Goal: Transaction & Acquisition: Purchase product/service

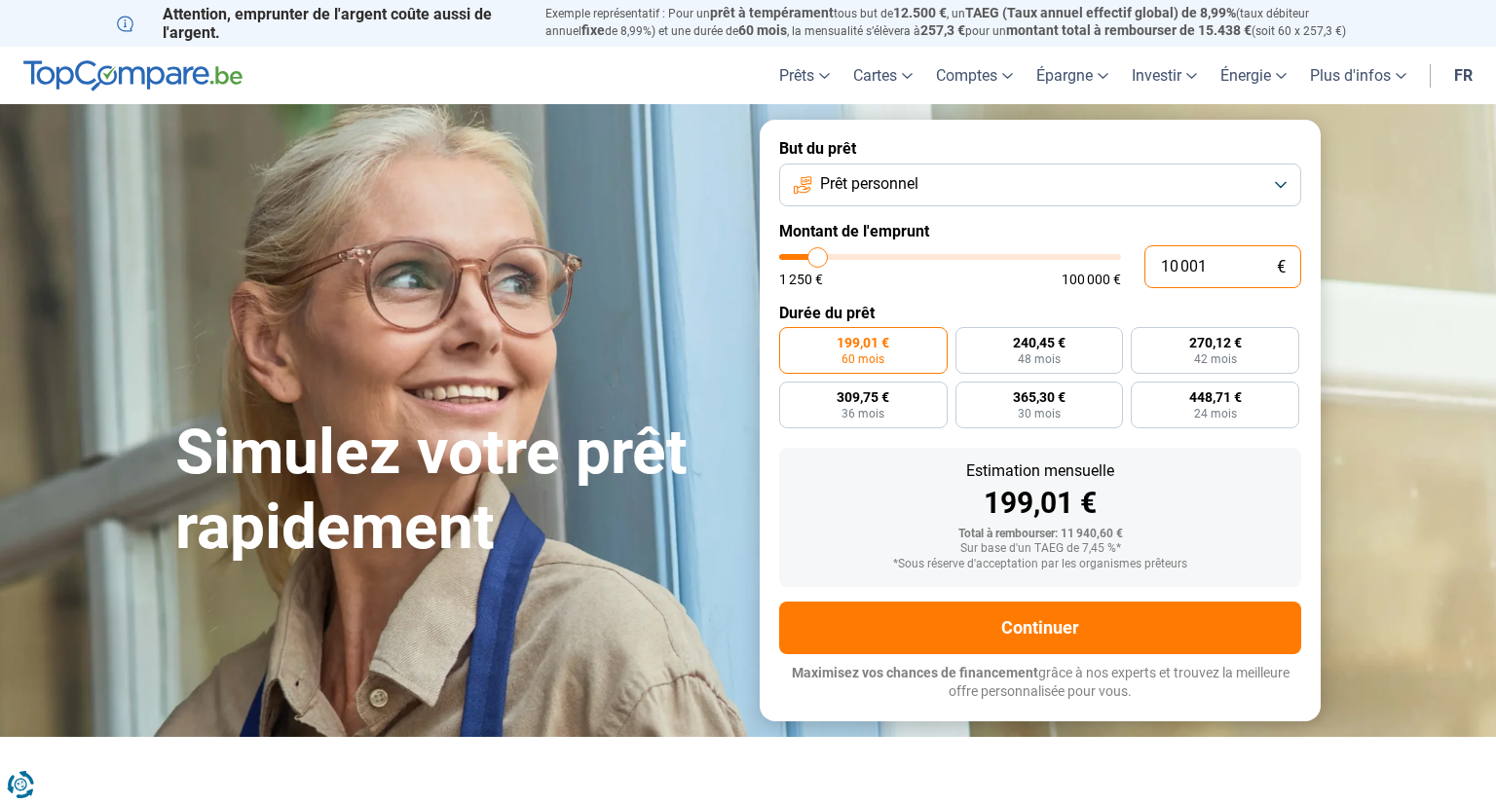
drag, startPoint x: 1233, startPoint y: 263, endPoint x: 1117, endPoint y: 273, distance: 116.3
click at [1144, 273] on input "10 001" at bounding box center [1222, 266] width 157 height 43
type input "1"
type input "1250"
type input "16"
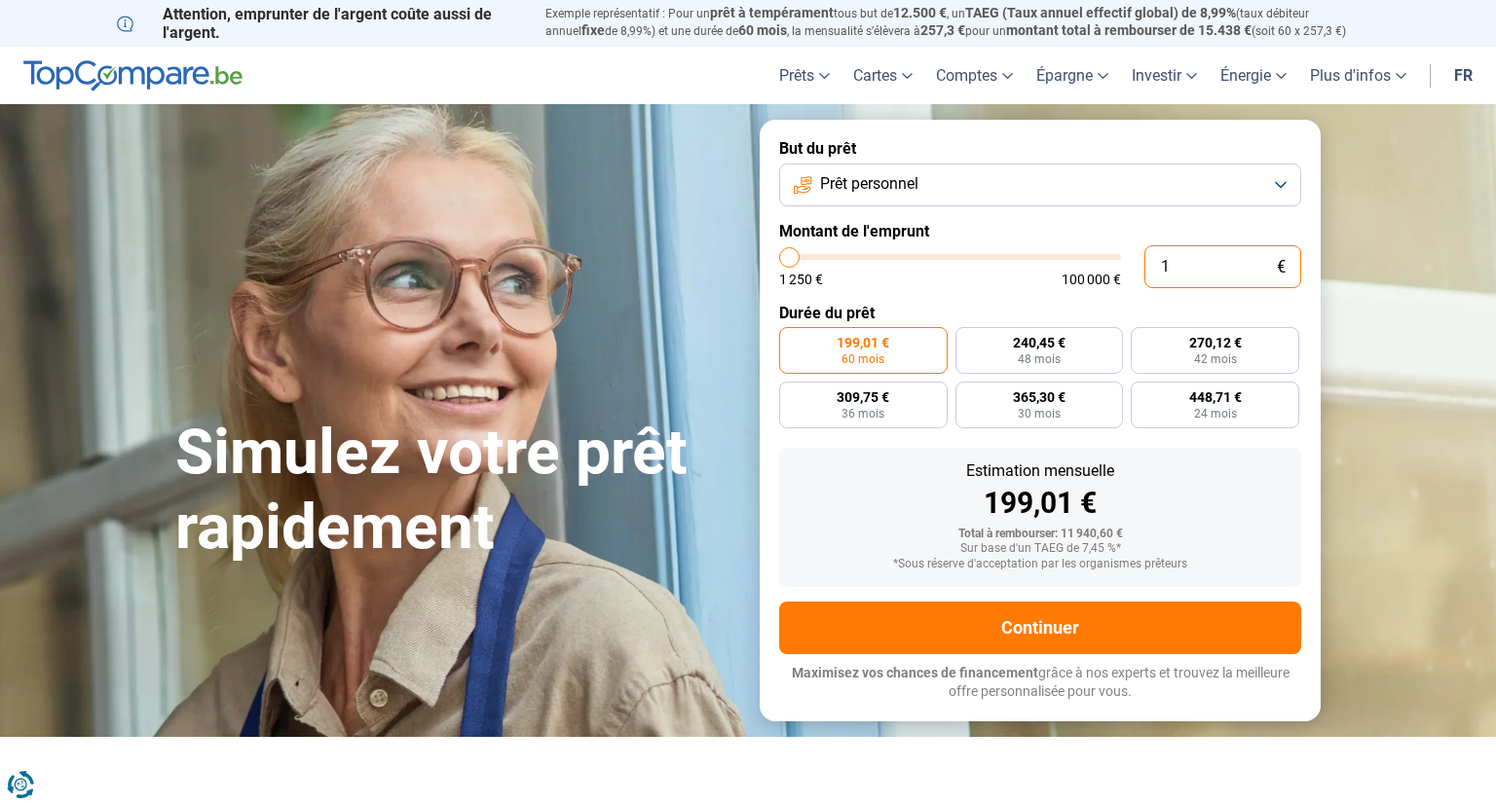
type input "1250"
type input "165"
type input "1250"
type input "1 650"
type input "1750"
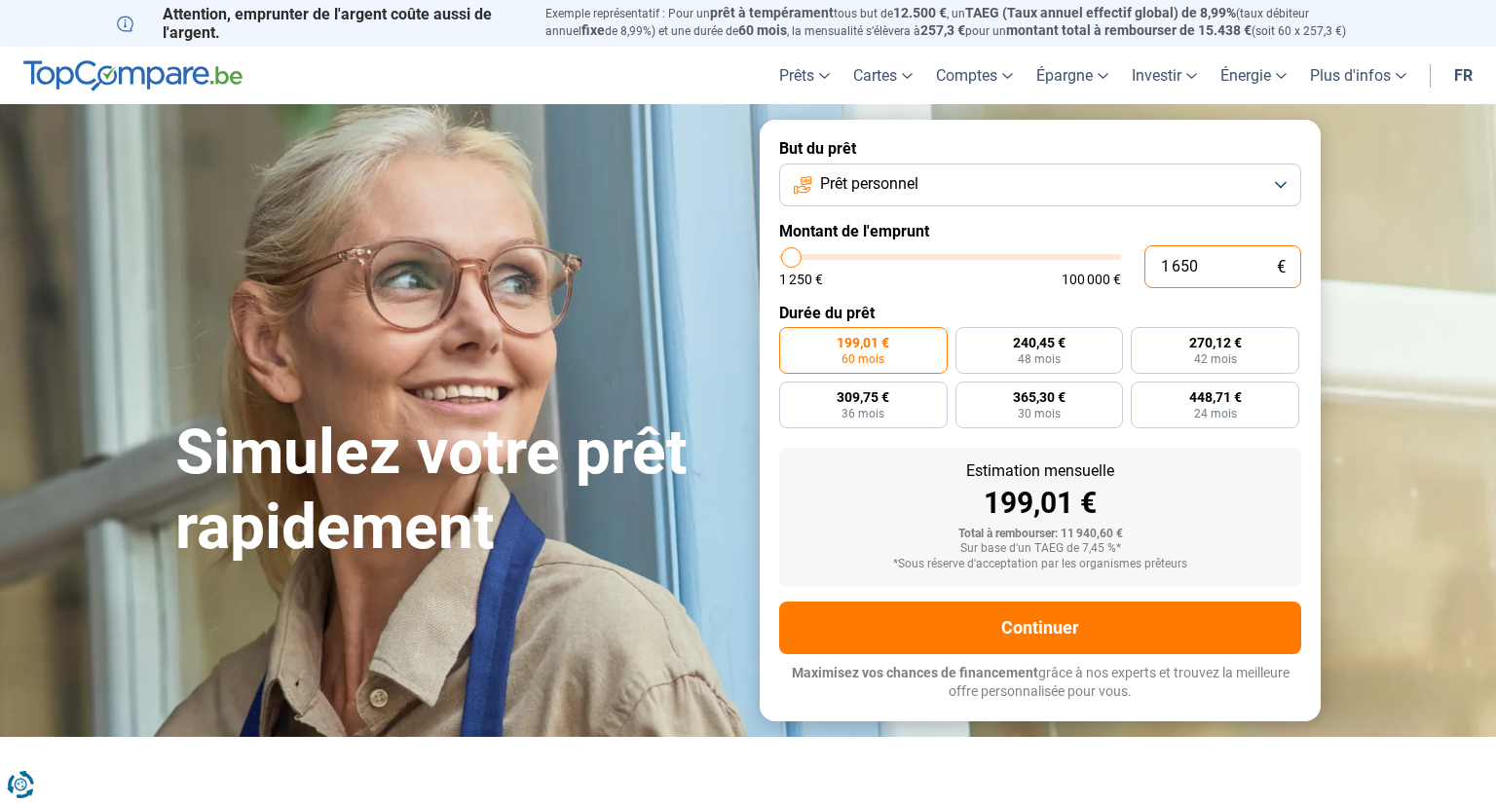
type input "16 500"
type input "16500"
type input "16 500"
radio input "false"
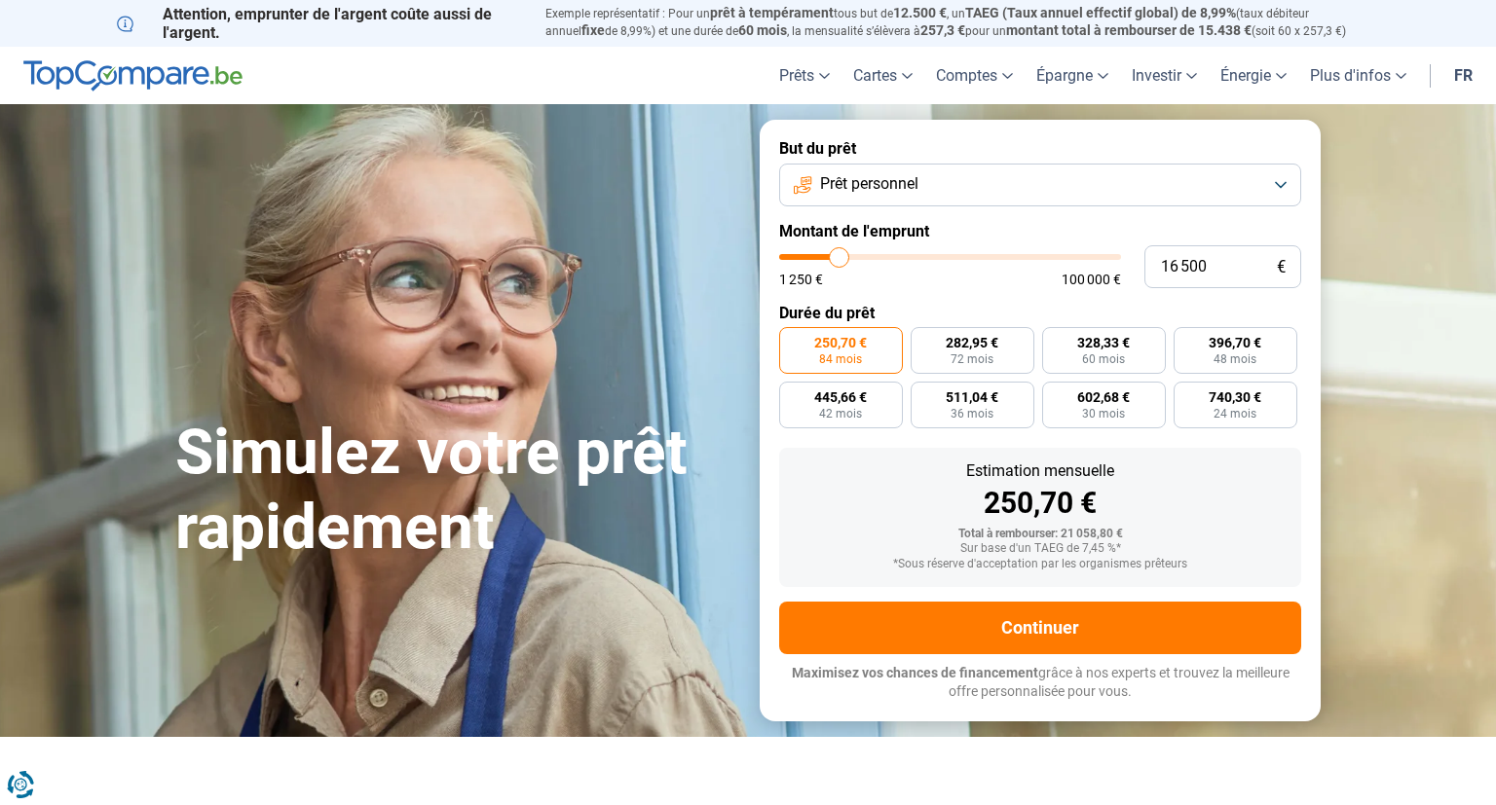
click at [850, 354] on span "84 mois" at bounding box center [840, 360] width 43 height 12
click at [792, 340] on input "250,70 € 84 mois" at bounding box center [785, 333] width 13 height 13
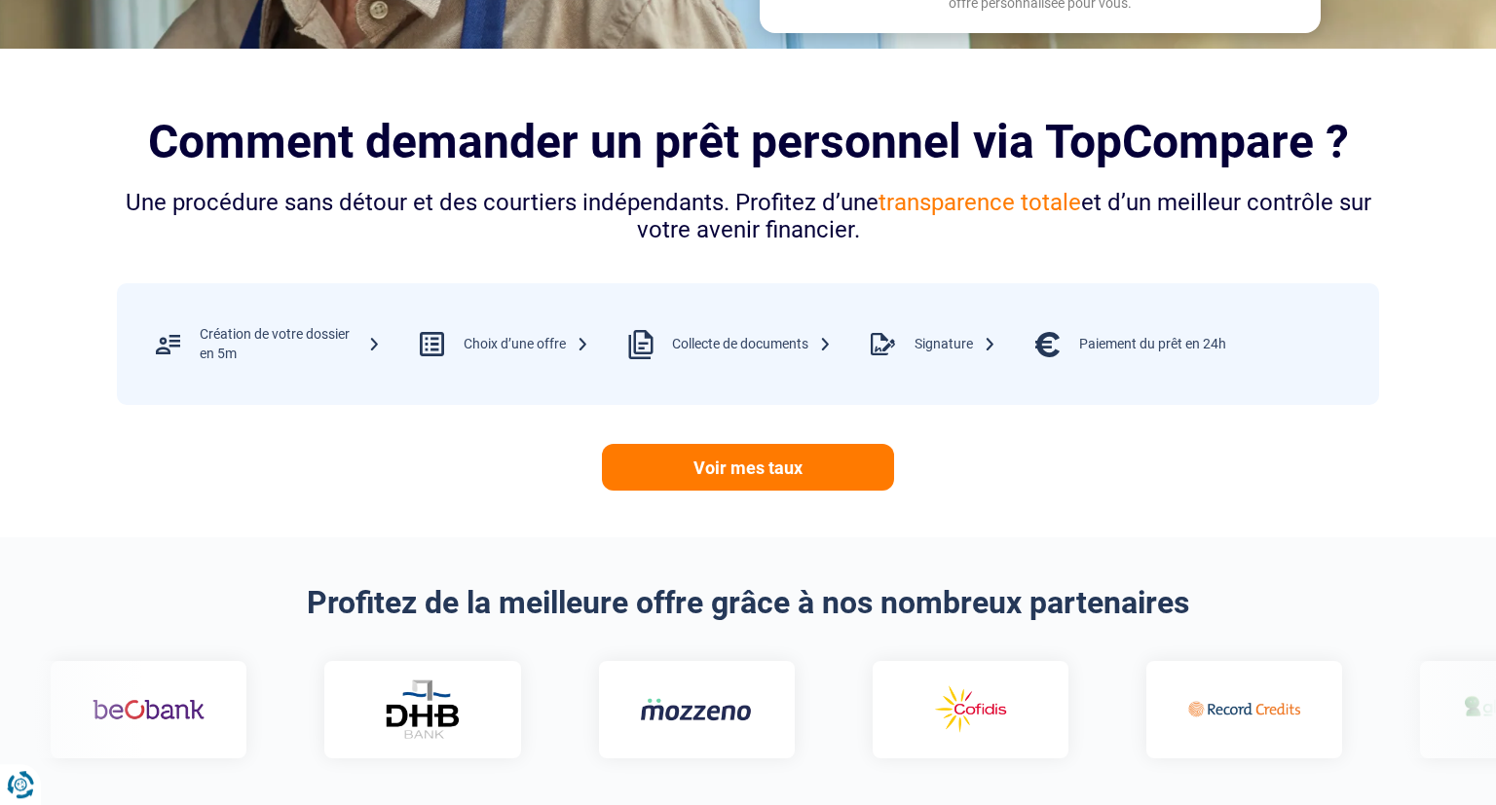
scroll to position [720, 0]
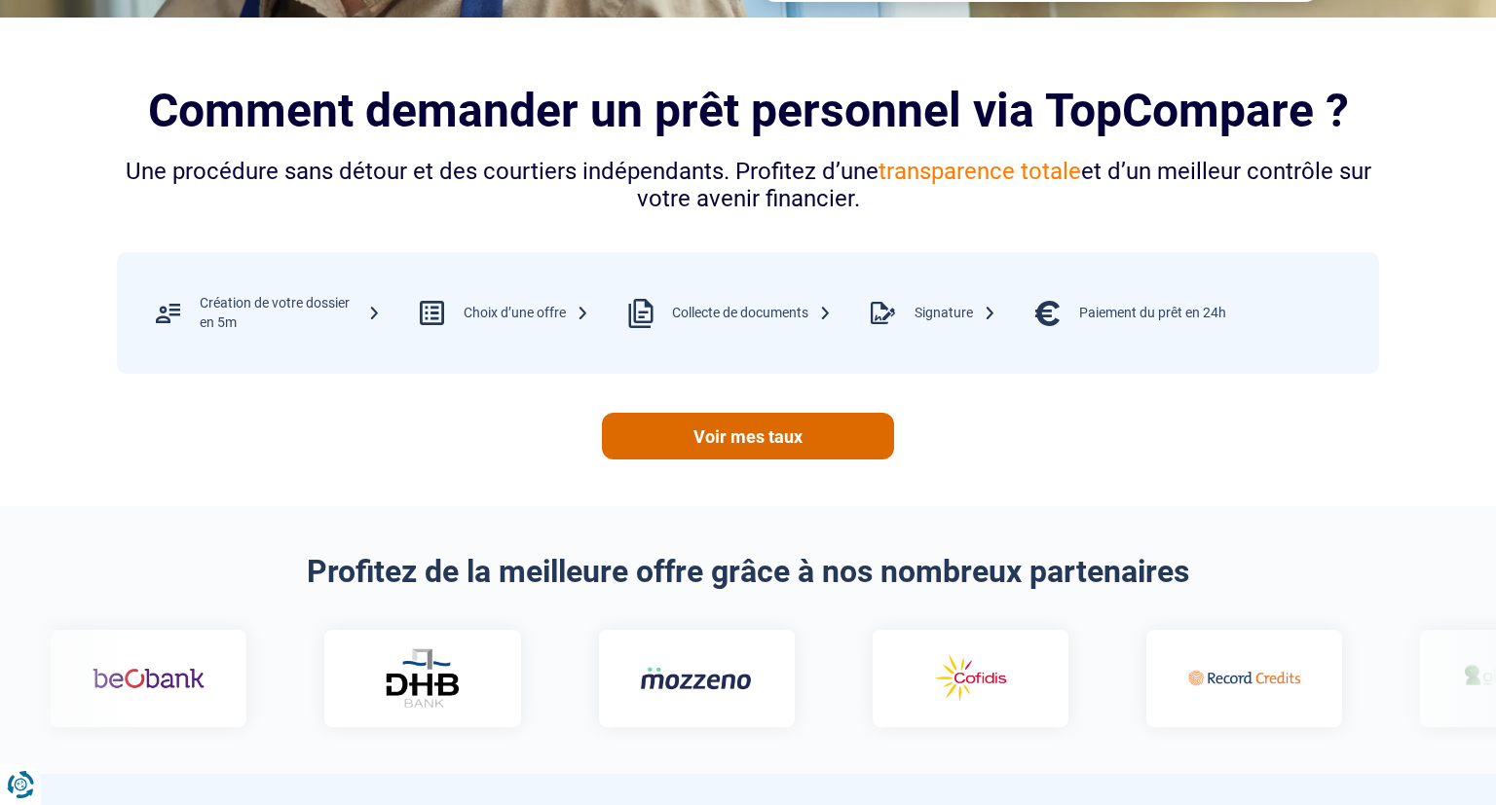
click at [766, 438] on link "Voir mes taux" at bounding box center [748, 436] width 292 height 47
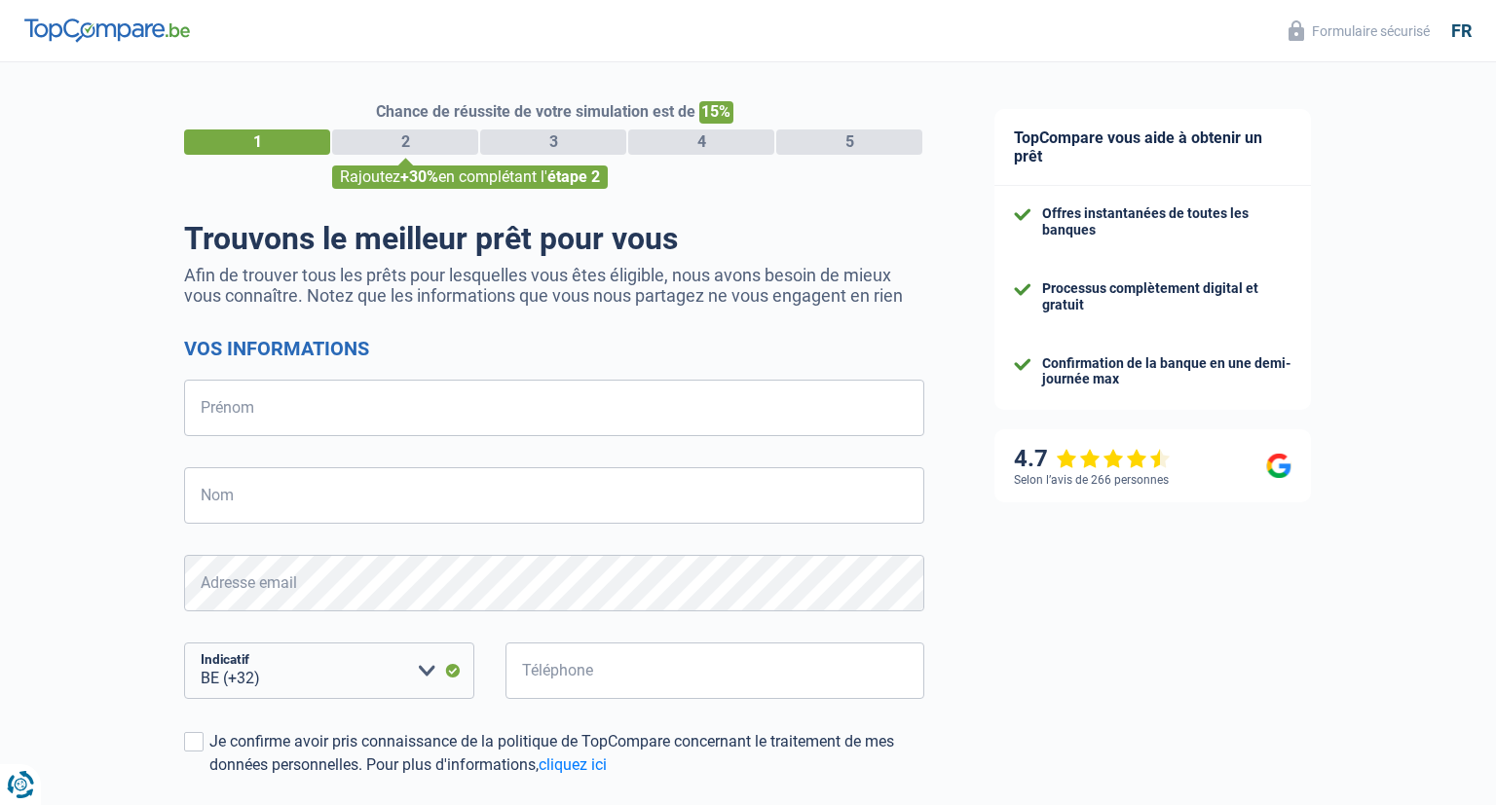
select select "32"
click at [259, 417] on input "Prénom" at bounding box center [554, 408] width 740 height 56
type input "Francesco"
click at [248, 512] on input "Nom" at bounding box center [554, 495] width 740 height 56
type input "Bonta"
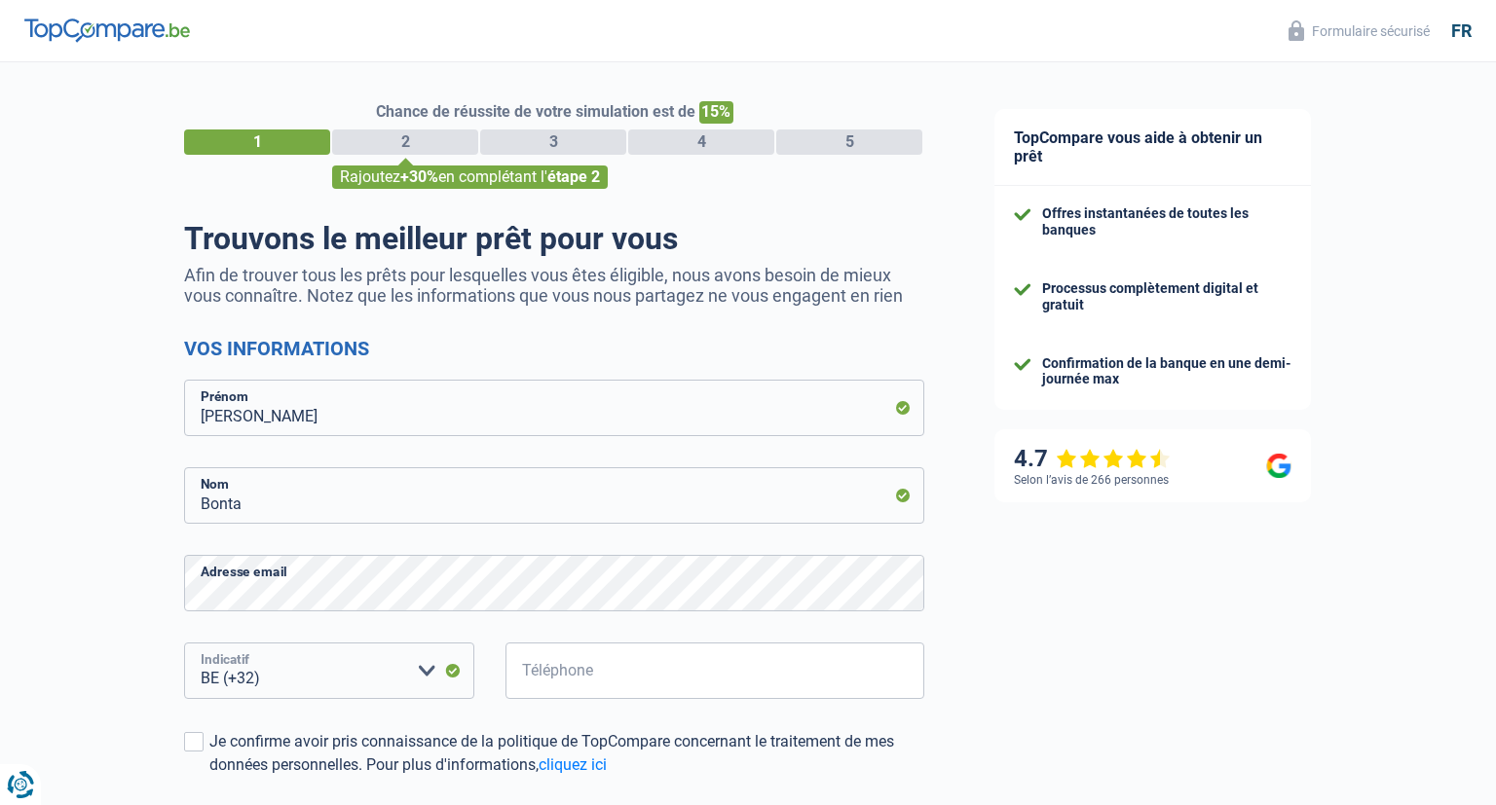
click at [184, 643] on select "BE (+32) LU (+352) Veuillez sélectionner une option" at bounding box center [329, 671] width 290 height 56
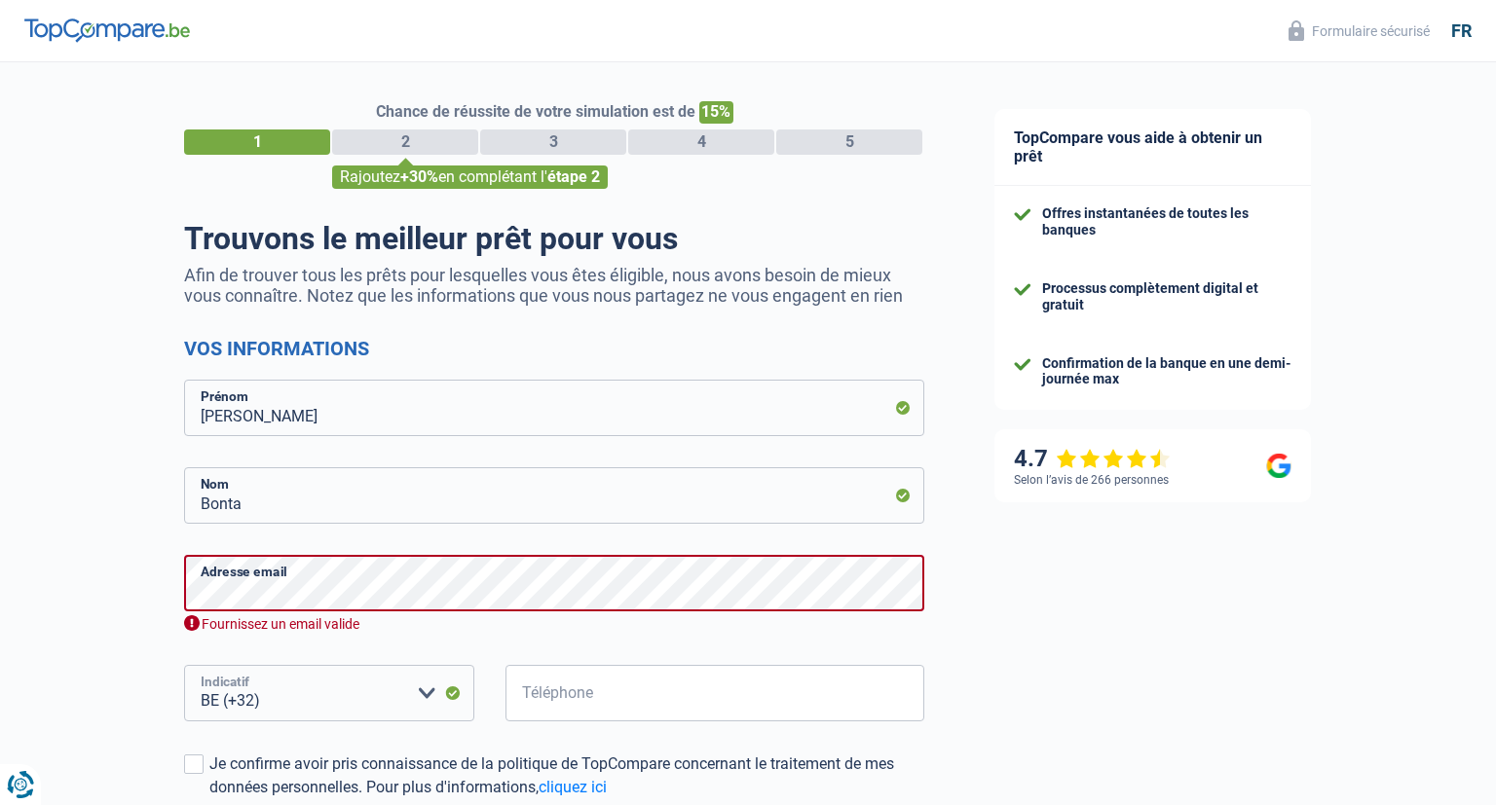
click at [310, 687] on select "BE (+32) LU (+352) Veuillez sélectionner une option" at bounding box center [329, 693] width 290 height 56
click at [184, 665] on select "BE (+32) LU (+352) Veuillez sélectionner une option" at bounding box center [329, 693] width 290 height 56
click at [306, 707] on select "BE (+32) LU (+352) Veuillez sélectionner une option" at bounding box center [329, 693] width 290 height 56
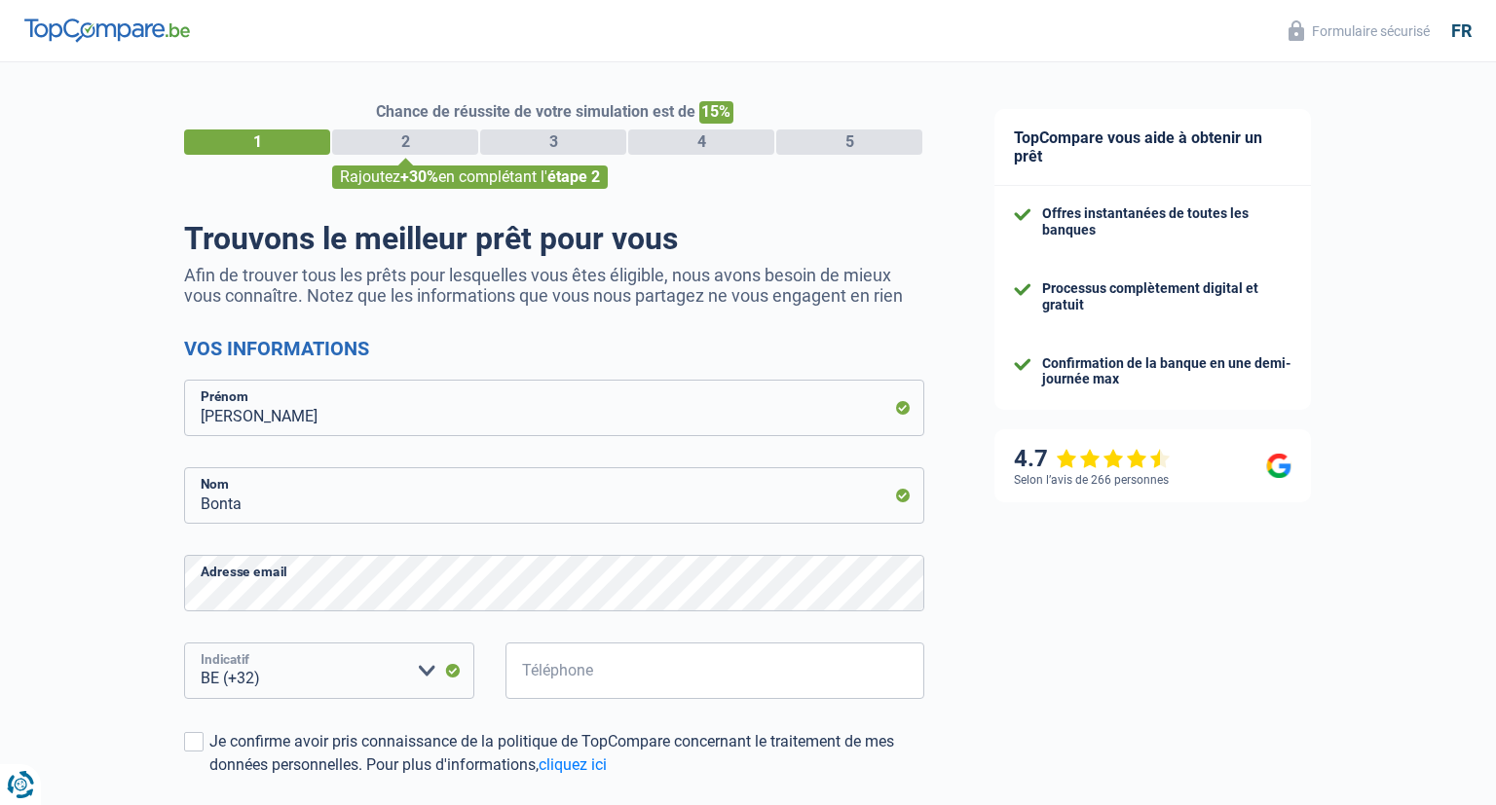
click at [184, 643] on select "BE (+32) LU (+352) Veuillez sélectionner une option" at bounding box center [329, 671] width 290 height 56
click at [351, 674] on select "BE (+32) LU (+352) Veuillez sélectionner une option" at bounding box center [329, 671] width 290 height 56
click at [606, 688] on input "Téléphone" at bounding box center [714, 671] width 419 height 56
click at [714, 677] on input "495230616" at bounding box center [714, 671] width 419 height 56
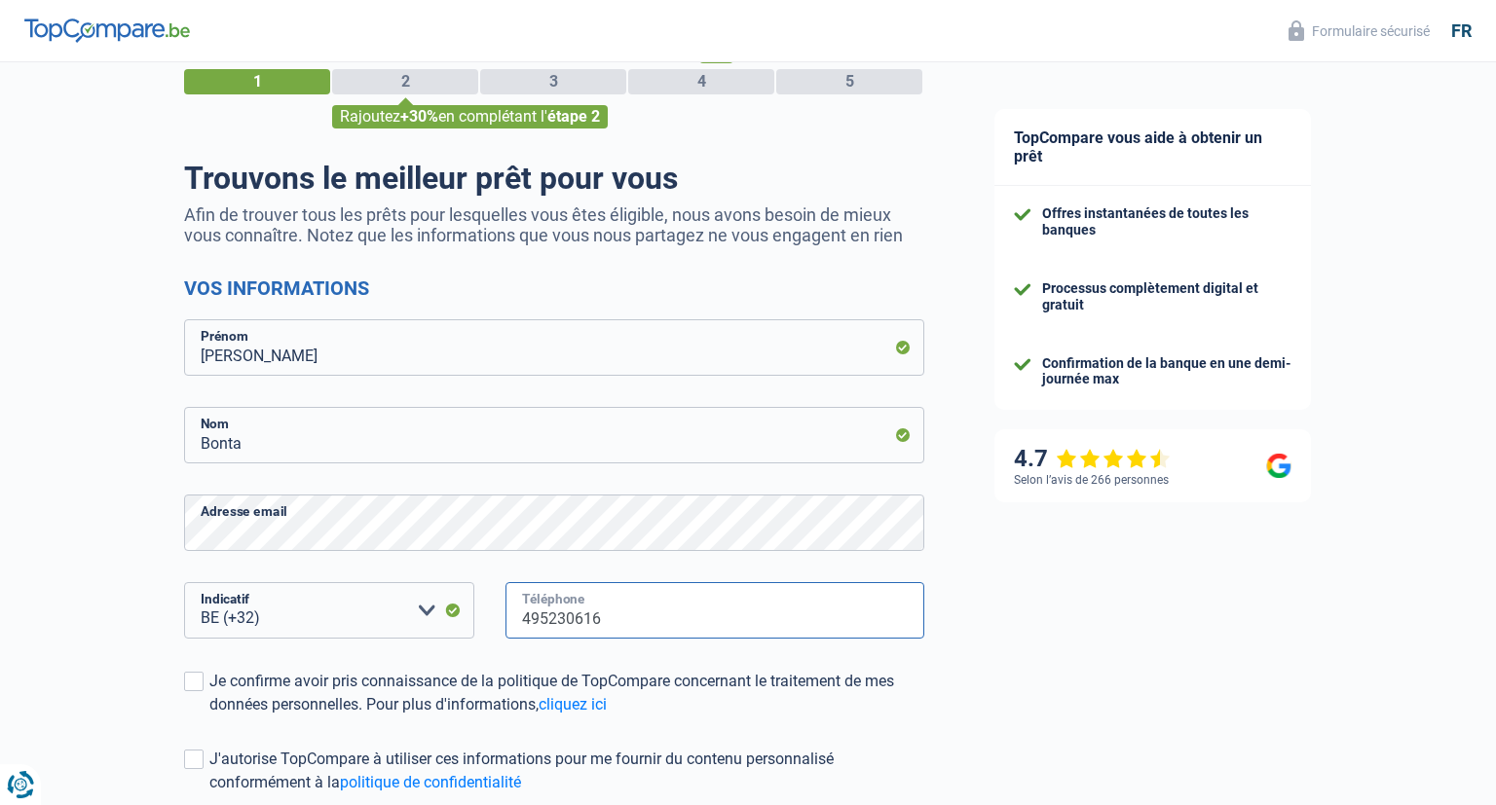
scroll to position [102, 0]
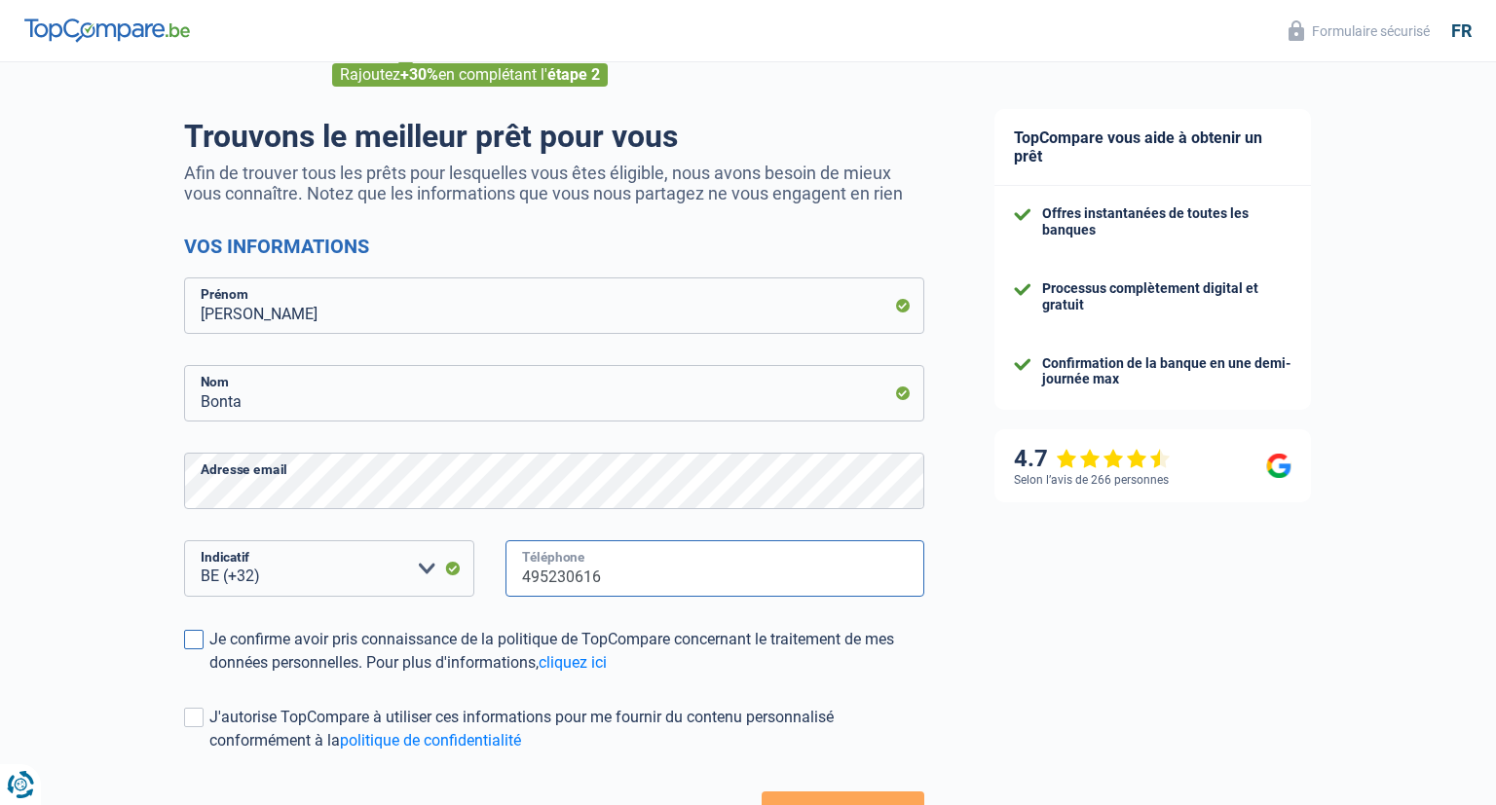
type input "495230616"
click at [191, 643] on span at bounding box center [193, 639] width 19 height 19
click at [209, 675] on input "Je confirme avoir pris connaissance de la politique de TopCompare concernant le…" at bounding box center [209, 675] width 0 height 0
click at [203, 717] on span at bounding box center [193, 717] width 19 height 19
click at [209, 753] on input "J'autorise TopCompare à utiliser ces informations pour me fournir du contenu pe…" at bounding box center [209, 753] width 0 height 0
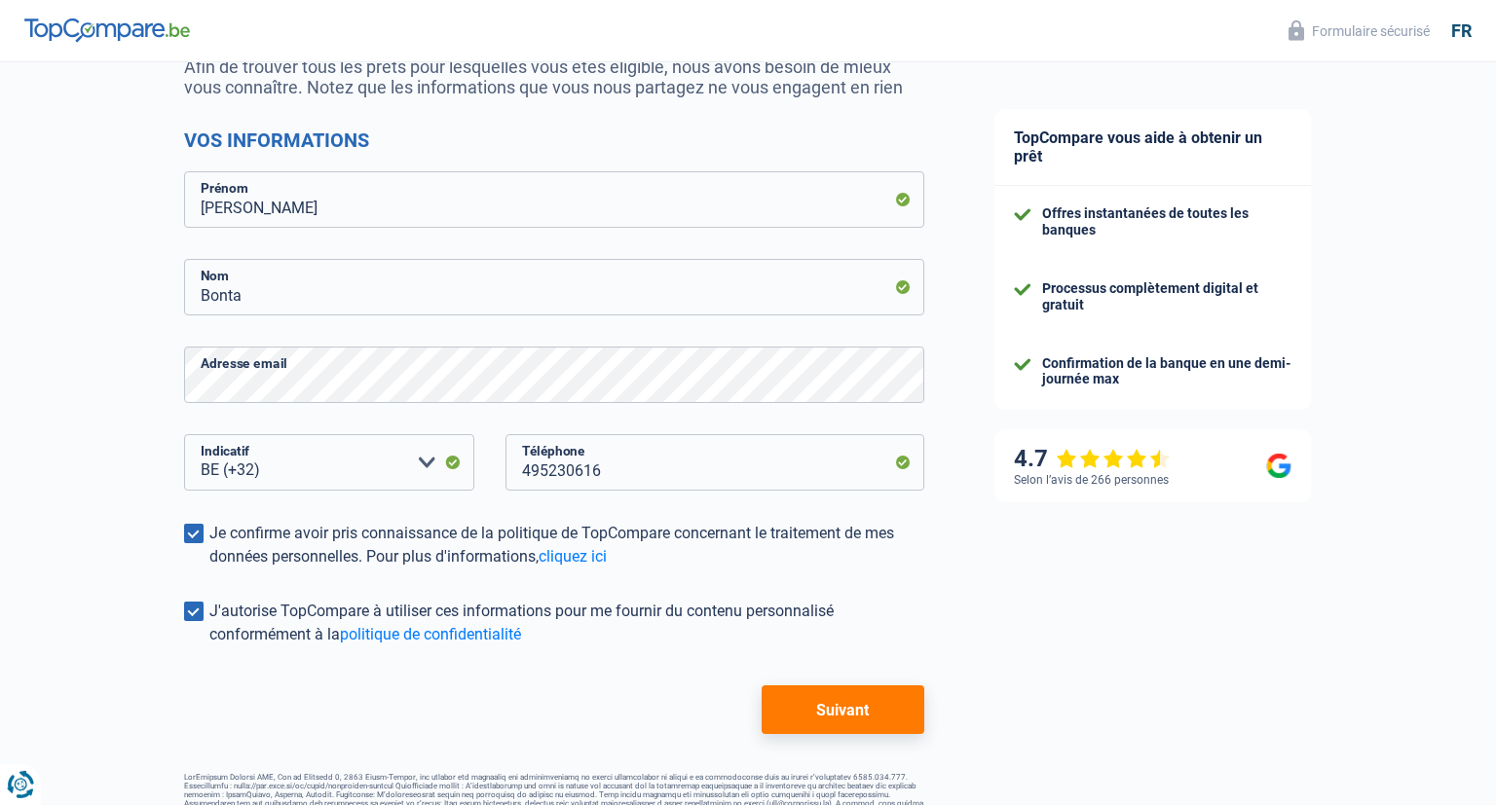
scroll to position [253, 0]
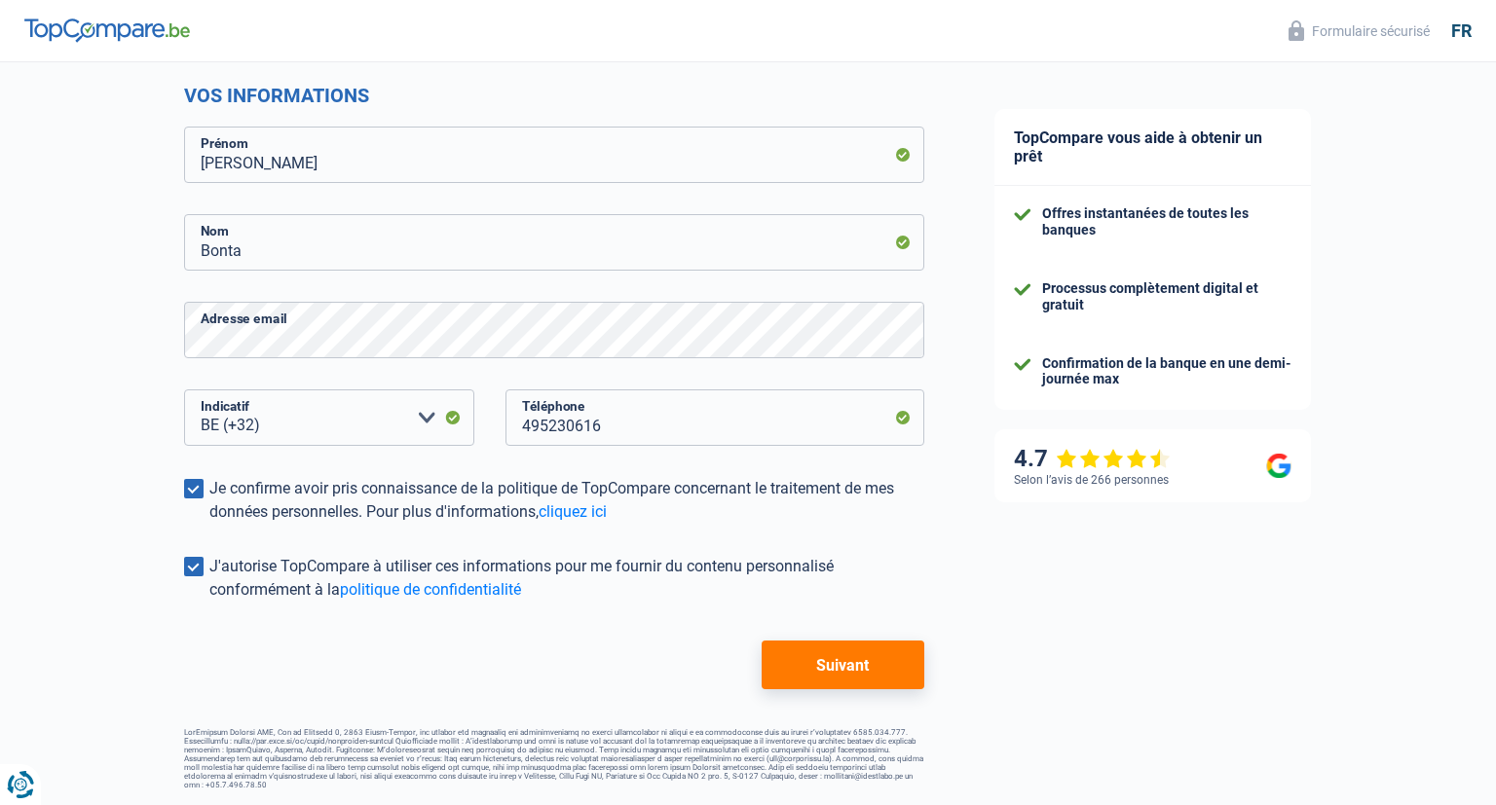
click at [859, 668] on button "Suivant" at bounding box center [843, 665] width 163 height 49
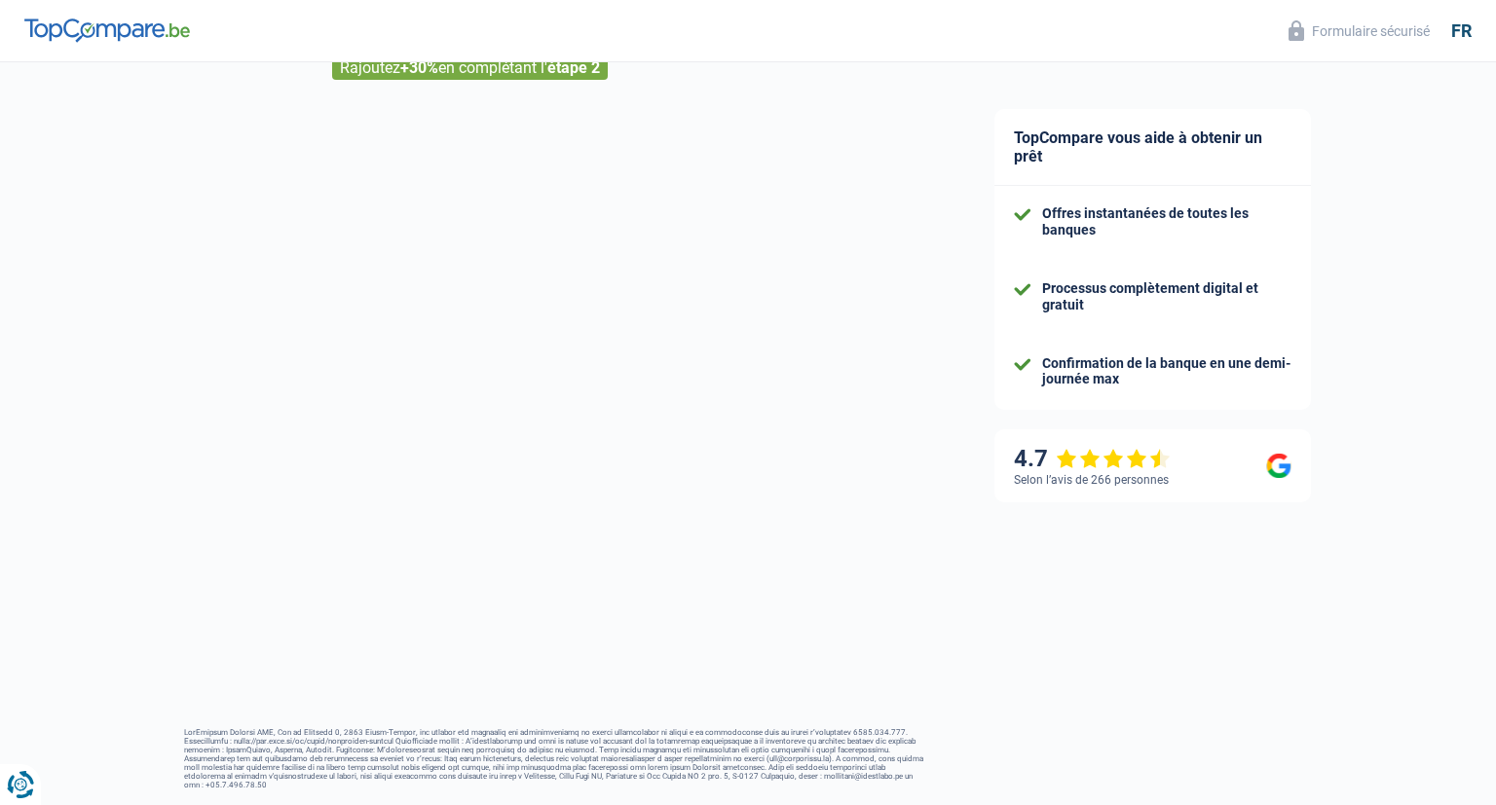
scroll to position [109, 0]
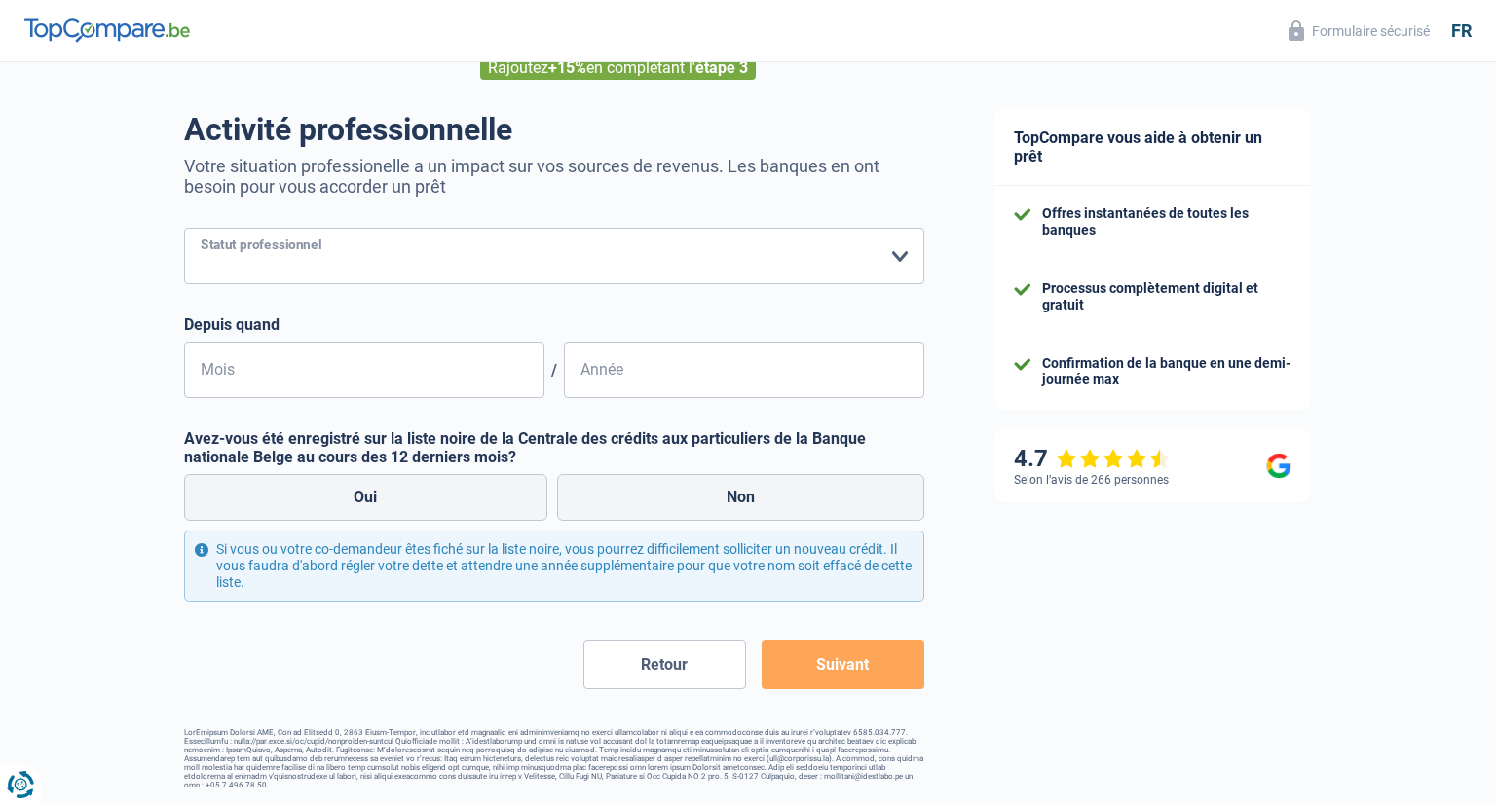
click at [184, 228] on select "Ouvrier Employé privé Employé public Invalide Indépendant Pensionné Chômeur Mut…" at bounding box center [554, 256] width 740 height 56
select select "privateEmployee"
click option "Employé privé" at bounding box center [0, 0] width 0 height 0
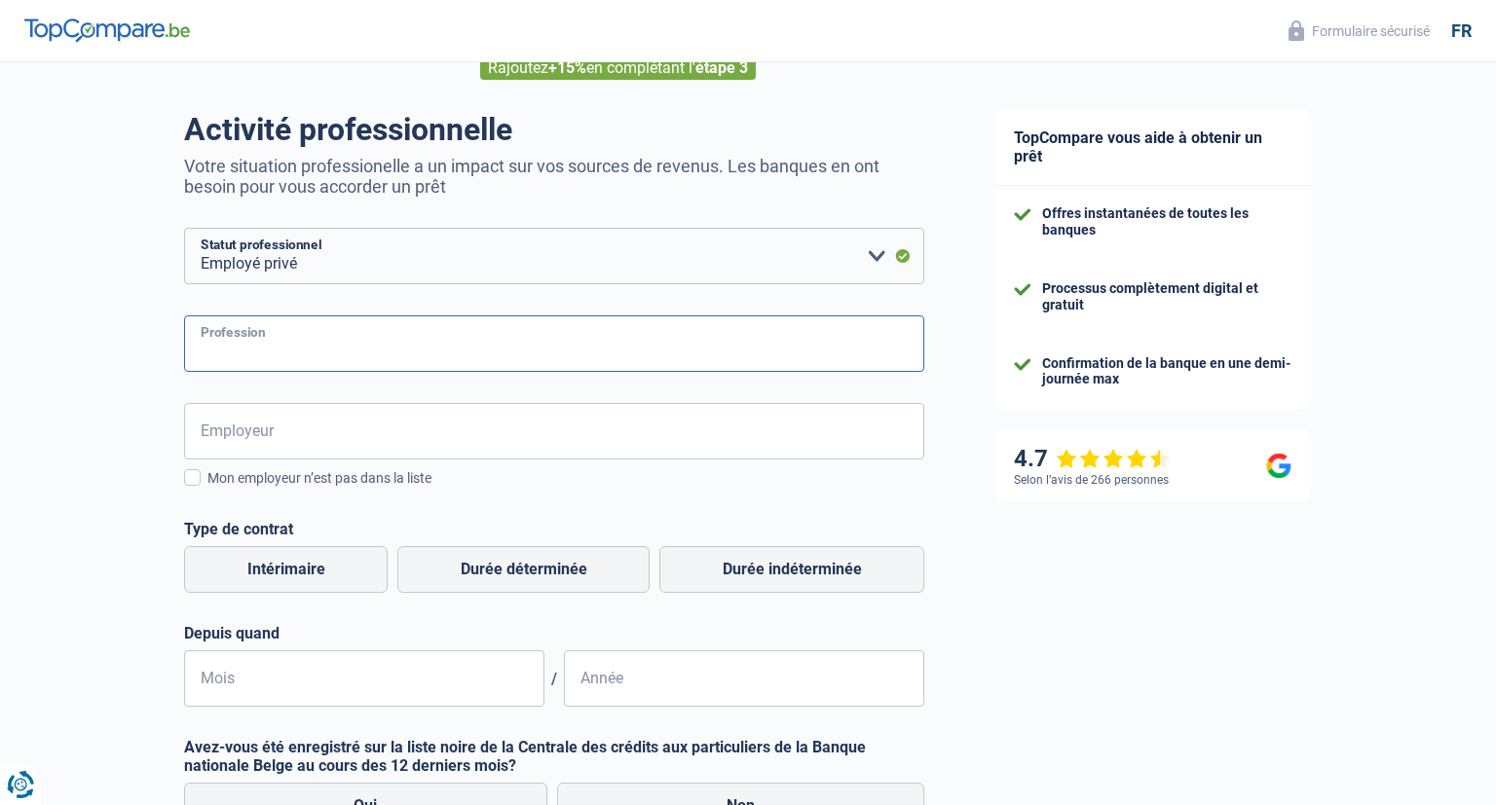
click at [255, 352] on input "Profession" at bounding box center [554, 344] width 740 height 56
type input "Dessinateur"
click at [263, 434] on input "Employeur" at bounding box center [554, 431] width 740 height 56
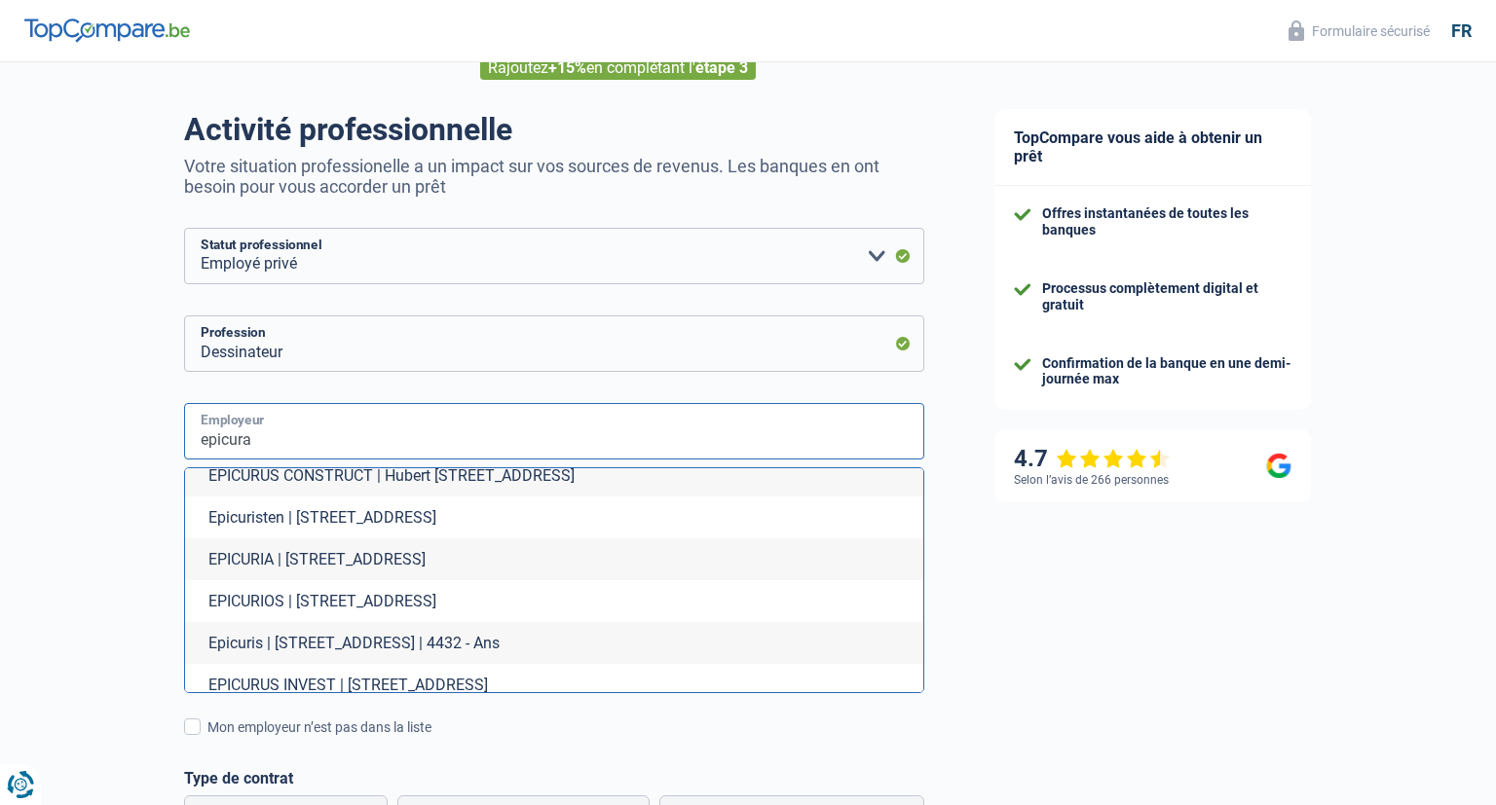
scroll to position [0, 0]
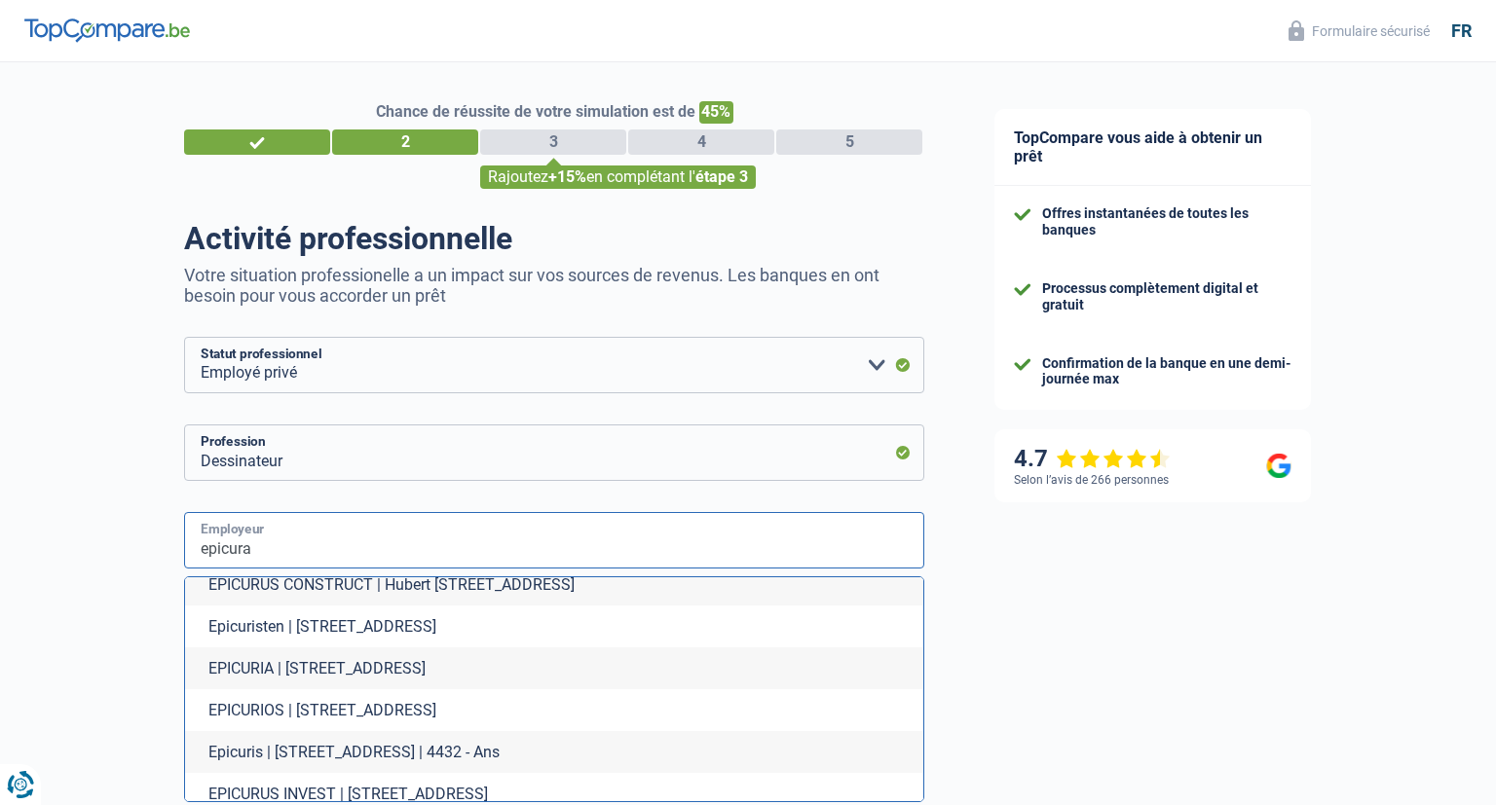
click at [289, 551] on input "epicura" at bounding box center [554, 540] width 740 height 56
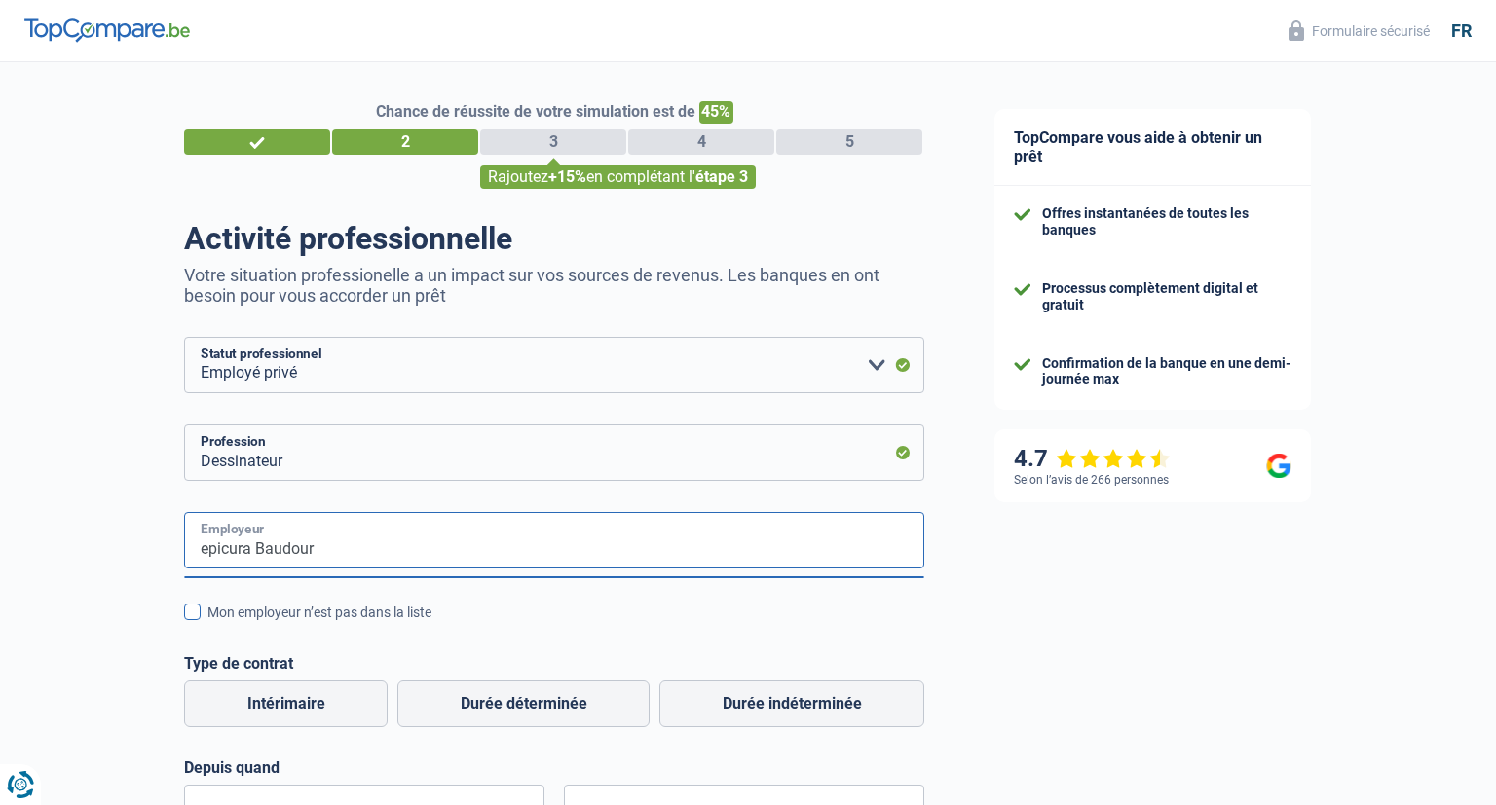
type input "epicura Baudour"
click at [194, 615] on span at bounding box center [192, 612] width 17 height 17
click at [207, 623] on input "Mon employeur n’est pas dans la liste" at bounding box center [207, 623] width 0 height 0
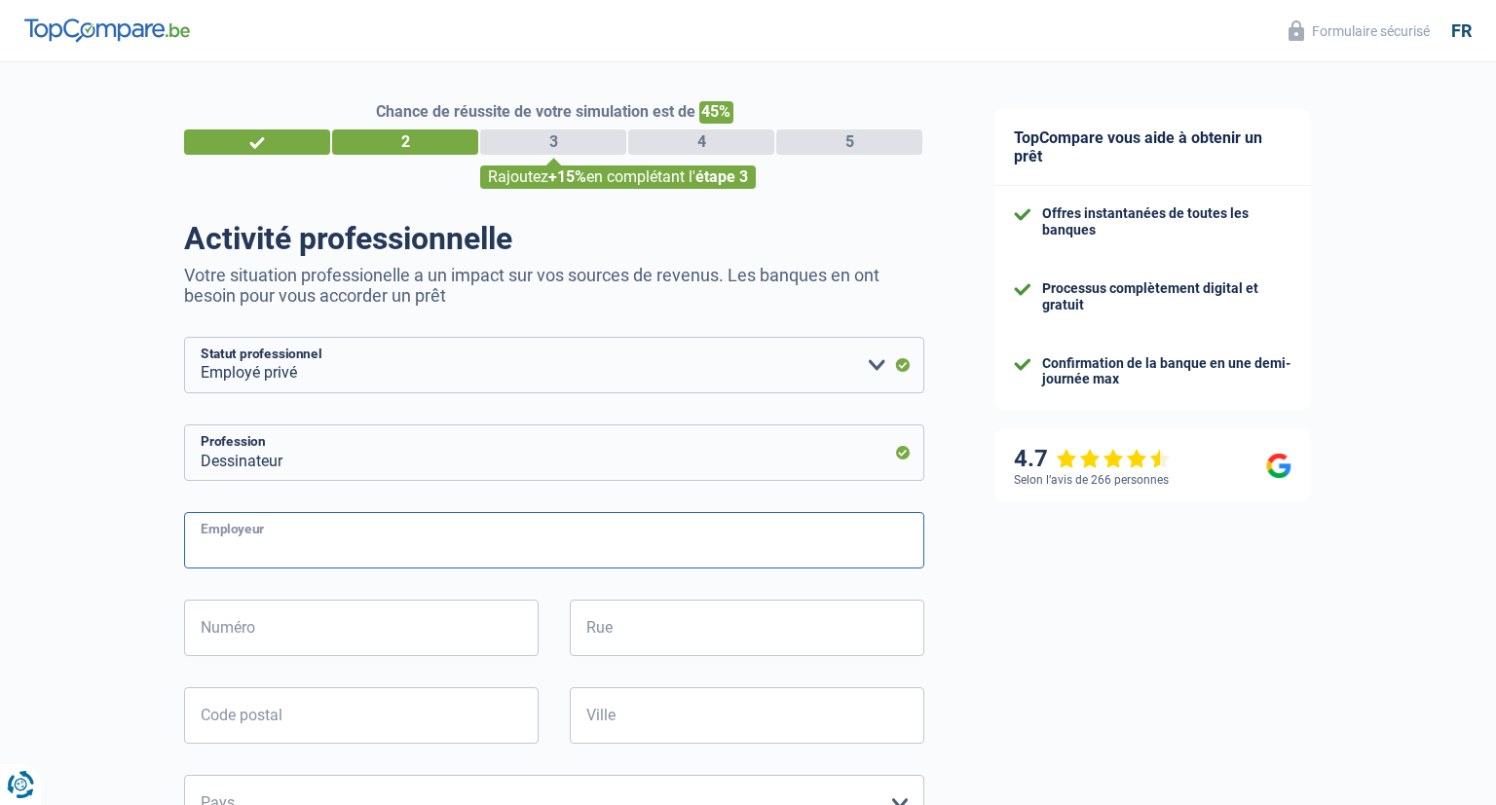
click at [254, 529] on input "Employeur" at bounding box center [554, 540] width 740 height 56
type input "Epicura"
click at [257, 637] on input "Numéro" at bounding box center [361, 628] width 354 height 56
type input "136"
click at [630, 646] on input "Rue" at bounding box center [747, 628] width 354 height 56
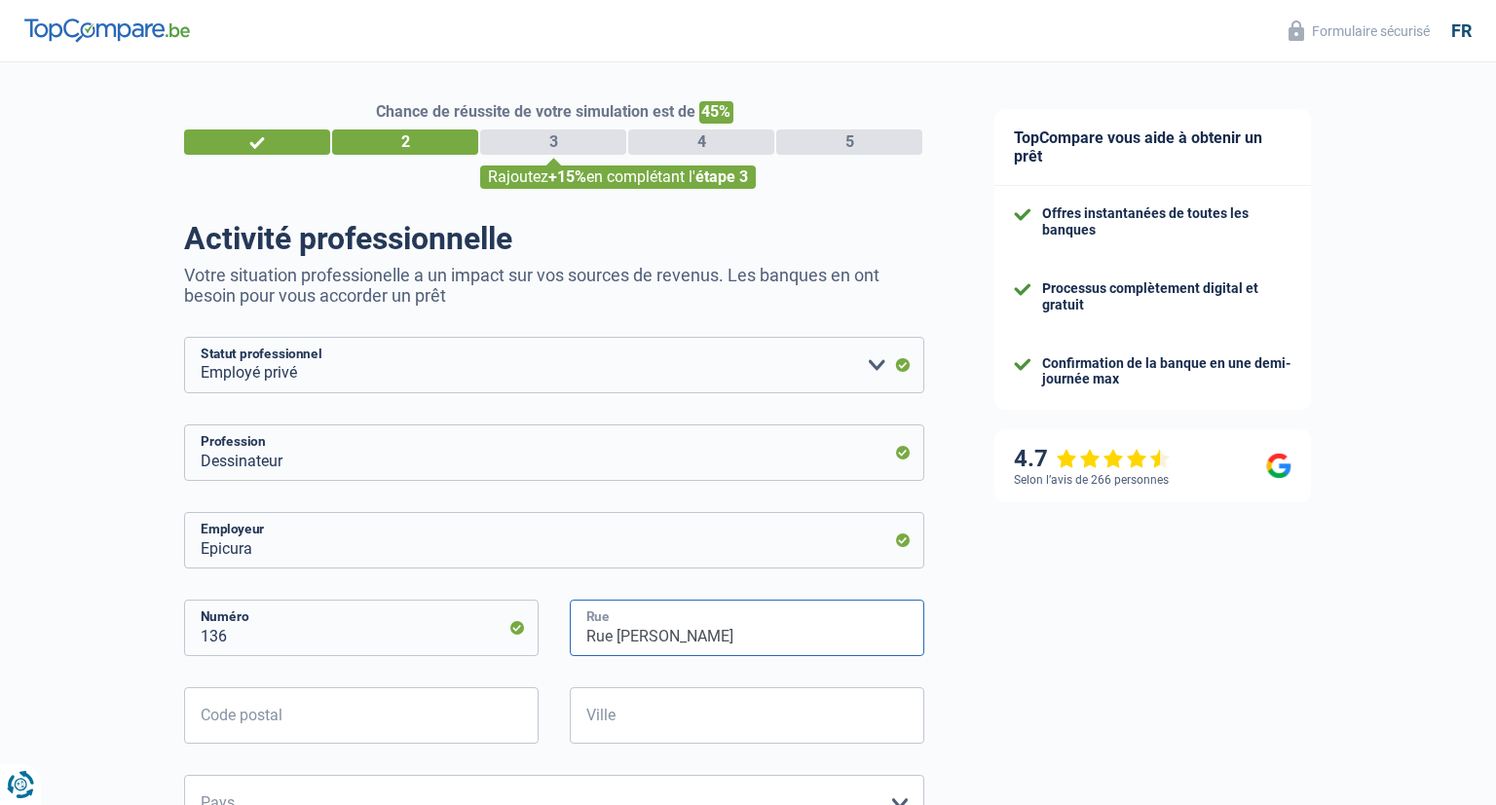
type input "Rue louis cathy"
click at [281, 722] on input "Code postal" at bounding box center [361, 716] width 354 height 56
type input "7331"
click at [664, 716] on input "Ville" at bounding box center [747, 716] width 354 height 56
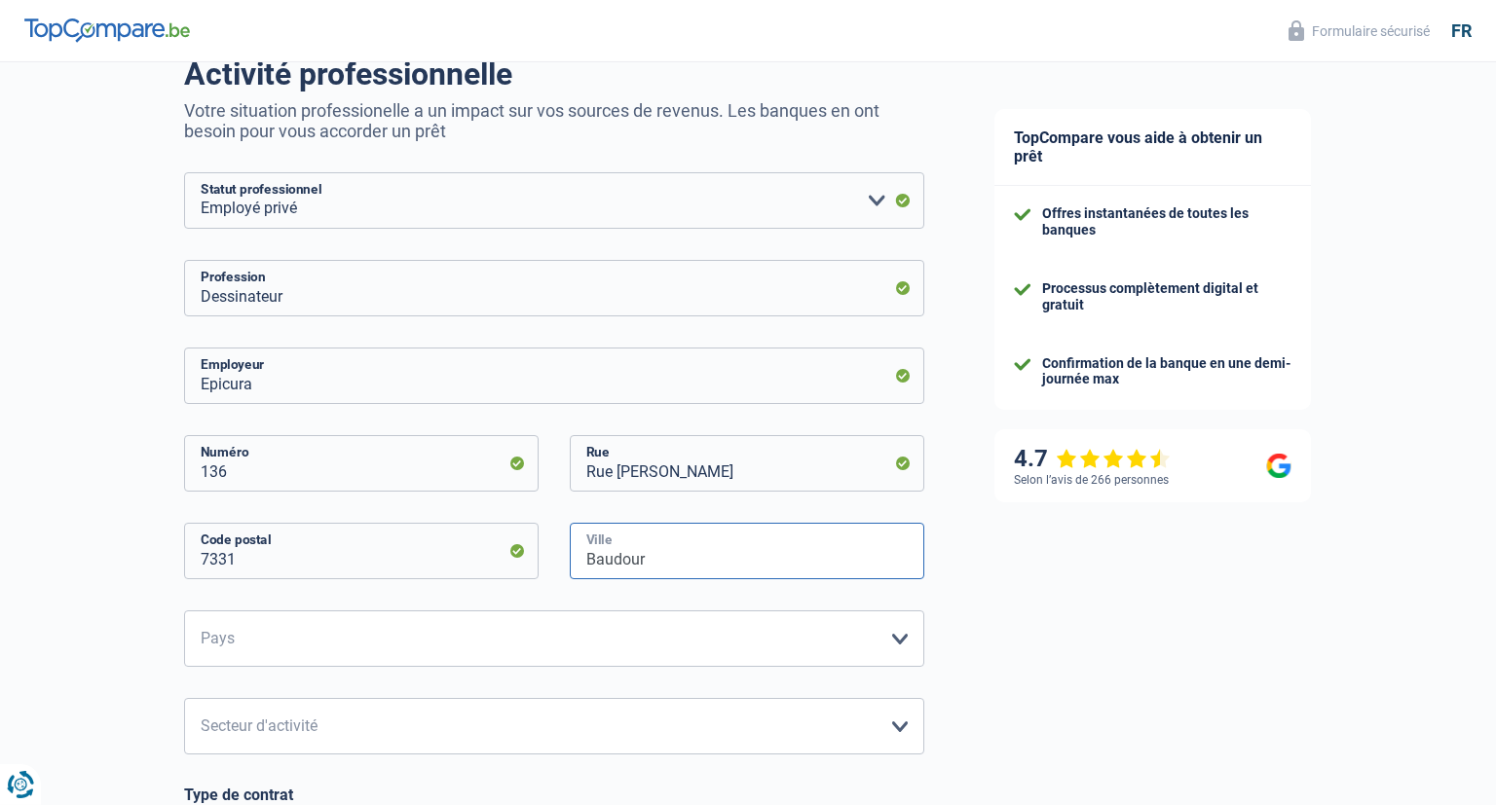
scroll to position [205, 0]
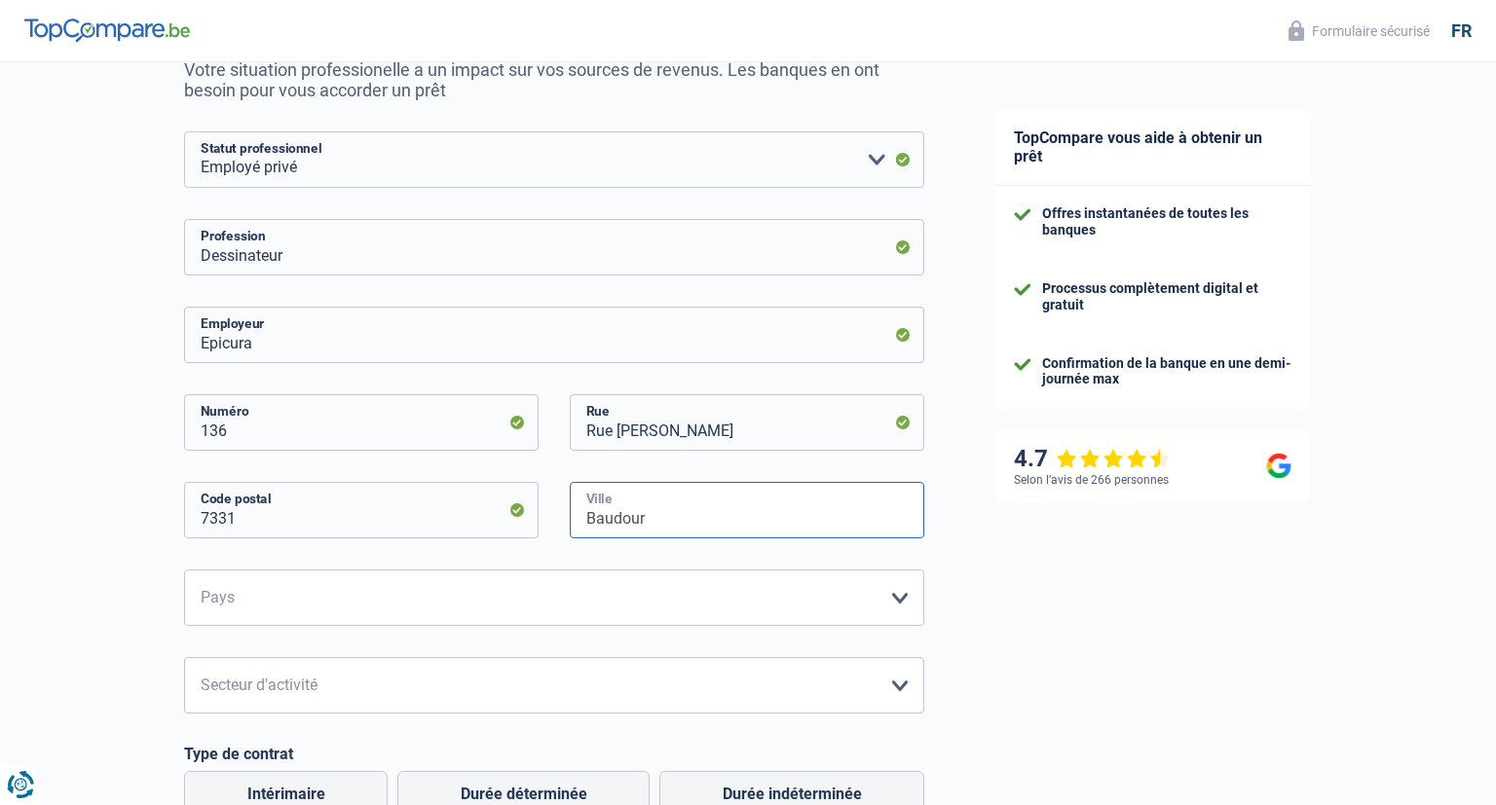
type input "Baudour"
click at [184, 570] on select "Belgique France Allemagne Italie Luxembourg Pays-Bas Espagne Suisse Veuillez sé…" at bounding box center [554, 598] width 740 height 56
select select "BE"
click option "Belgique" at bounding box center [0, 0] width 0 height 0
click at [184, 657] on select "Agriculture/Pêche Industrie Horeca Courier/Fitness/Taxi Construction Banques/As…" at bounding box center [554, 685] width 740 height 56
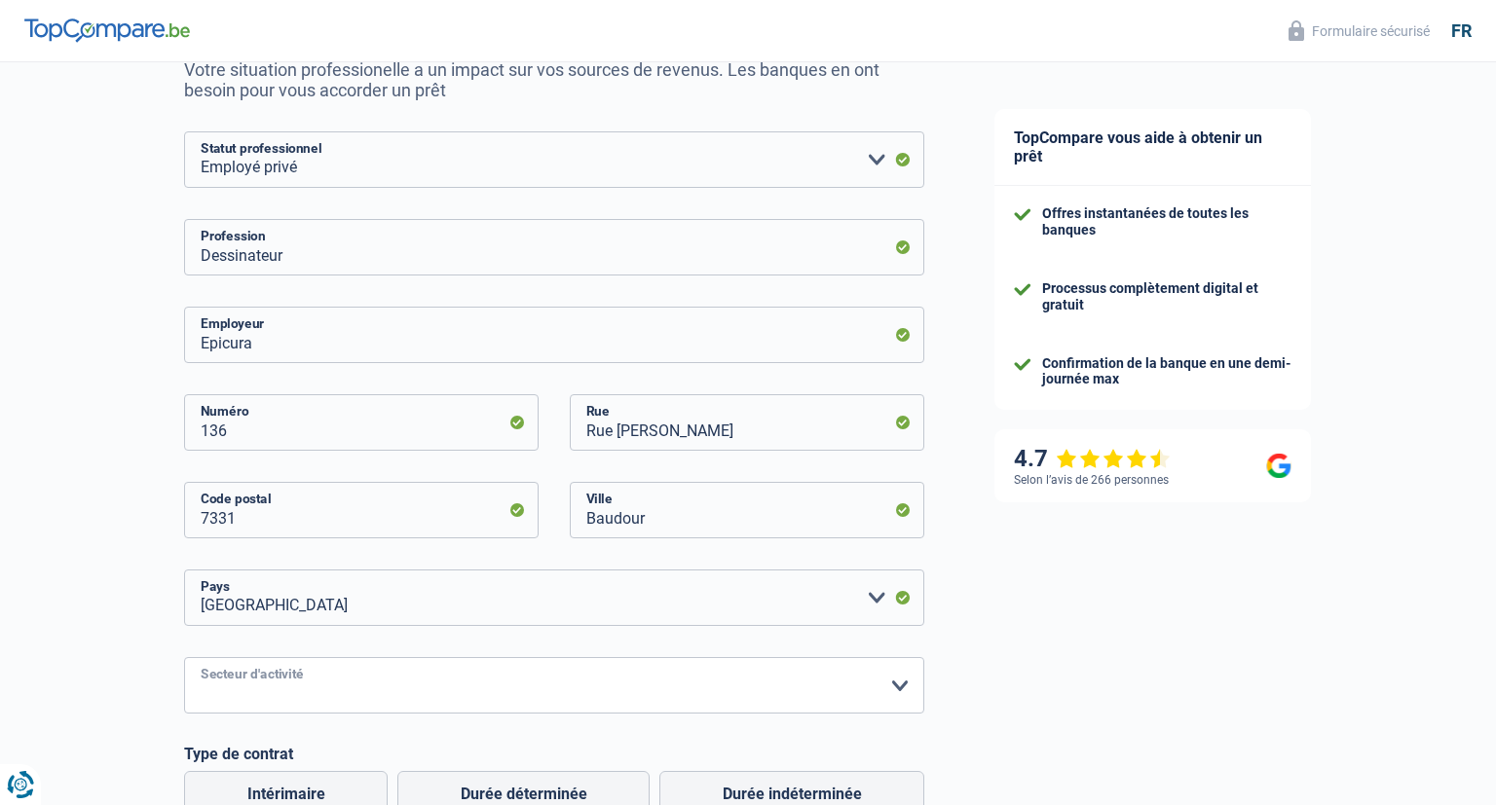
click at [905, 684] on select "Agriculture/Pêche Industrie Horeca Courier/Fitness/Taxi Construction Banques/As…" at bounding box center [554, 685] width 740 height 56
click at [184, 657] on select "Agriculture/Pêche Industrie Horeca Courier/Fitness/Taxi Construction Banques/As…" at bounding box center [554, 685] width 740 height 56
click at [125, 693] on div "Chance de réussite de votre simulation est de 45% 1 2 3 4 5 Rajoutez +15% en co…" at bounding box center [479, 590] width 959 height 1482
click at [184, 657] on select "Agriculture/Pêche Industrie Horeca Courier/Fitness/Taxi Construction Banques/As…" at bounding box center [554, 685] width 740 height 56
select select "bigCompanies"
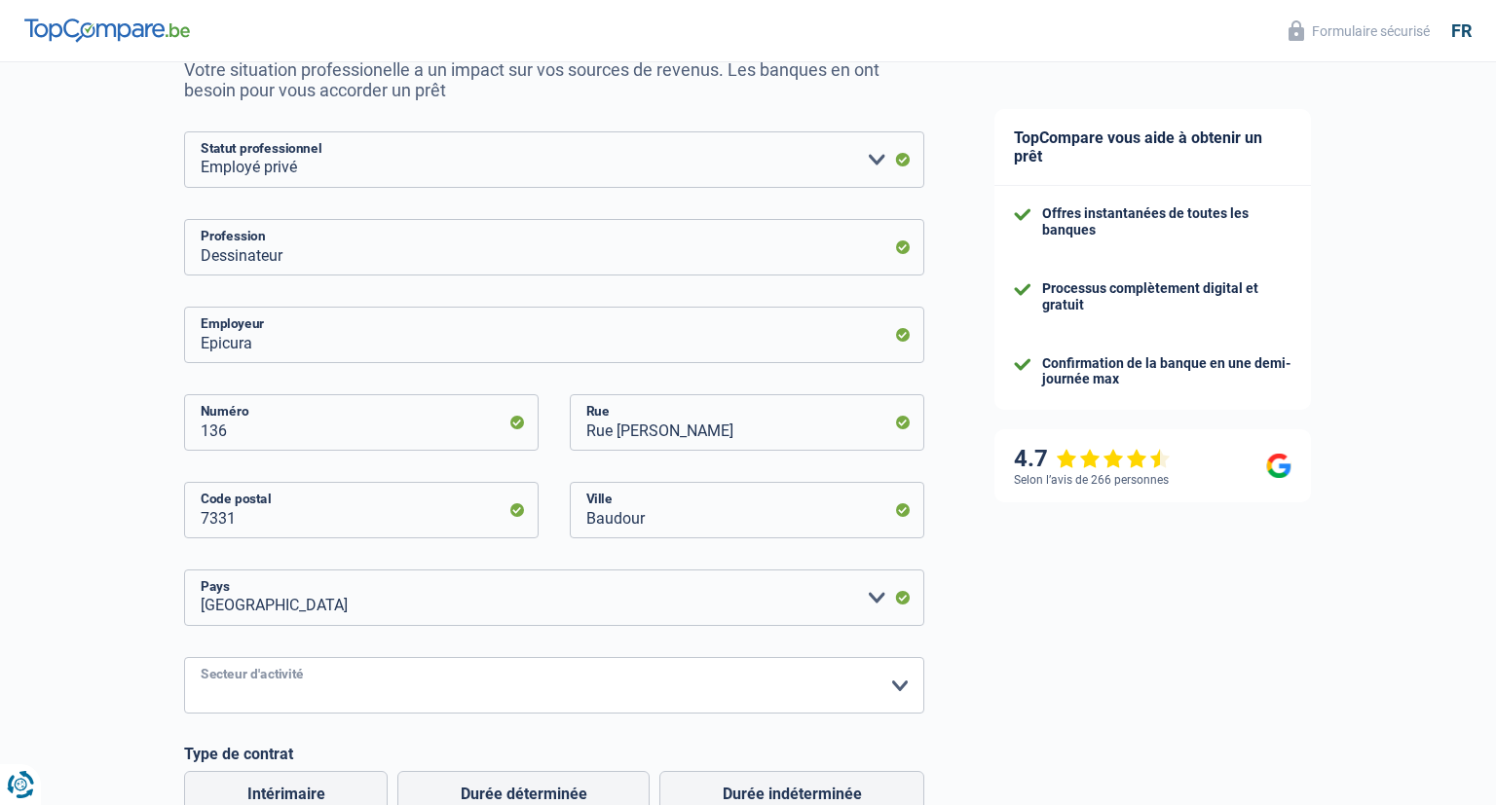
click option "Grandes entreprises (+50pers)" at bounding box center [0, 0] width 0 height 0
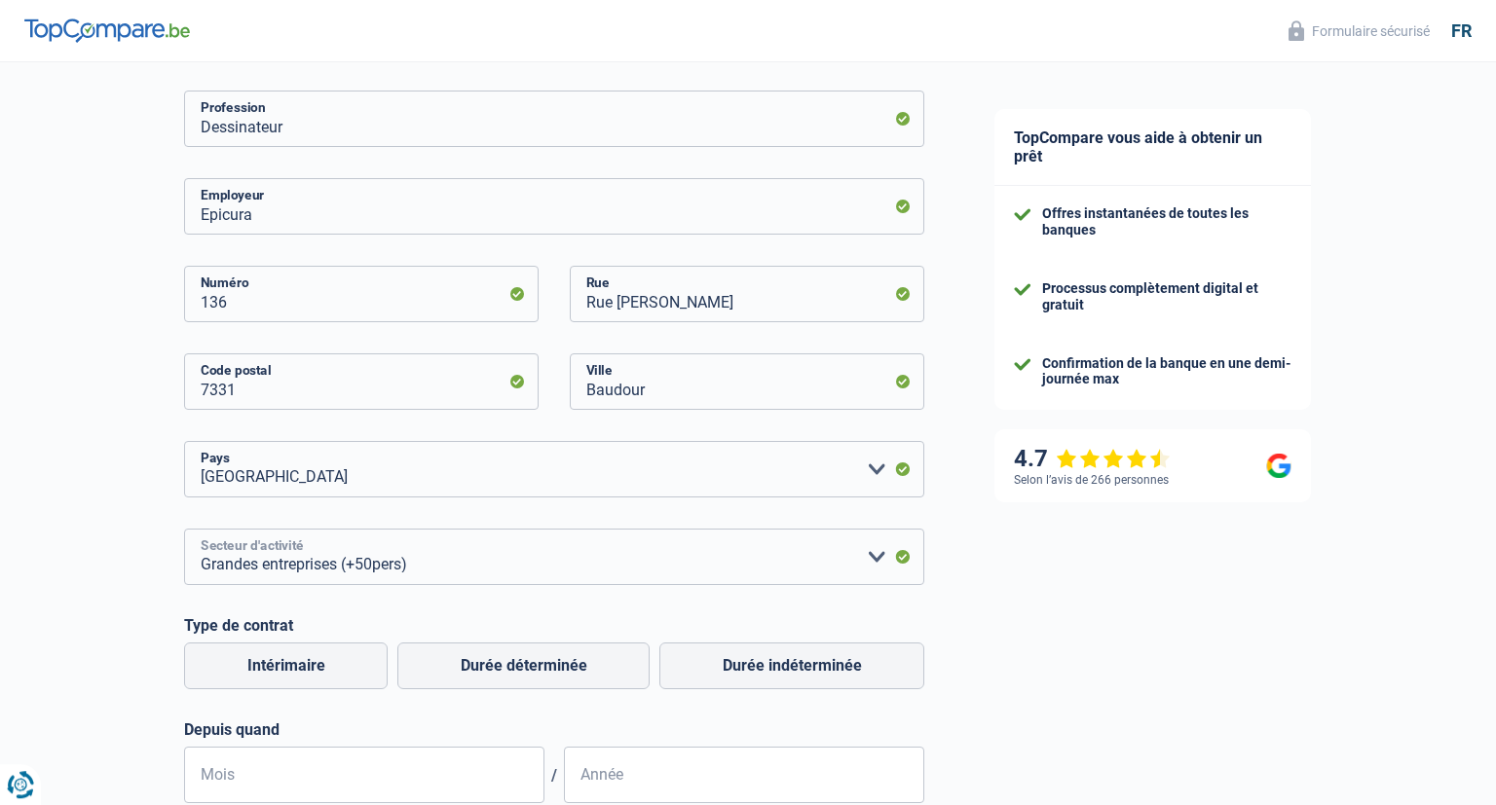
scroll to position [411, 0]
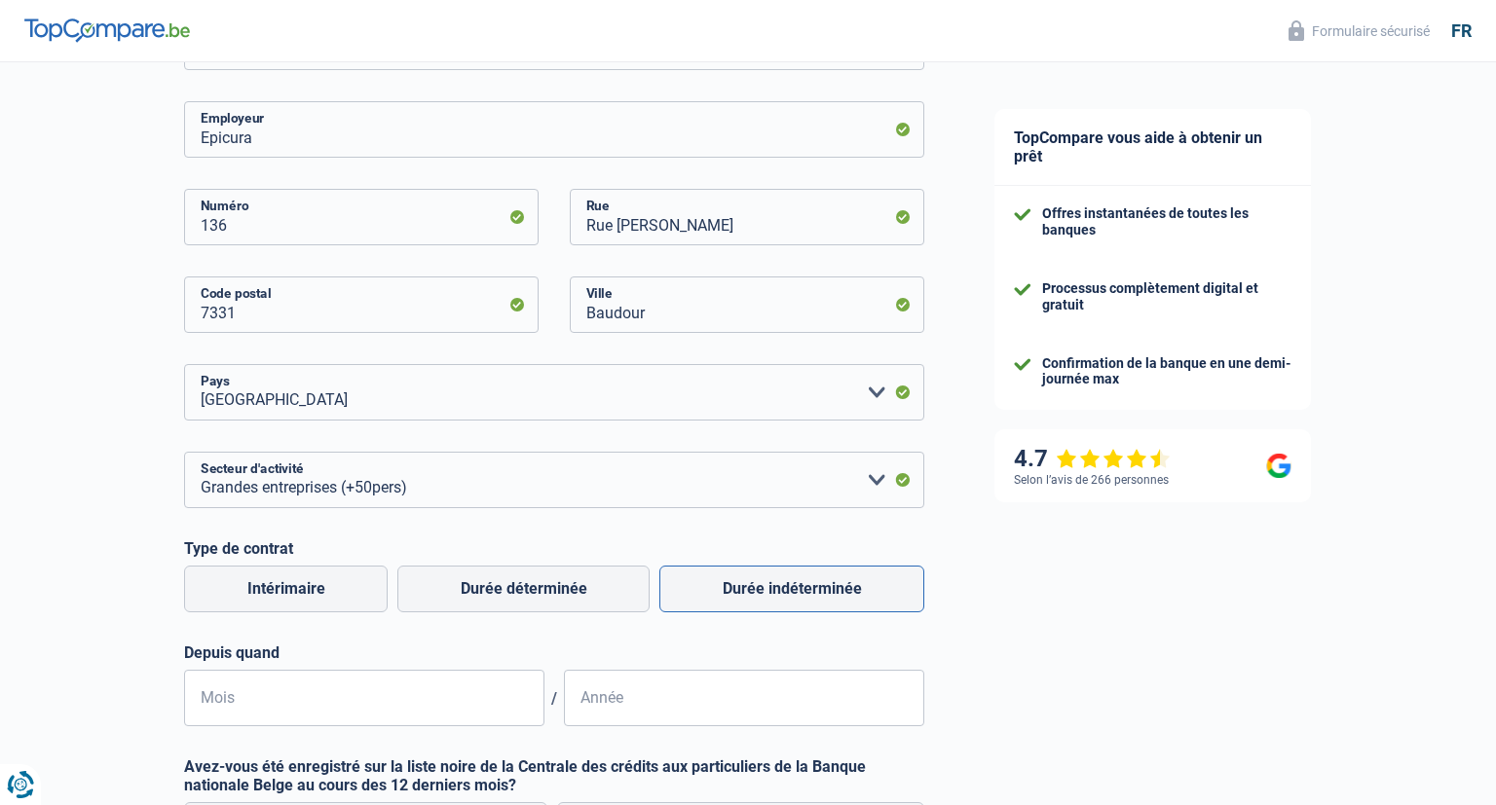
click at [783, 589] on label "Durée indéterminée" at bounding box center [791, 589] width 265 height 47
click at [783, 589] on input "Durée indéterminée" at bounding box center [791, 589] width 265 height 47
radio input "true"
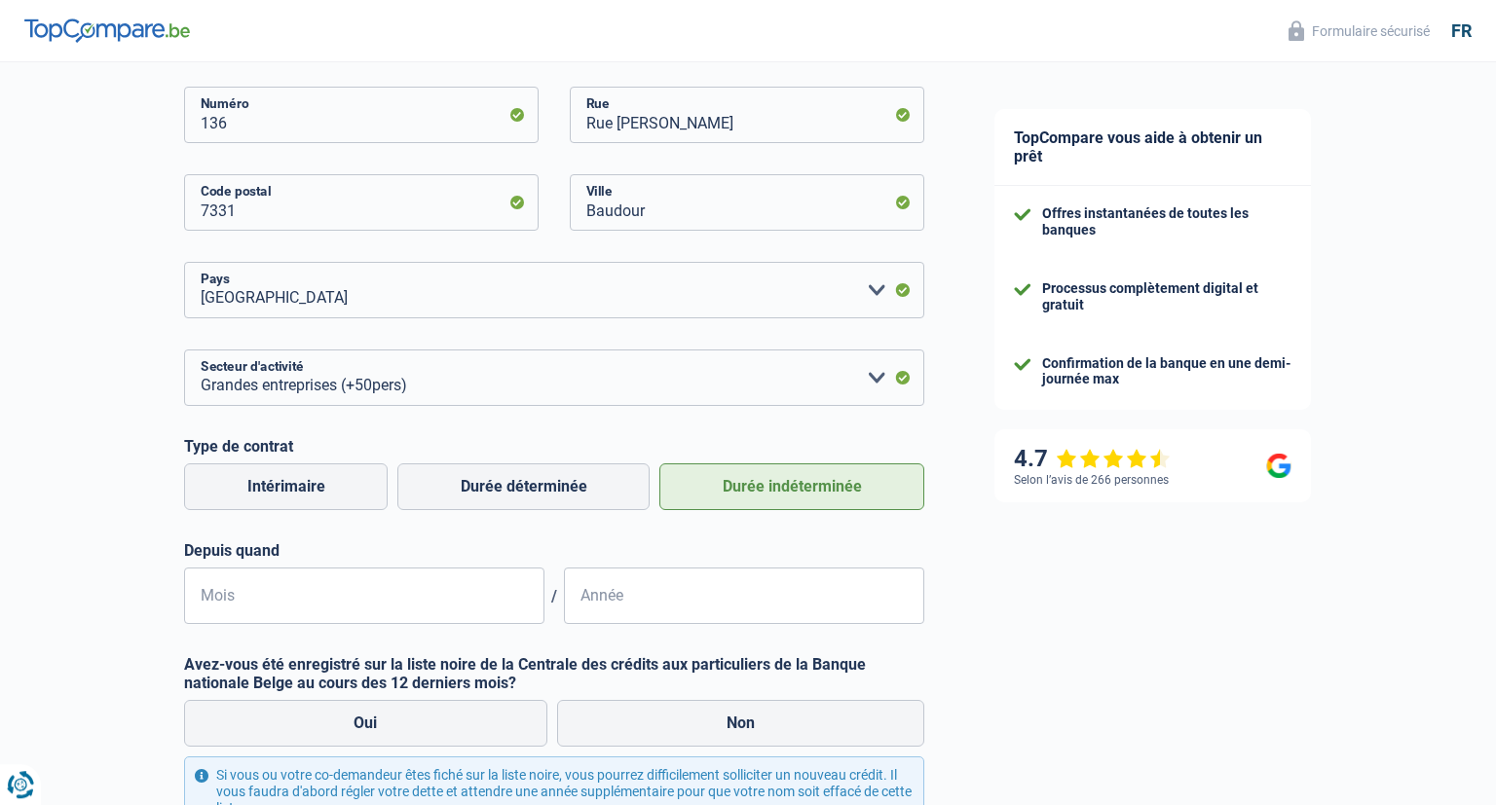
scroll to position [514, 0]
click at [252, 604] on input "Mois" at bounding box center [364, 595] width 360 height 56
type input "10"
type input "2016"
click at [1113, 698] on div "TopCompare vous aide à obtenir un prêt Offres instantanées de toutes les banque…" at bounding box center [1227, 289] width 537 height 1482
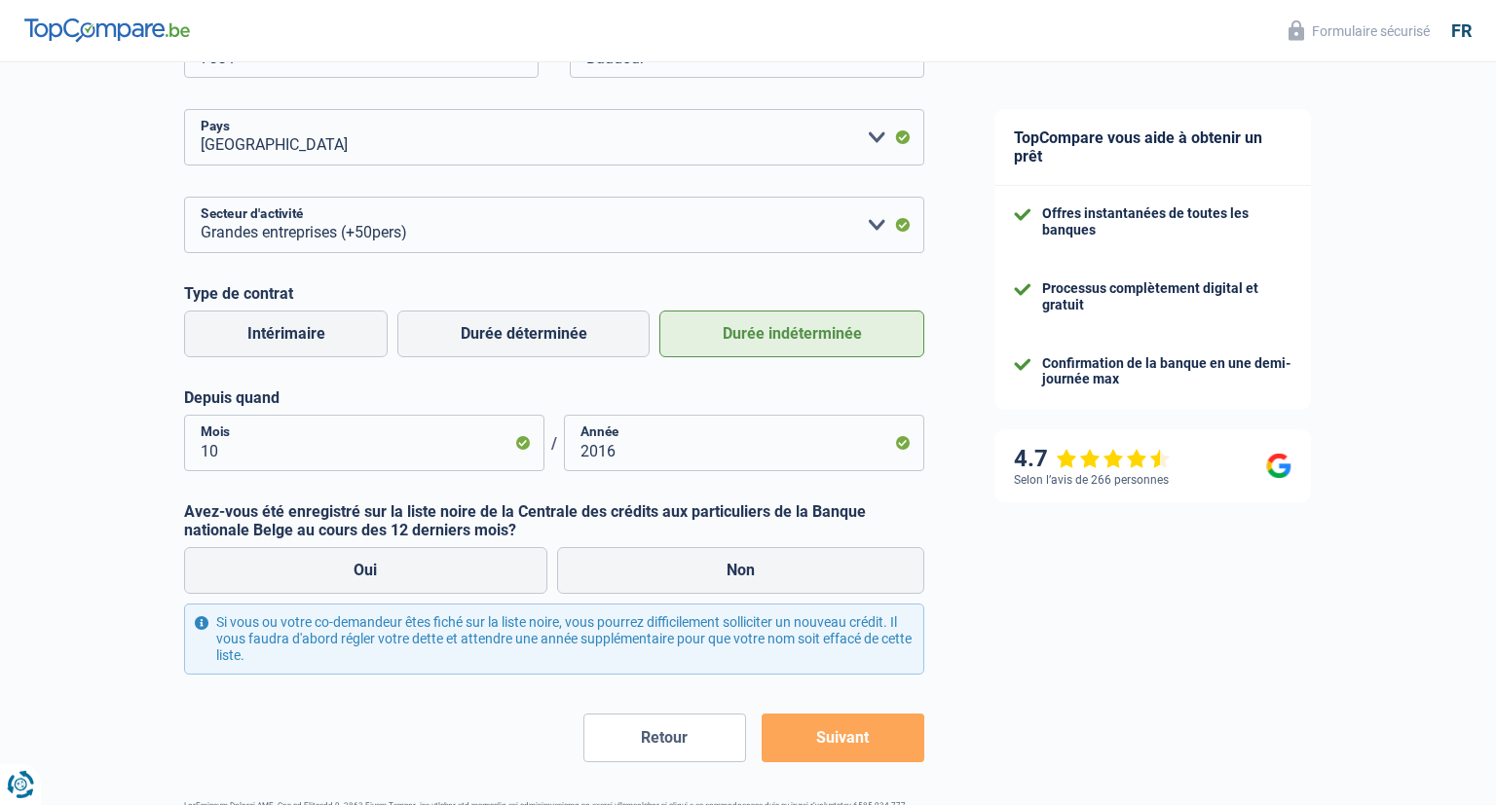
scroll to position [720, 0]
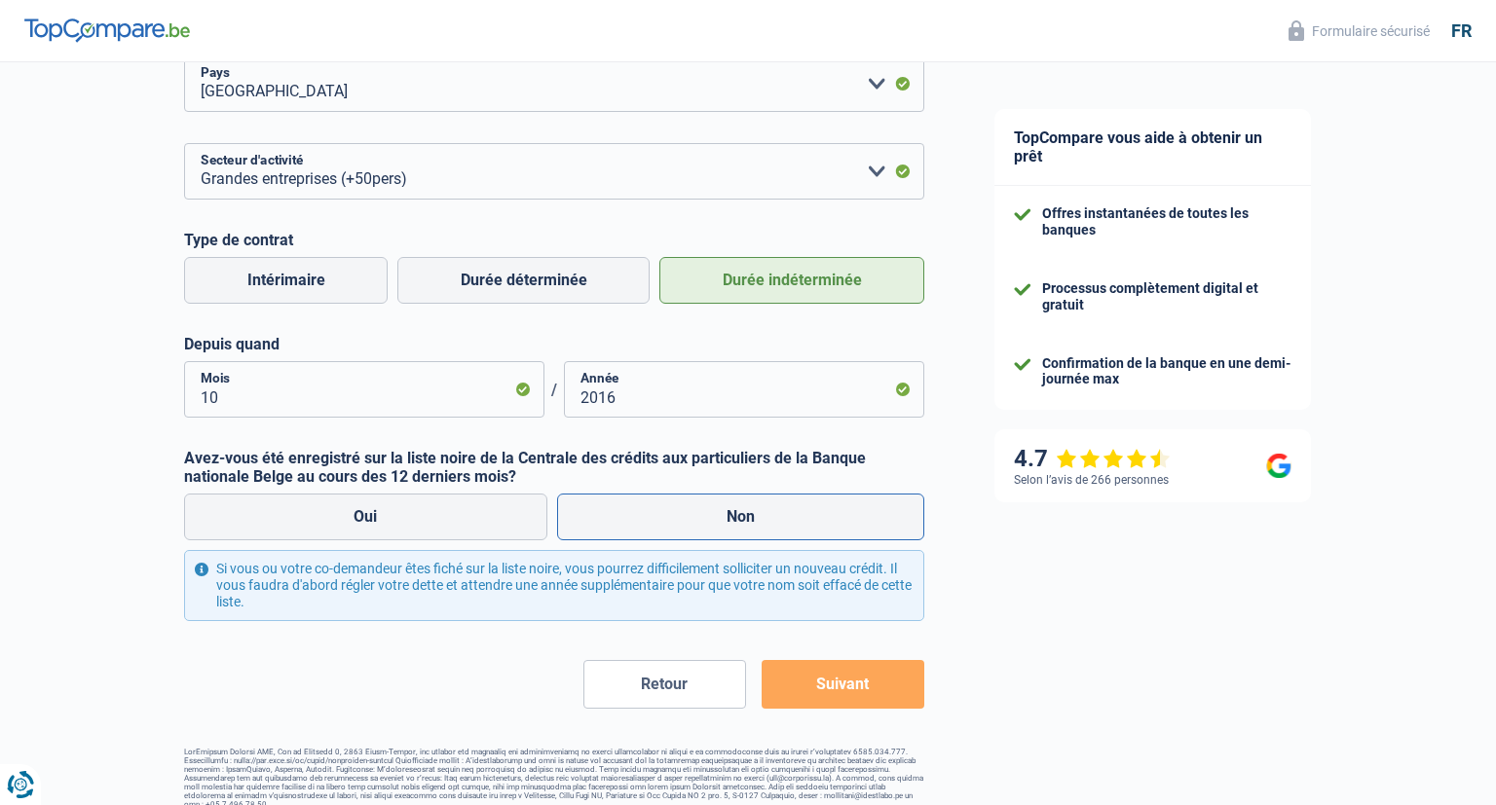
click at [788, 520] on label "Non" at bounding box center [741, 517] width 368 height 47
click at [788, 520] on input "Non" at bounding box center [741, 517] width 368 height 47
radio input "true"
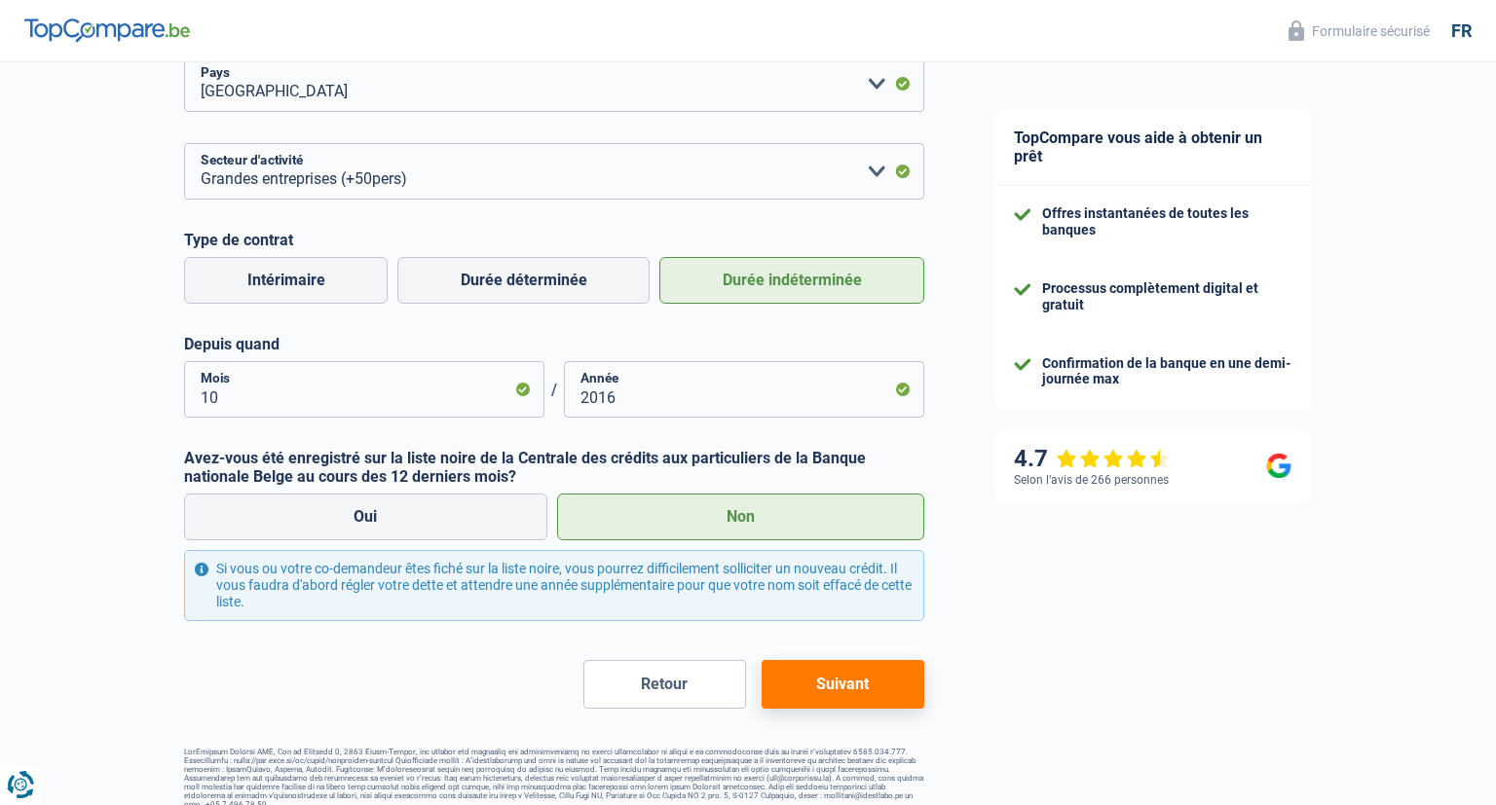
click at [845, 685] on button "Suivant" at bounding box center [843, 684] width 163 height 49
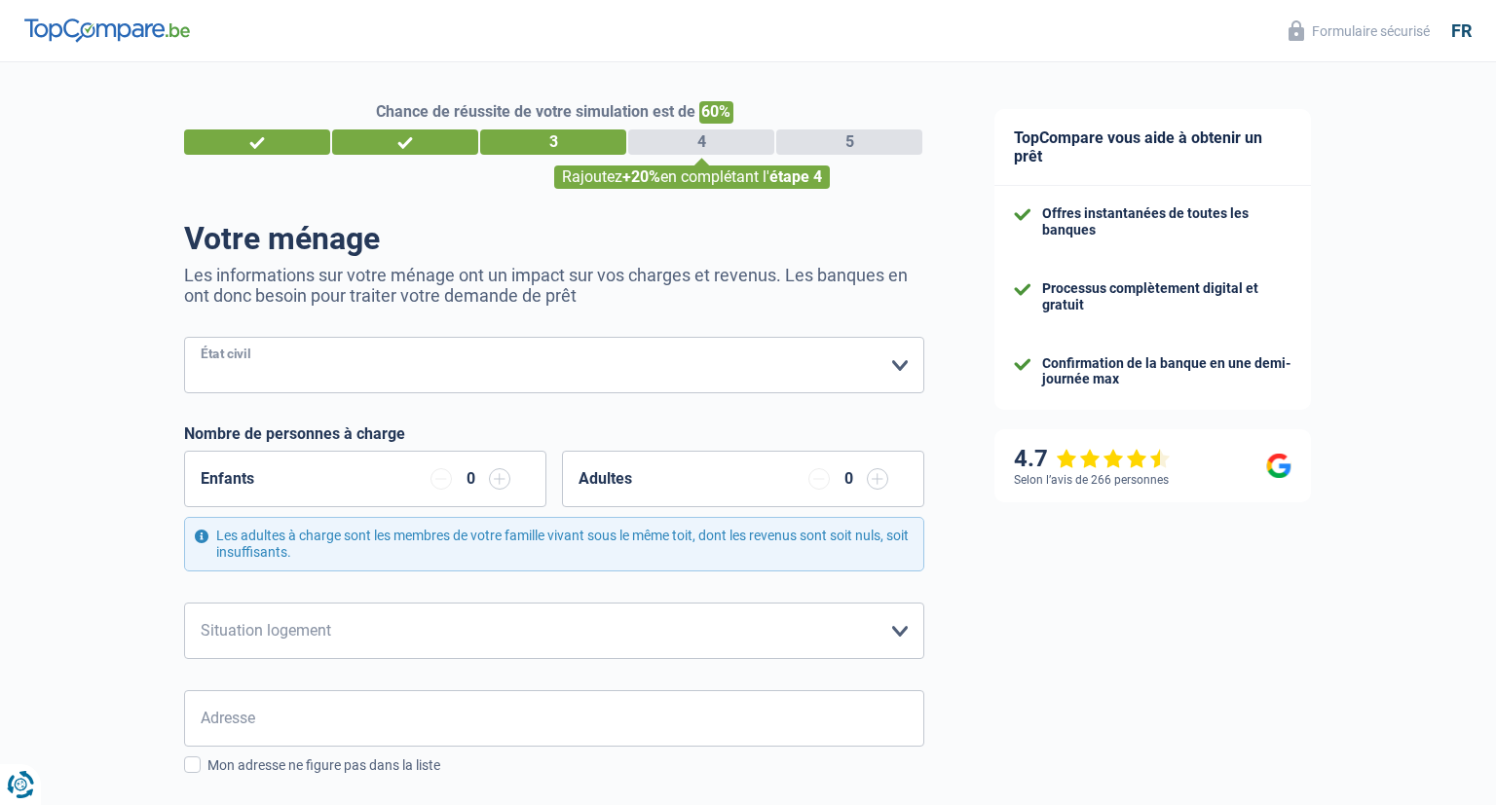
click at [184, 337] on select "Célibataire Marié(e) Cohabitant(e) légal(e) Divorcé(e) Veuf(ve) Séparé (de fait…" at bounding box center [554, 365] width 740 height 56
select select "single"
click option "Célibataire" at bounding box center [0, 0] width 0 height 0
click at [499, 481] on input "button" at bounding box center [499, 478] width 21 height 21
click at [438, 481] on input "button" at bounding box center [440, 478] width 21 height 21
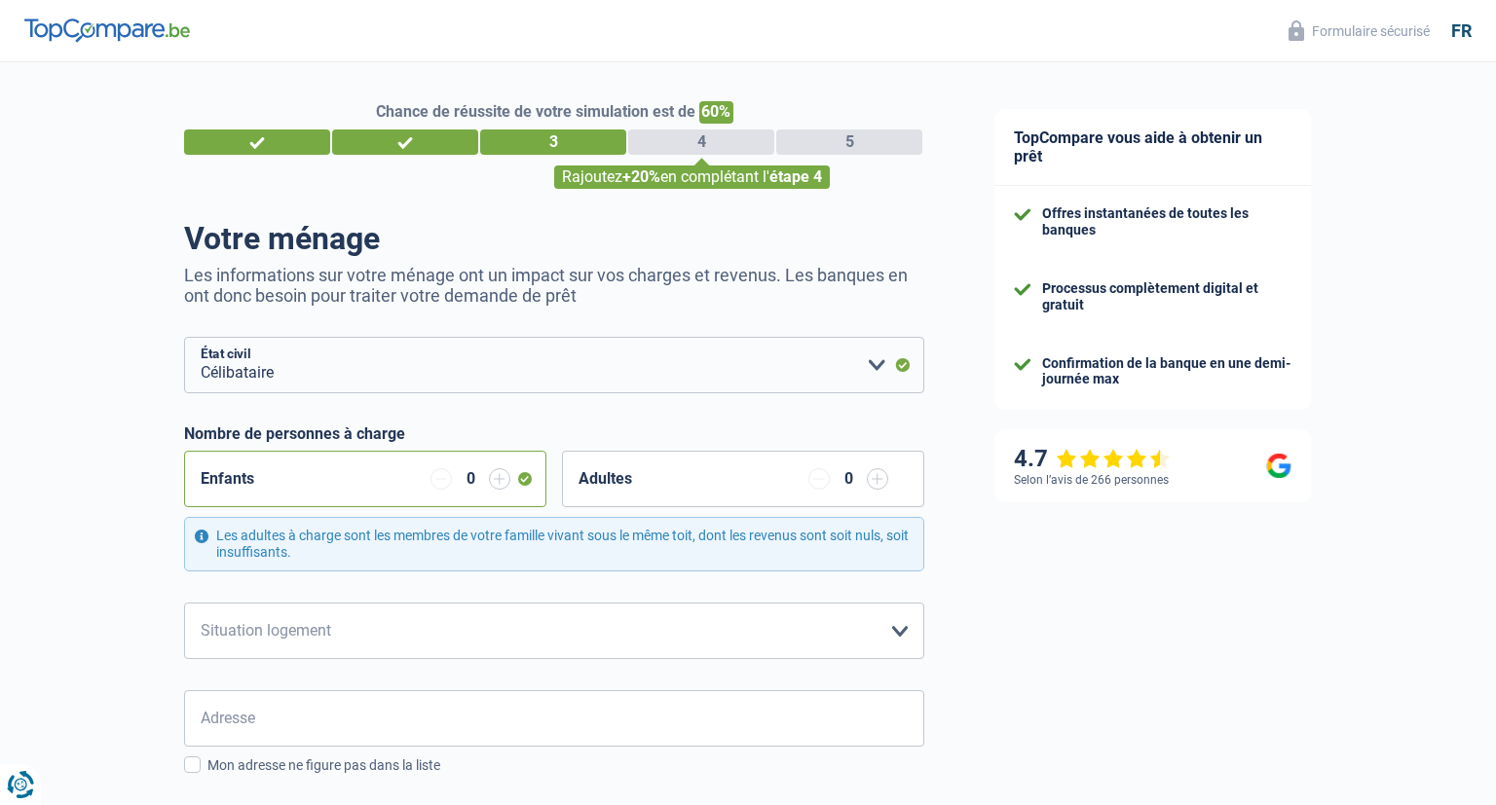
scroll to position [102, 0]
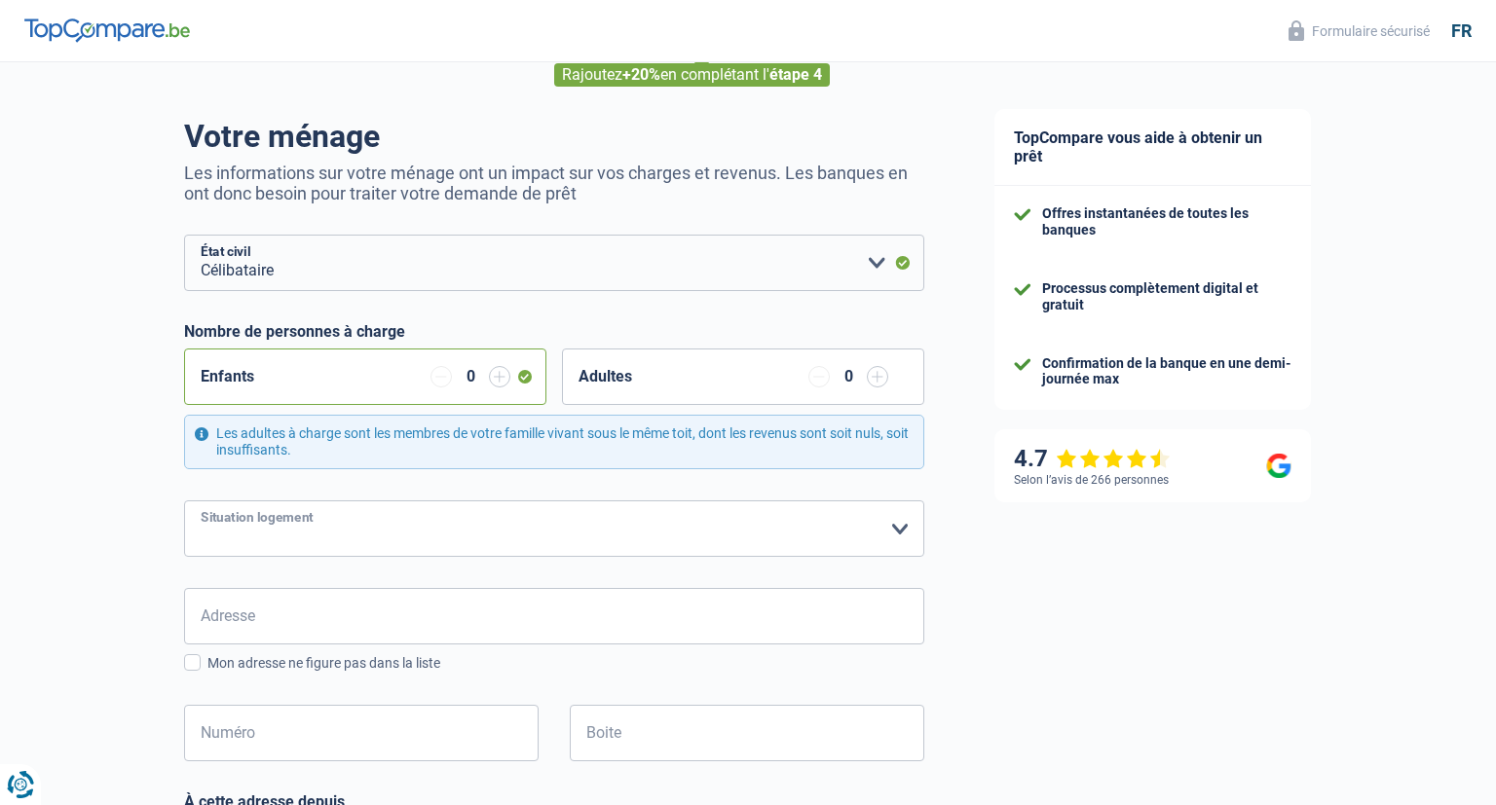
click at [184, 501] on select "Locataire Propriétaire avec prêt hypothécaire Propriétaire sans prêt hypothécai…" at bounding box center [554, 529] width 740 height 56
select select "rents"
click option "Locataire" at bounding box center [0, 0] width 0 height 0
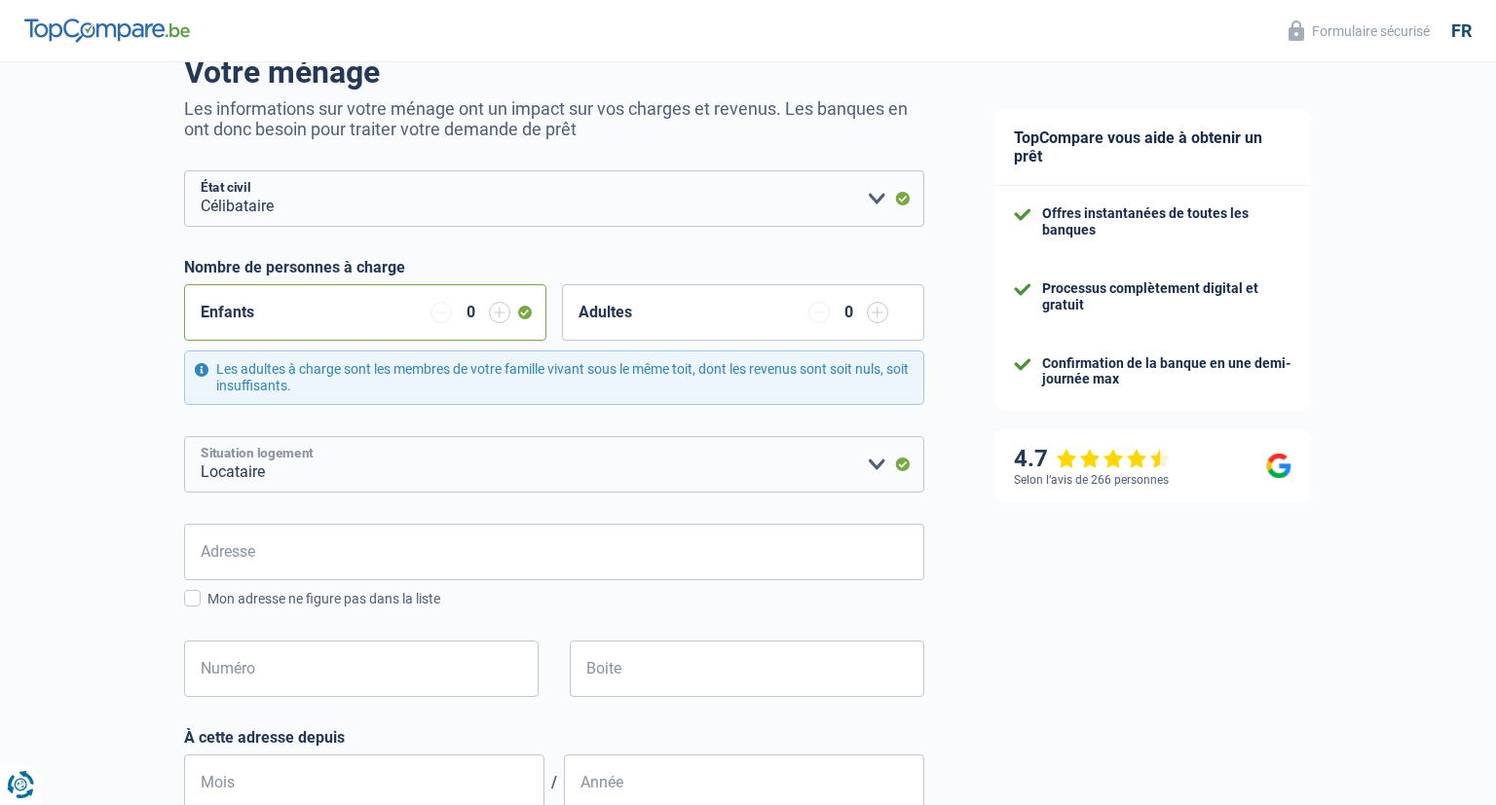
scroll to position [205, 0]
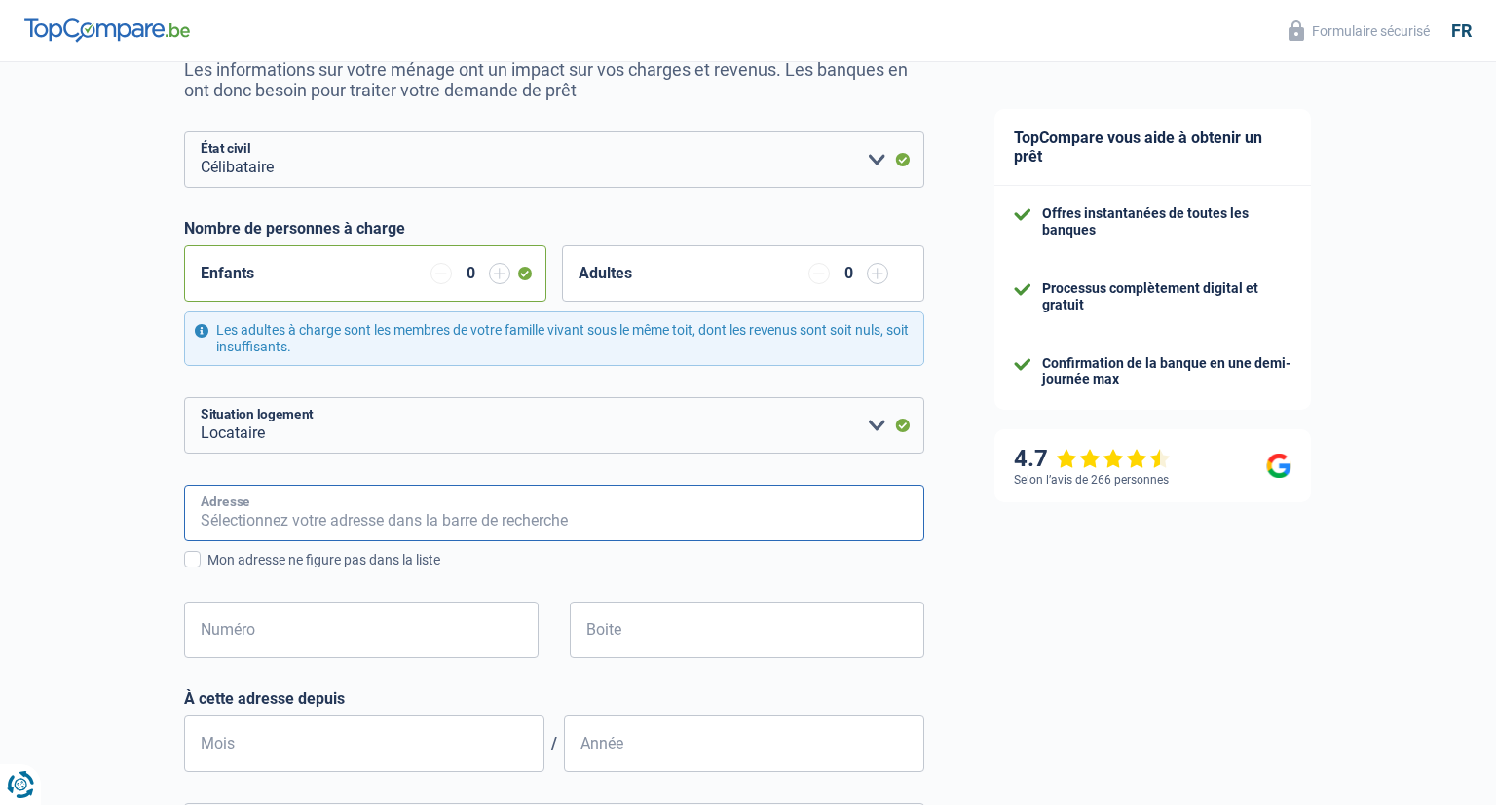
click at [410, 531] on input "Adresse" at bounding box center [554, 513] width 740 height 56
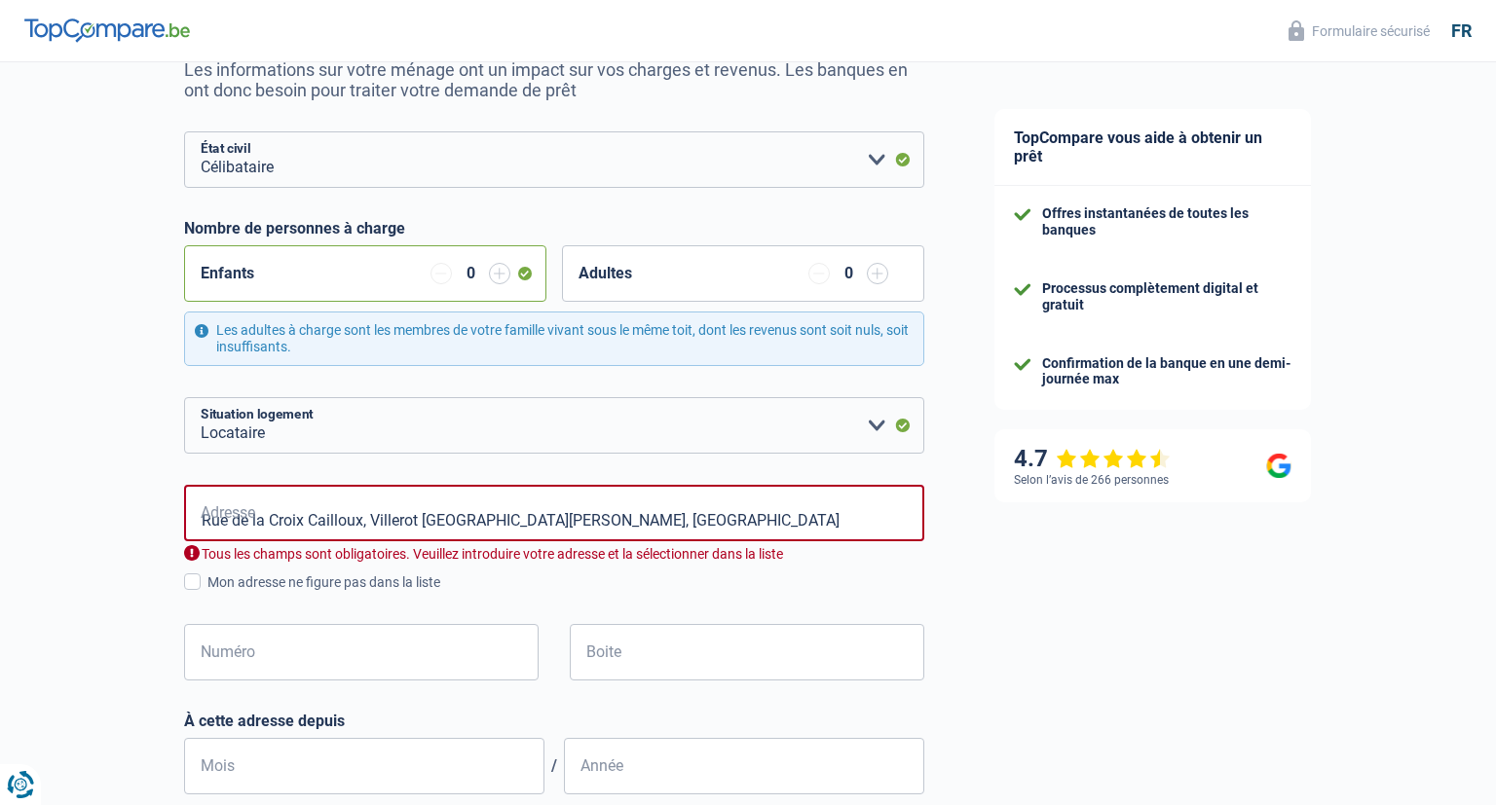
type input "Rue de la Croix Cailloux, 7334, Saint-Ghislain, BE"
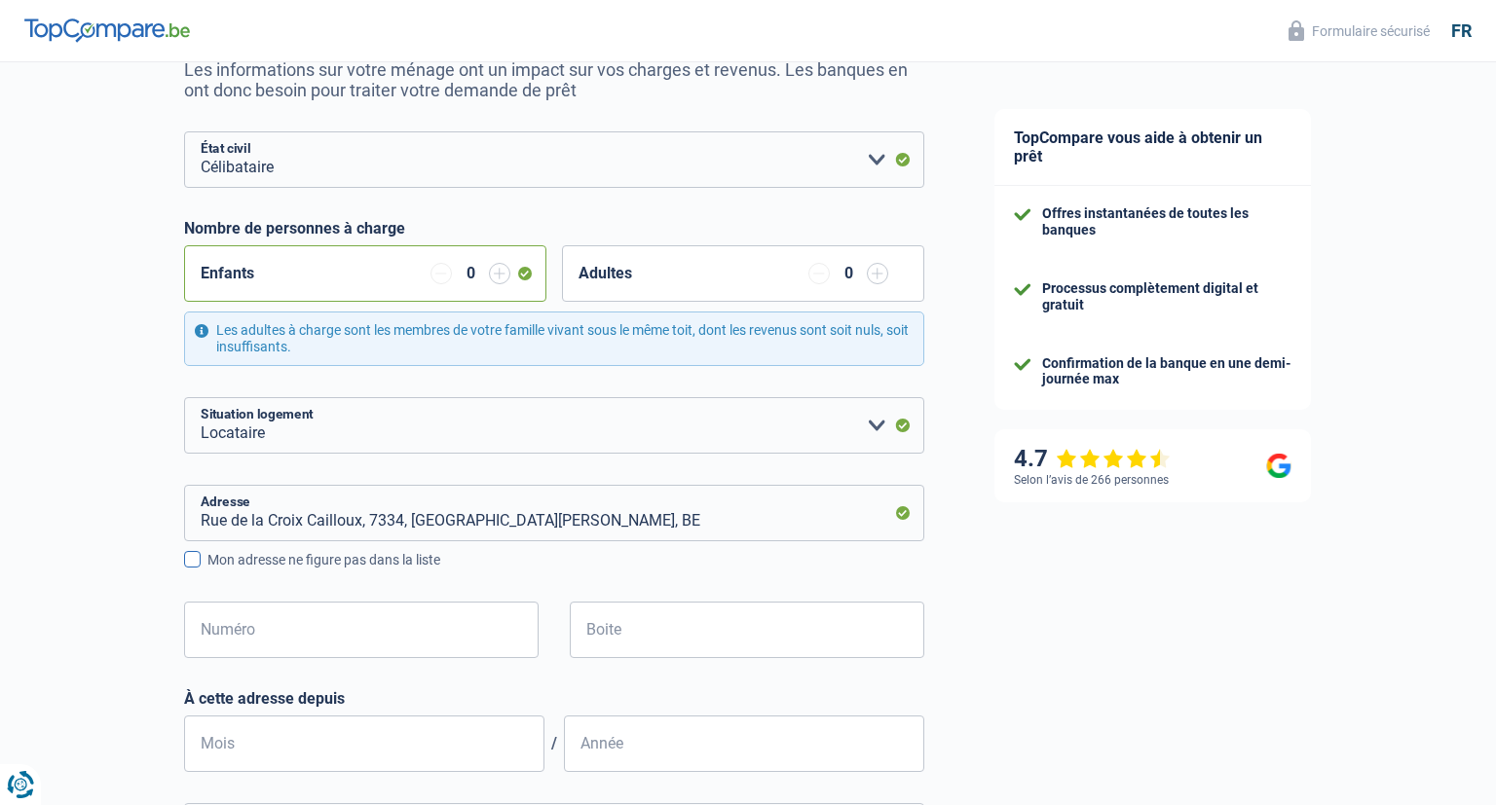
click at [192, 559] on span at bounding box center [192, 559] width 17 height 17
click at [207, 571] on input "Mon adresse ne figure pas dans la liste" at bounding box center [207, 571] width 0 height 0
select select "BE"
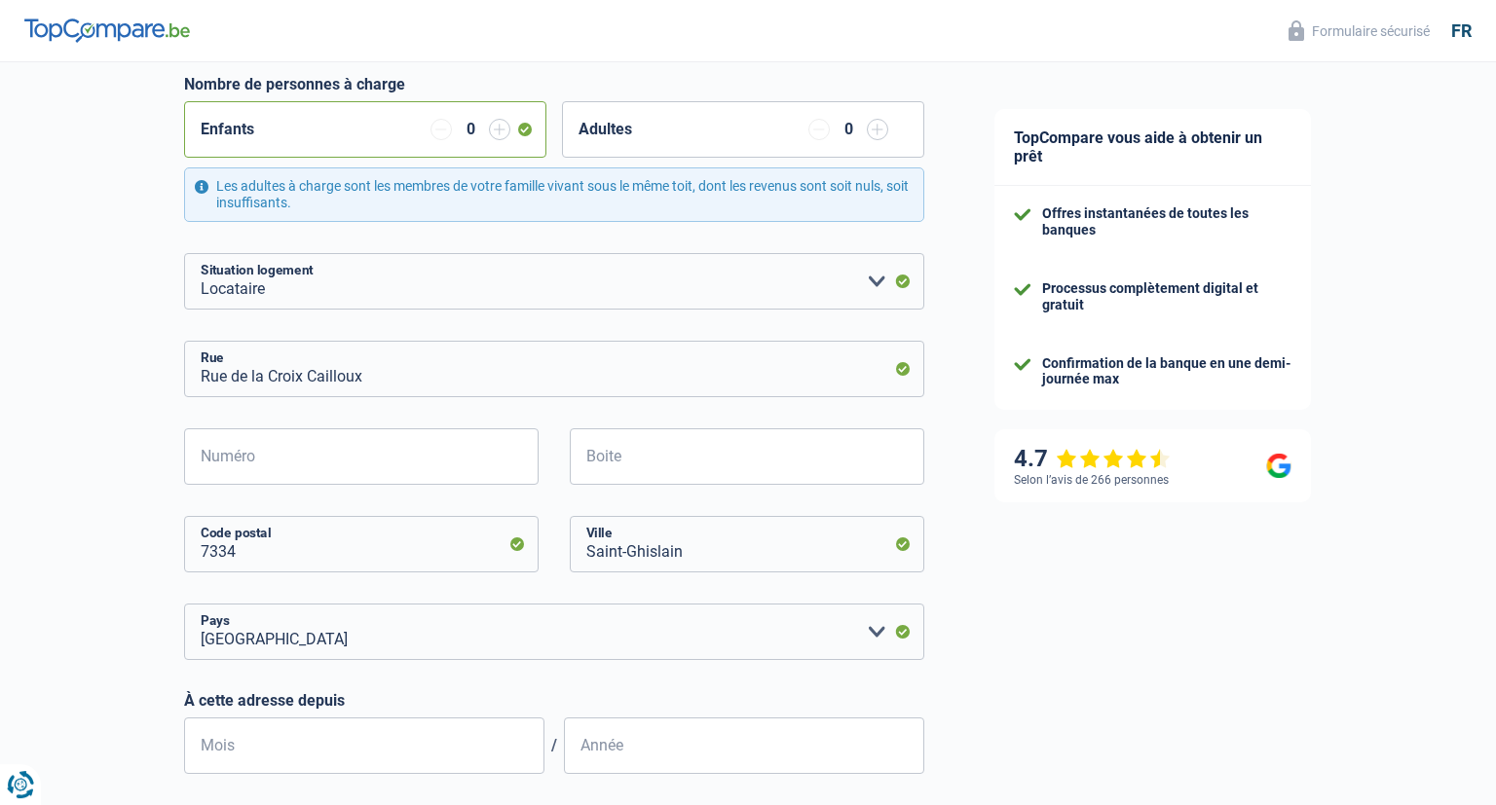
scroll to position [308, 0]
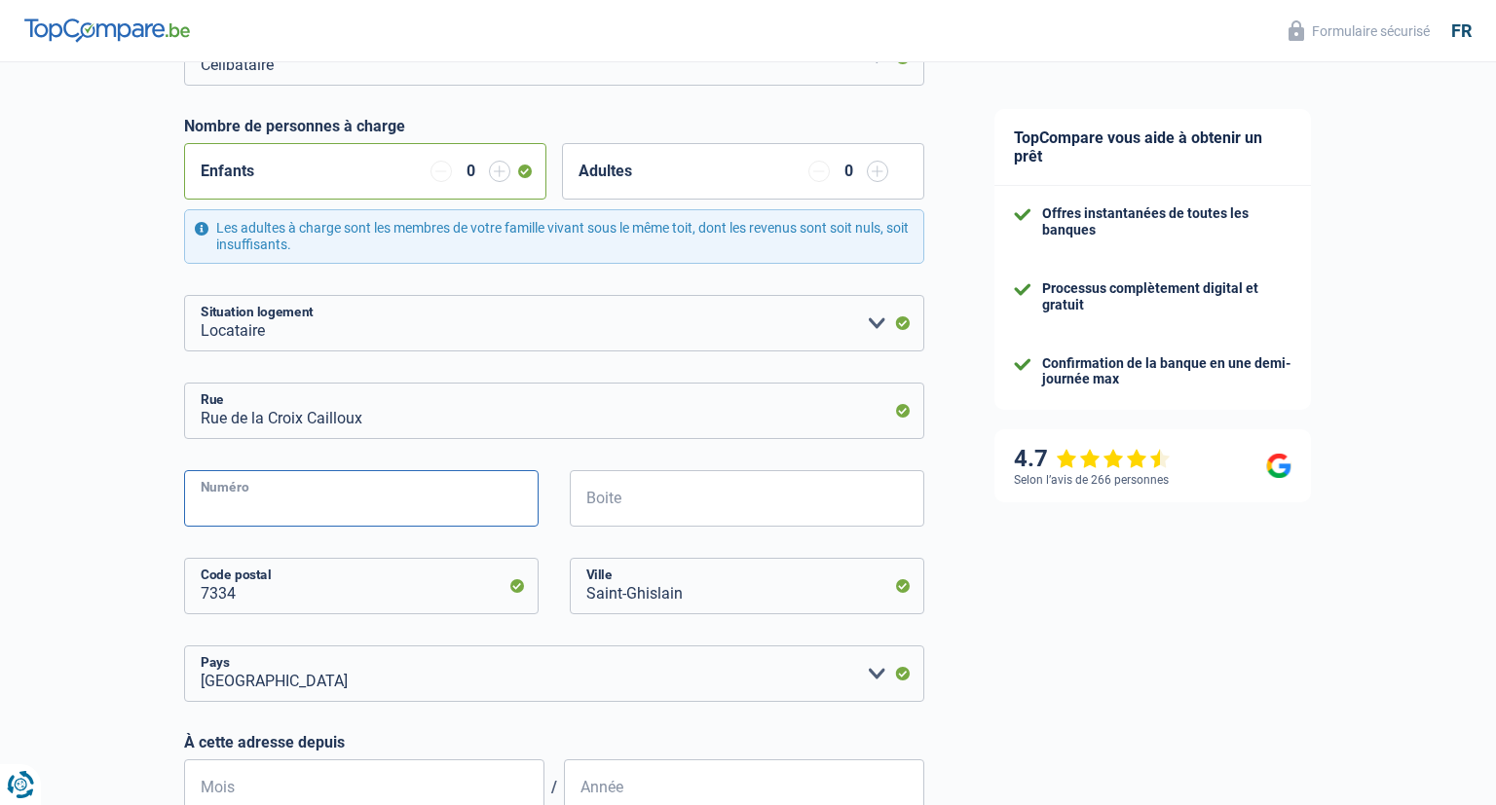
click at [273, 485] on input "Numéro" at bounding box center [361, 498] width 354 height 56
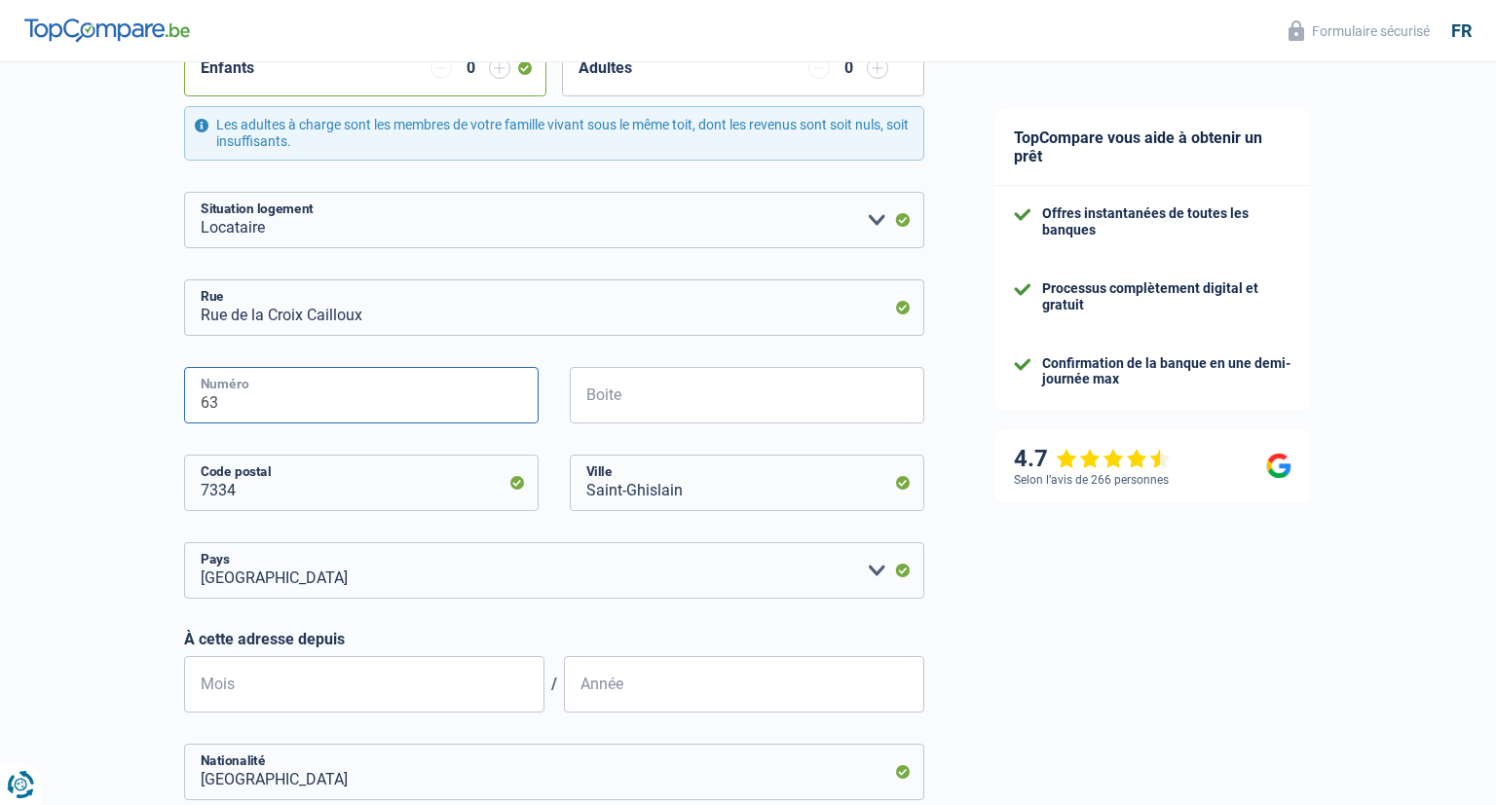
scroll to position [514, 0]
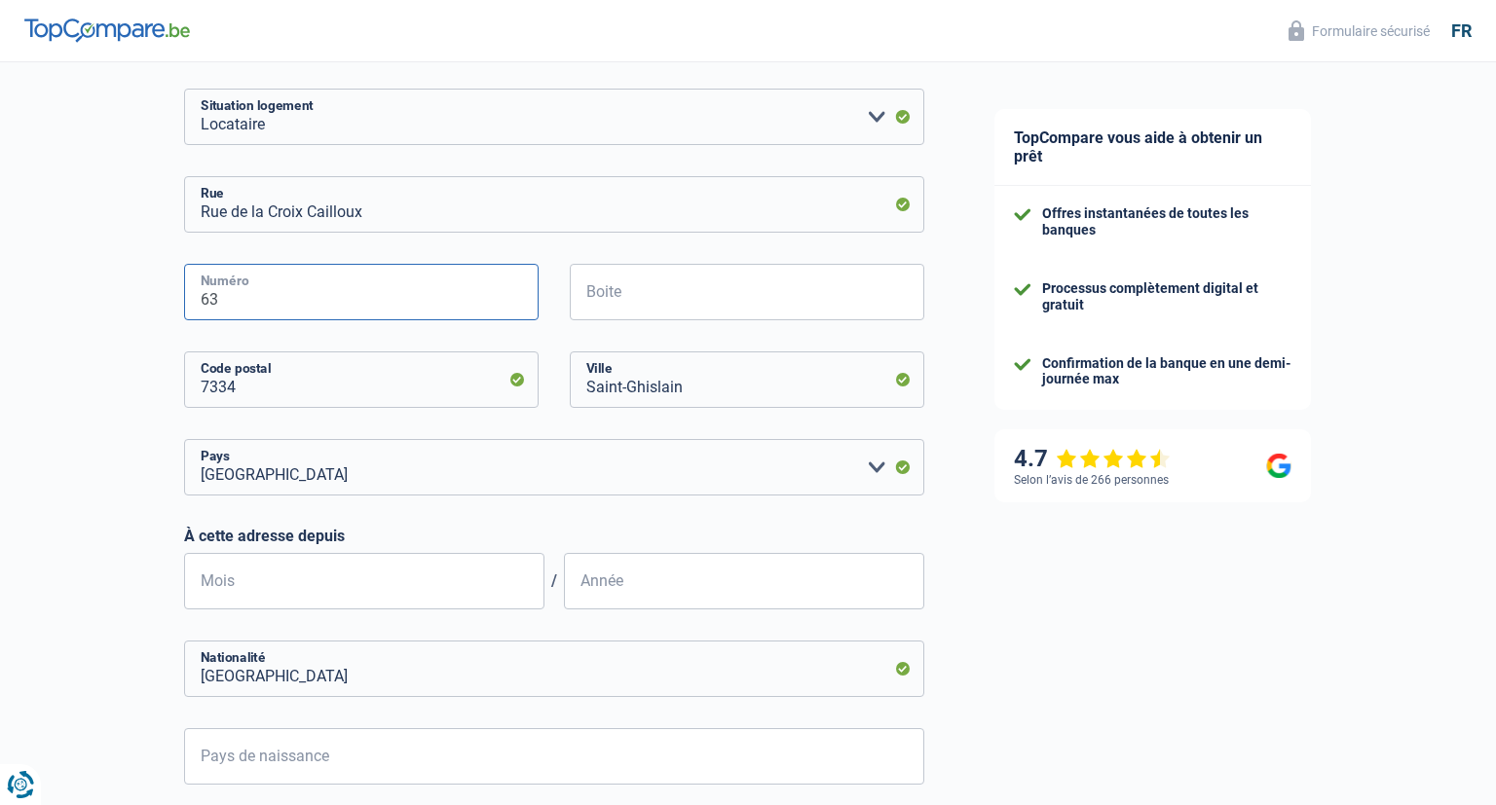
type input "63"
click at [314, 589] on input "Mois" at bounding box center [364, 581] width 360 height 56
drag, startPoint x: 264, startPoint y: 597, endPoint x: 182, endPoint y: 596, distance: 81.8
click at [184, 596] on input "20" at bounding box center [364, 581] width 360 height 56
drag, startPoint x: 244, startPoint y: 591, endPoint x: 118, endPoint y: 587, distance: 126.7
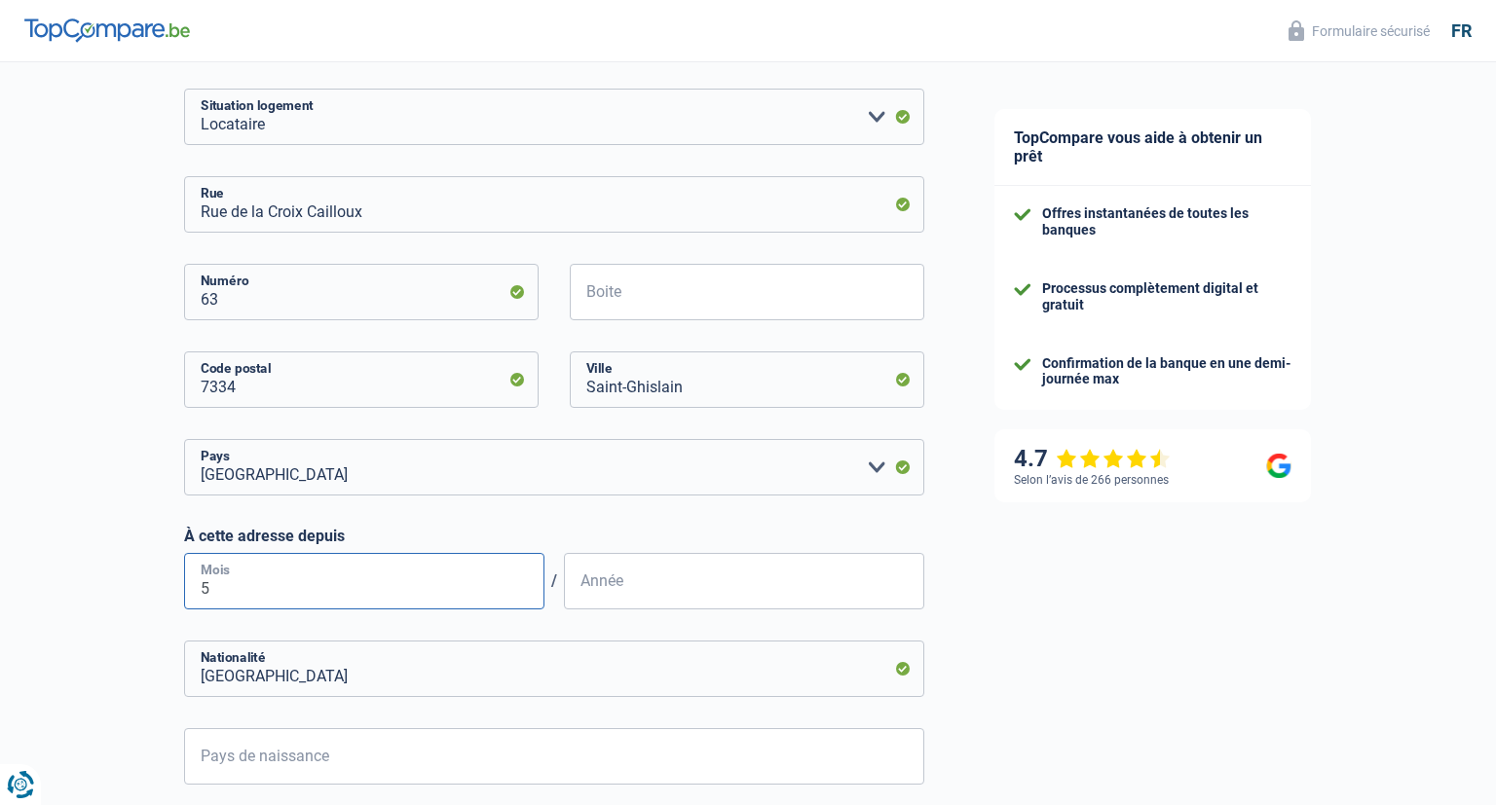
click at [184, 587] on input "5" at bounding box center [364, 581] width 360 height 56
type input "5"
click at [633, 578] on input "Année" at bounding box center [744, 581] width 360 height 56
drag, startPoint x: 217, startPoint y: 590, endPoint x: 58, endPoint y: 592, distance: 158.8
click at [184, 592] on input "5" at bounding box center [364, 581] width 360 height 56
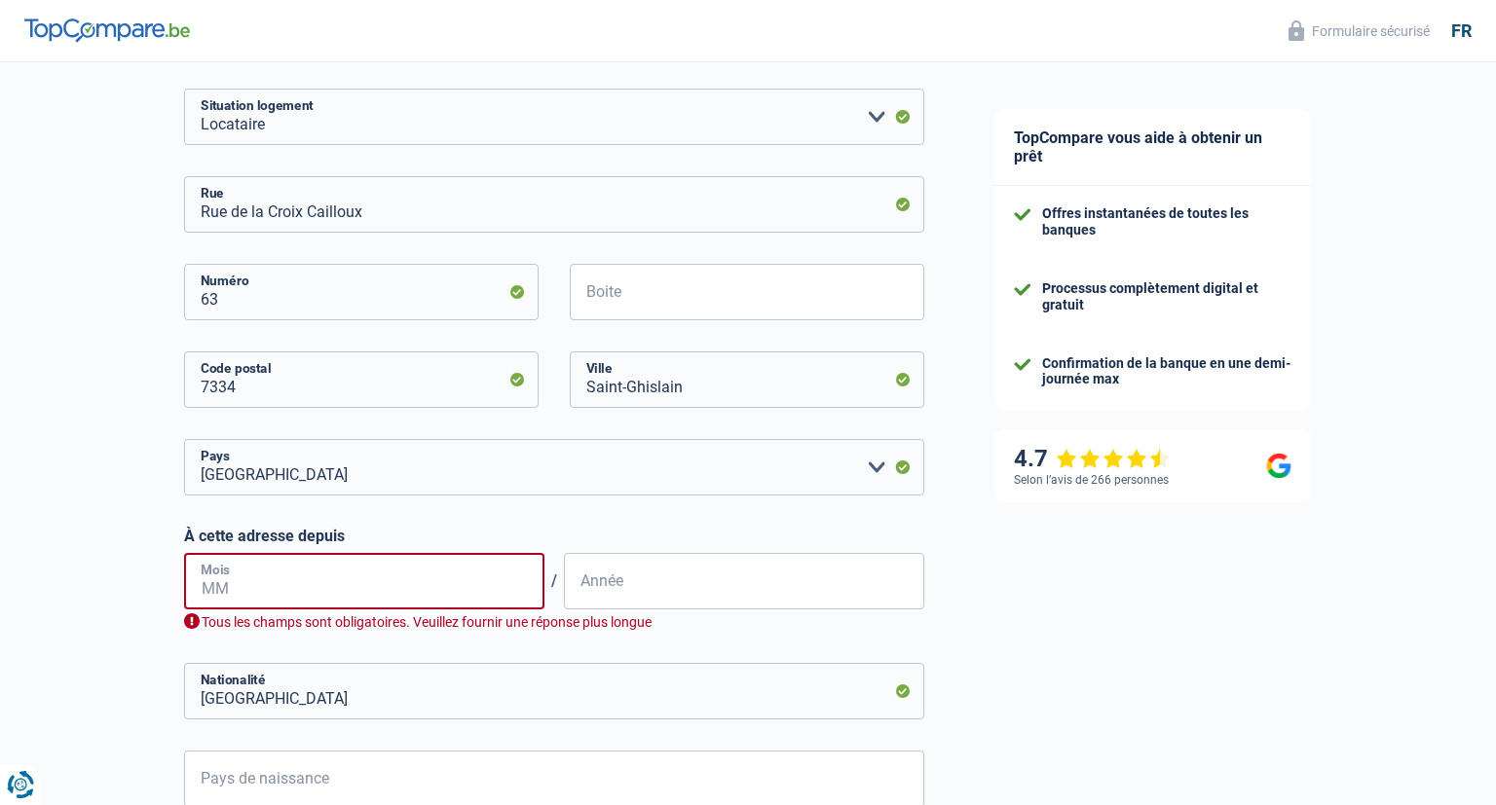
click at [335, 597] on input "Mois" at bounding box center [364, 581] width 360 height 56
drag, startPoint x: 262, startPoint y: 594, endPoint x: 72, endPoint y: 588, distance: 190.0
click at [184, 588] on input "60" at bounding box center [364, 581] width 360 height 56
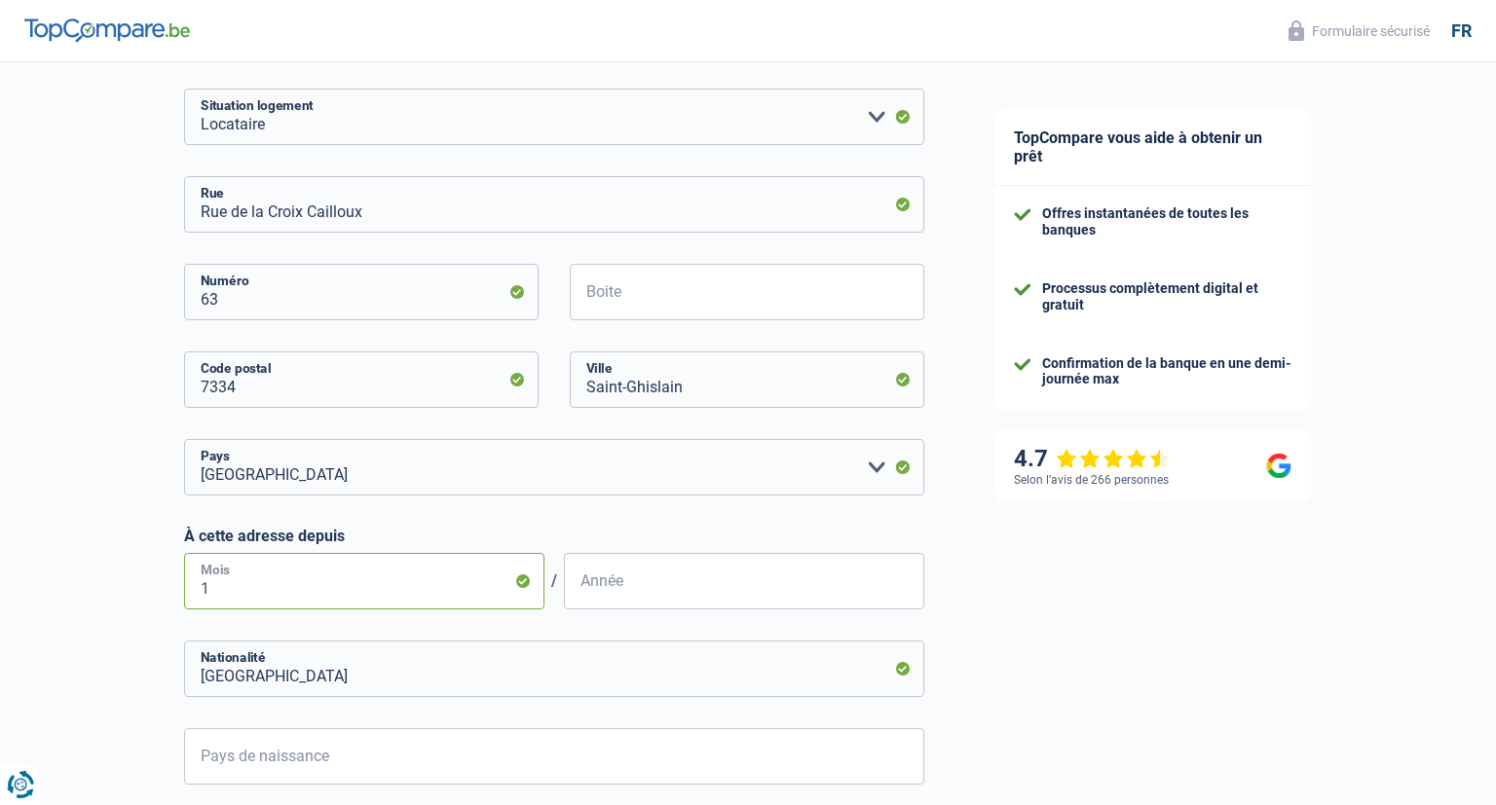
type input "10"
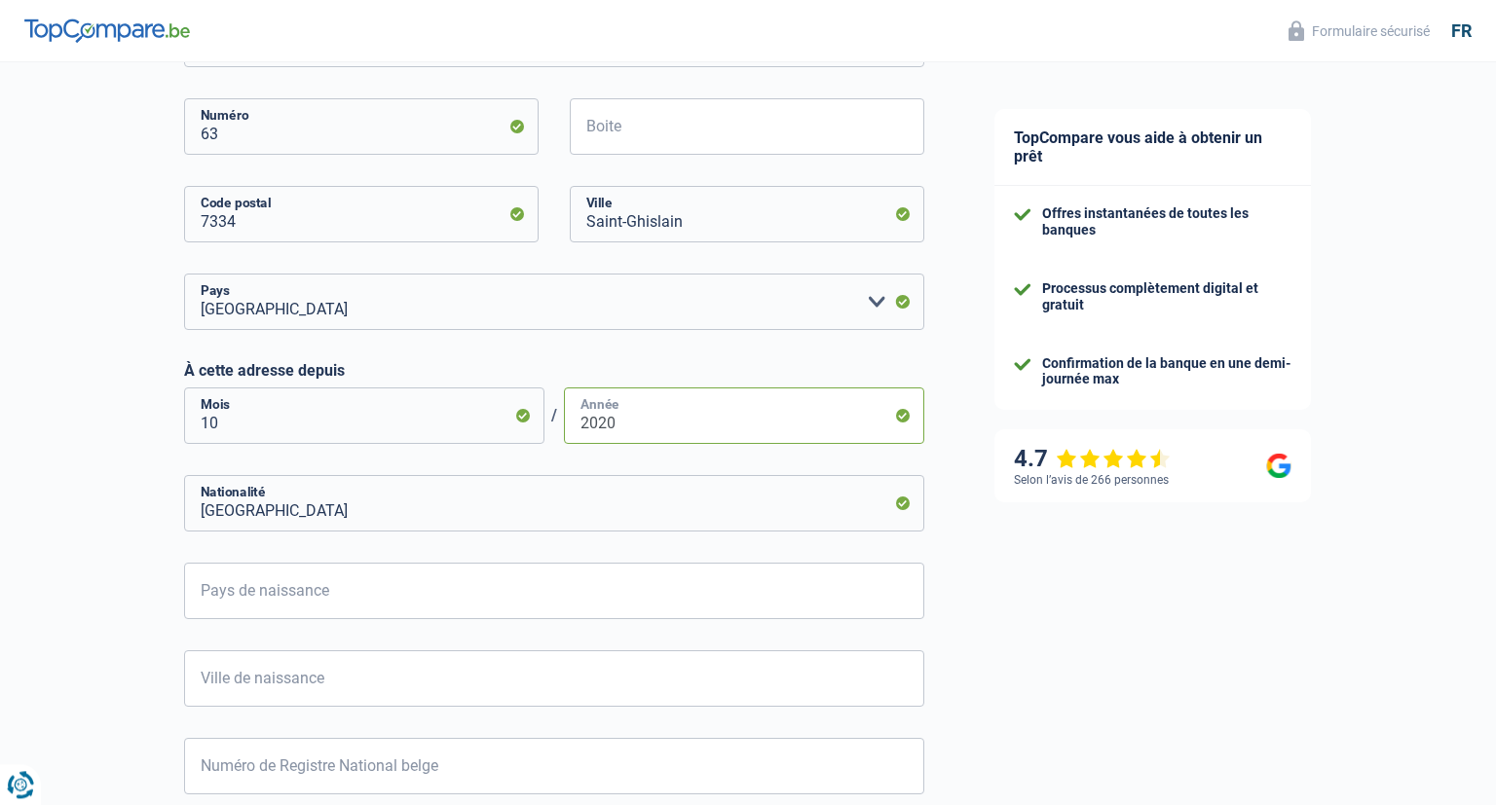
scroll to position [720, 0]
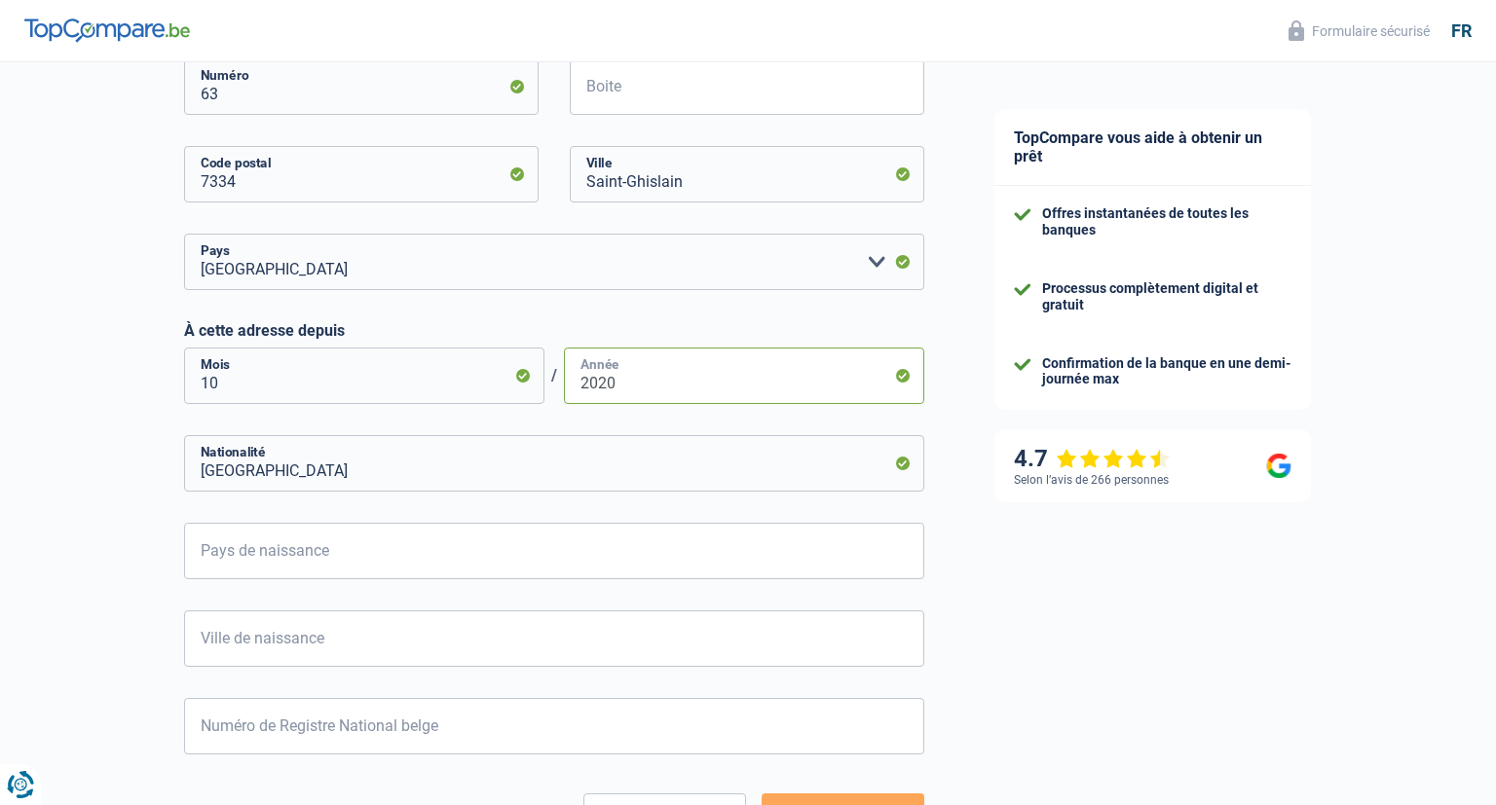
type input "2020"
click at [275, 548] on input "Pays de naissance" at bounding box center [554, 551] width 740 height 56
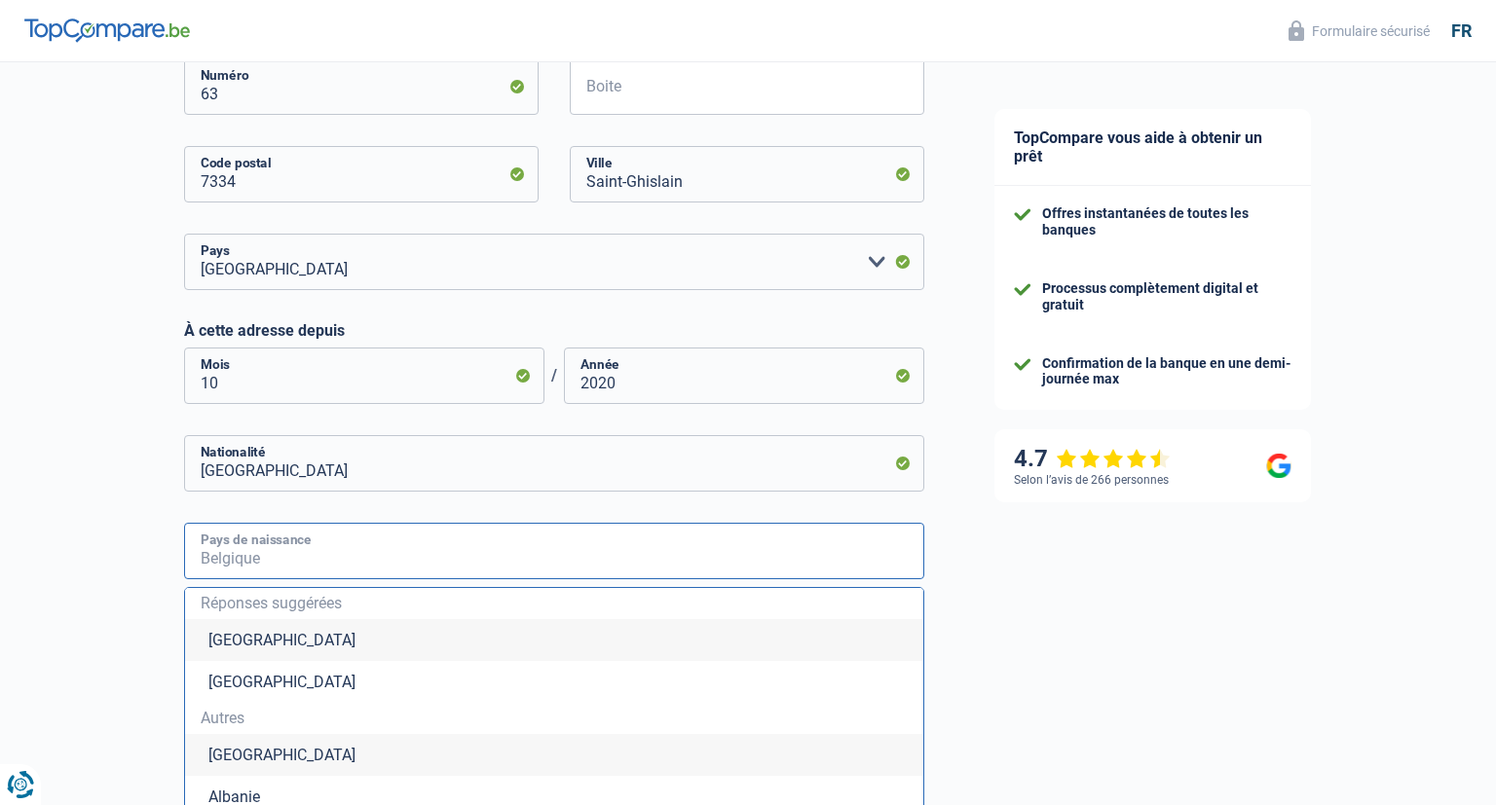
type input "v"
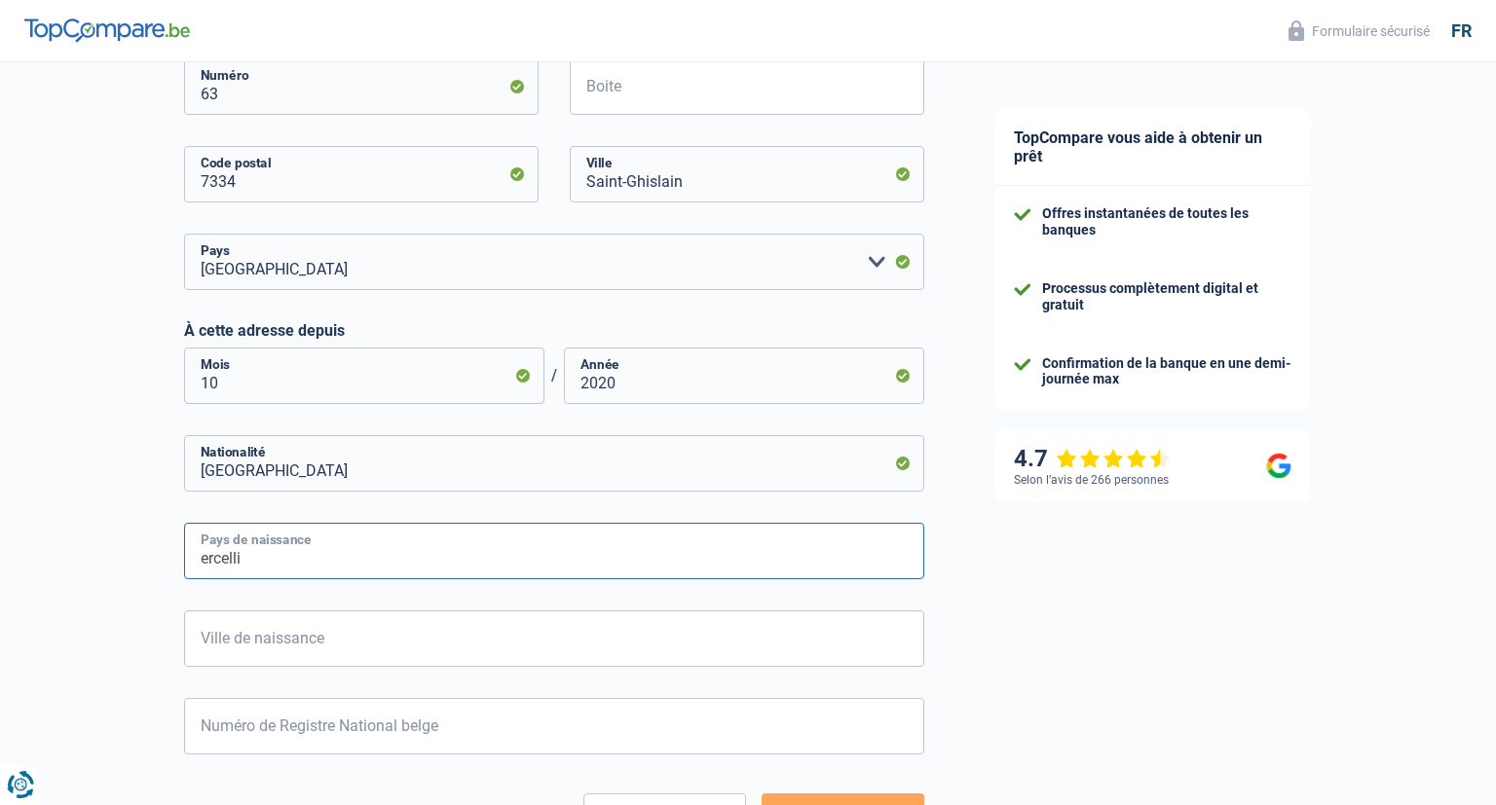
click at [205, 554] on input "ercelli" at bounding box center [554, 551] width 740 height 56
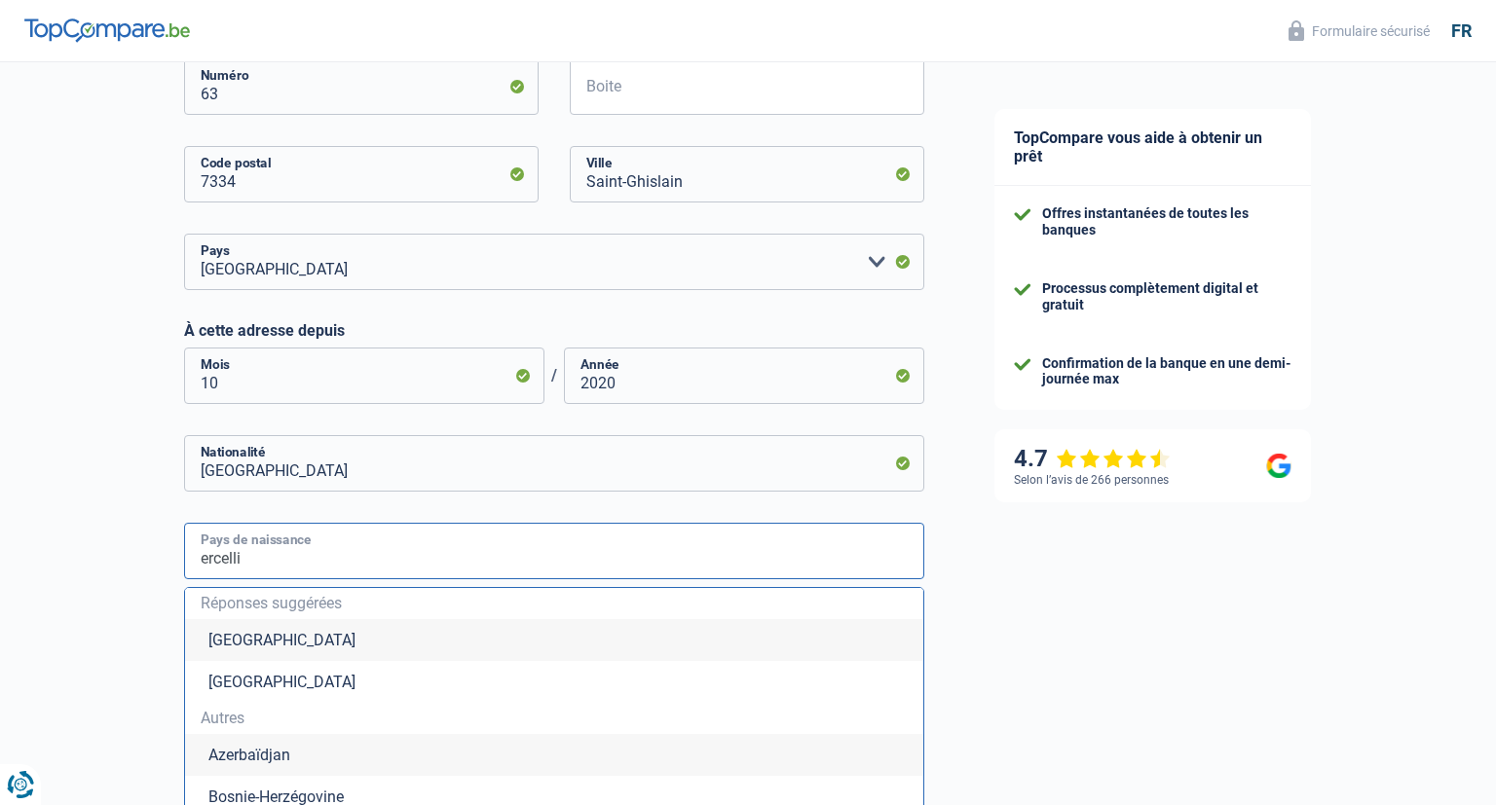
click at [200, 552] on input "ercelli" at bounding box center [554, 551] width 740 height 56
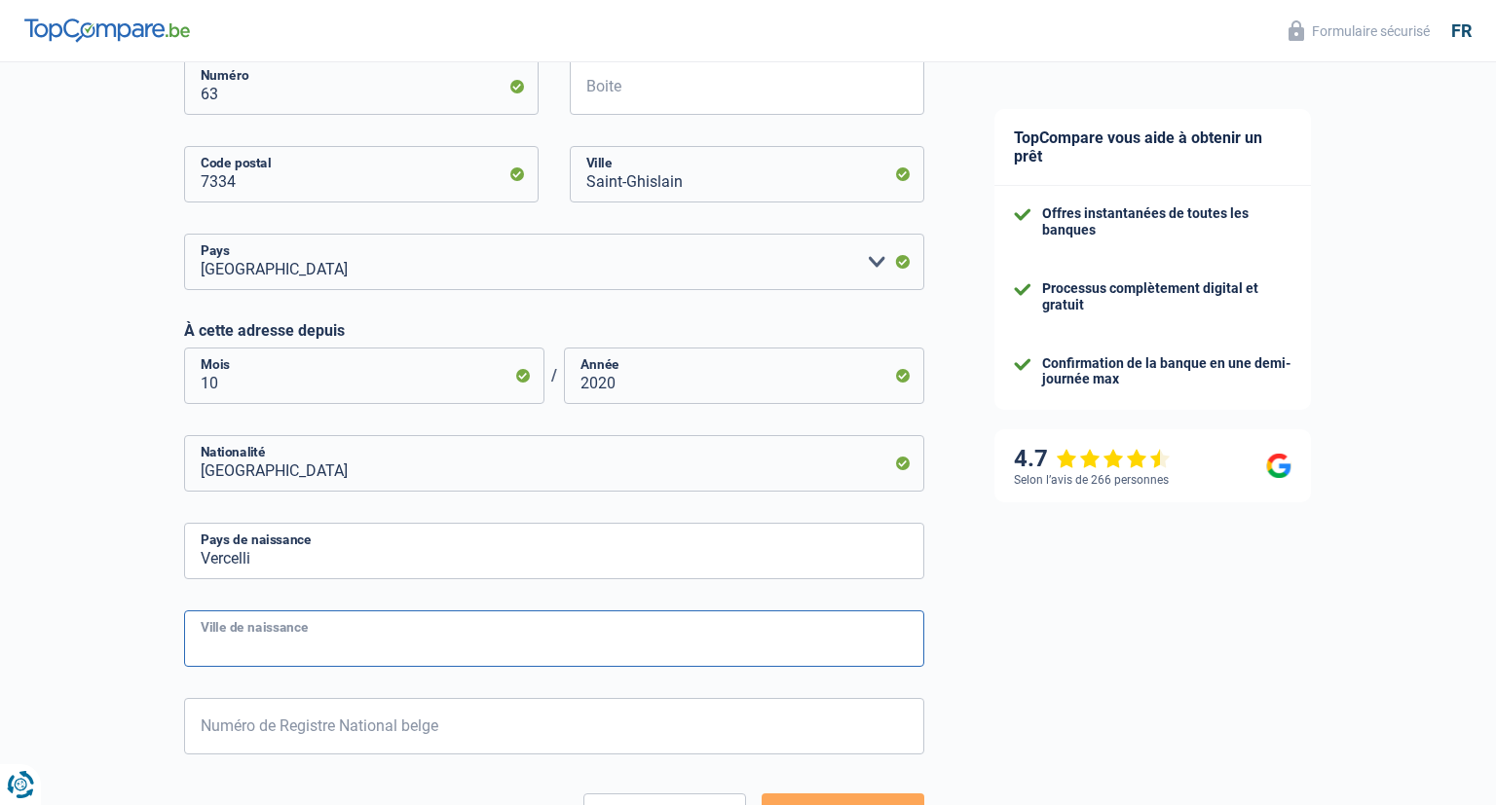
click at [241, 641] on input "Ville de naissance" at bounding box center [554, 639] width 740 height 56
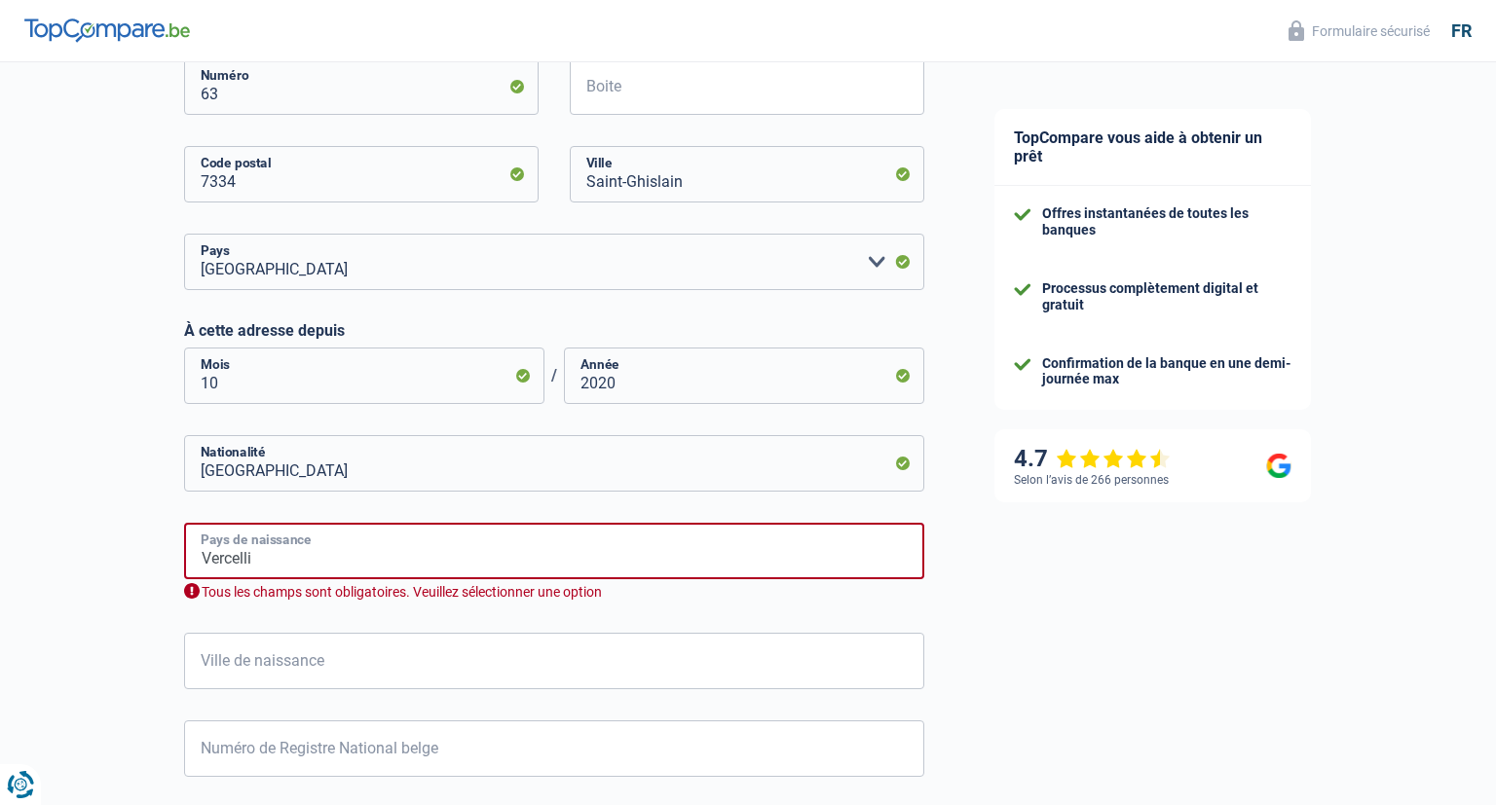
click at [292, 564] on input "Vercelli" at bounding box center [554, 551] width 740 height 56
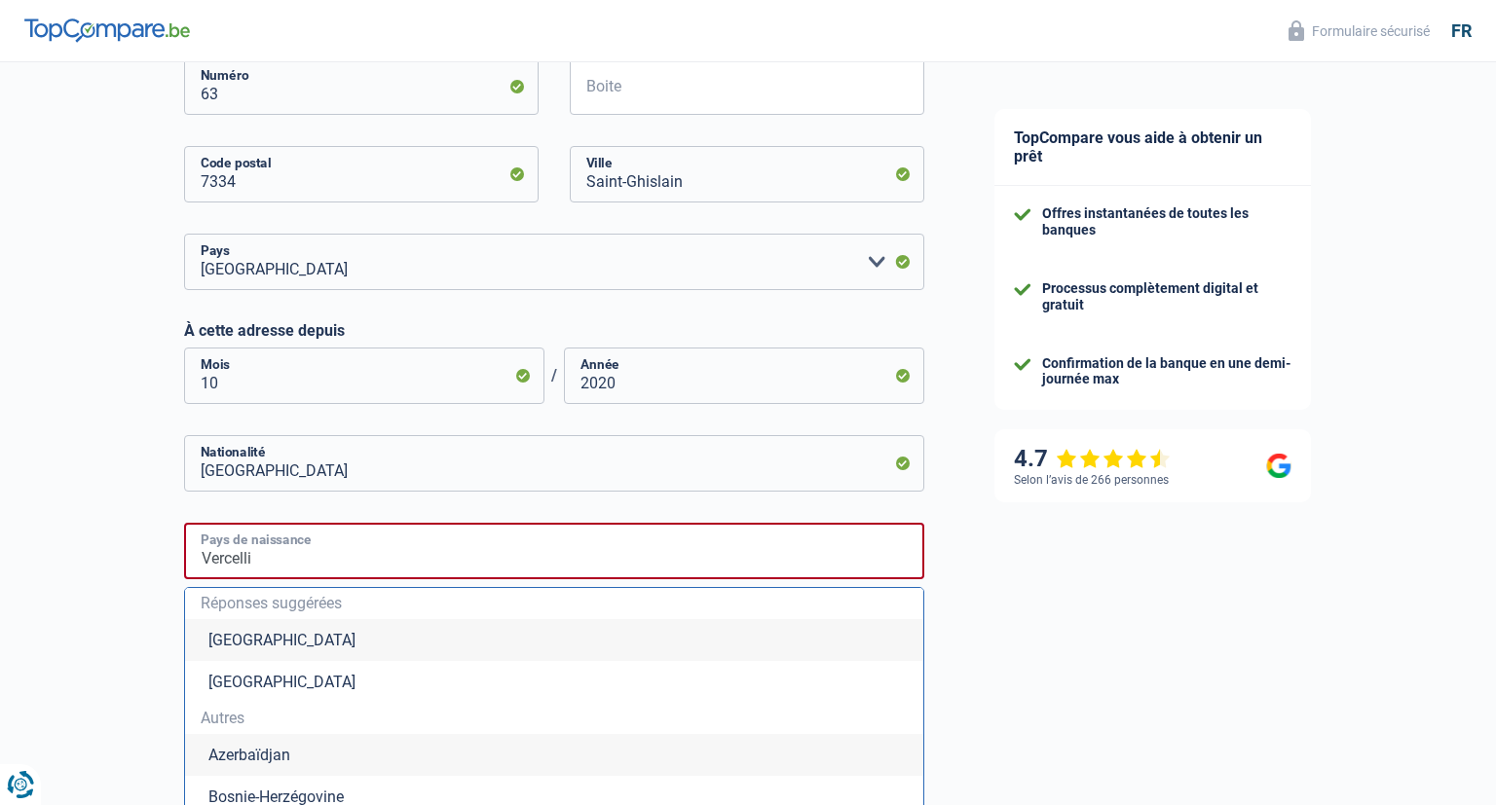
drag, startPoint x: 292, startPoint y: 564, endPoint x: -7, endPoint y: 503, distance: 305.2
click at [184, 523] on input "Vercelli" at bounding box center [554, 551] width 740 height 56
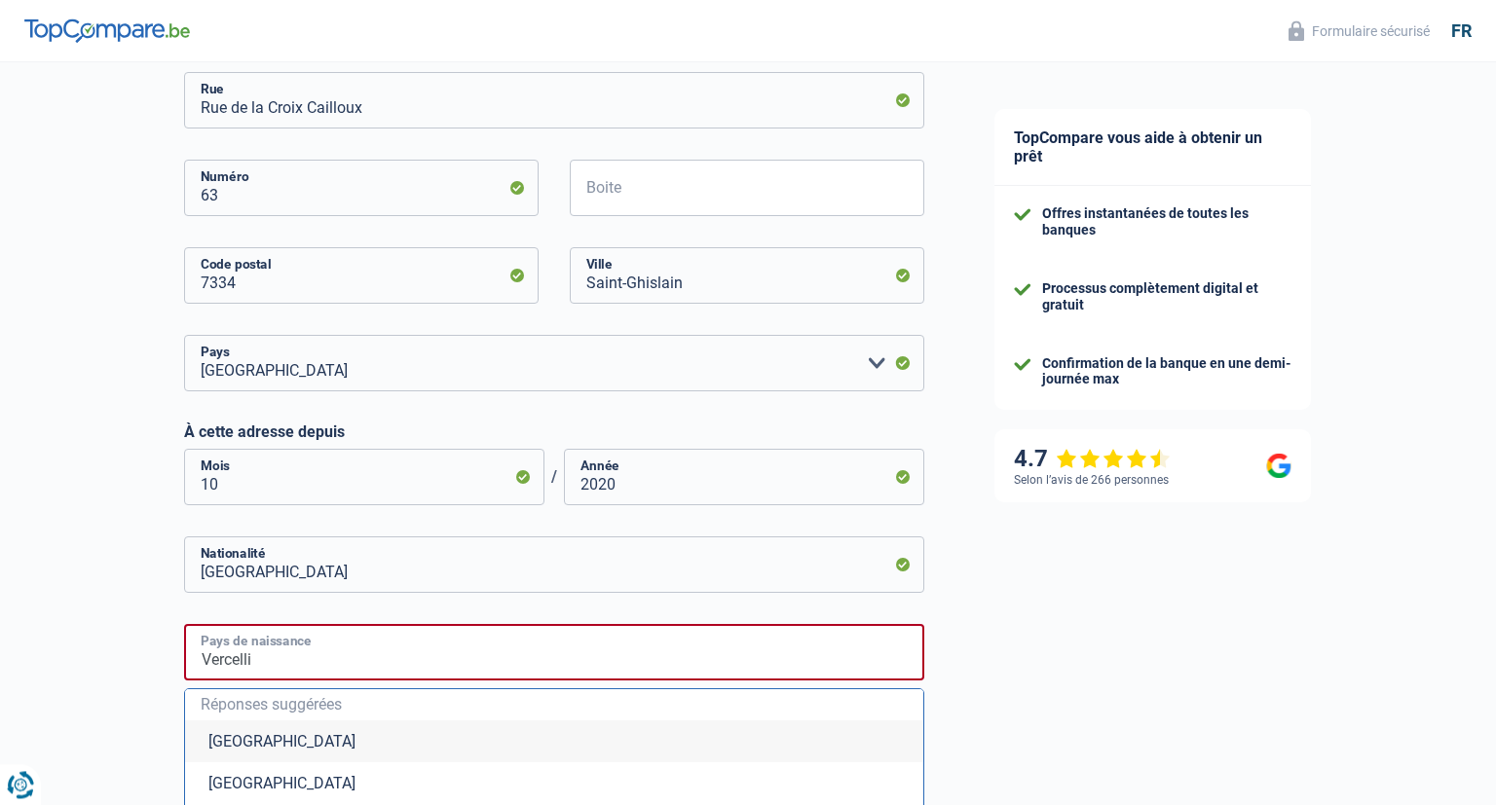
scroll to position [616, 0]
click at [454, 667] on input "Italie" at bounding box center [554, 654] width 740 height 56
type input "Italie"
click at [134, 680] on div "Chance de réussite de votre simulation est de 60% 1 2 3 4 5 Rajoutez +20% en co…" at bounding box center [479, 361] width 959 height 1847
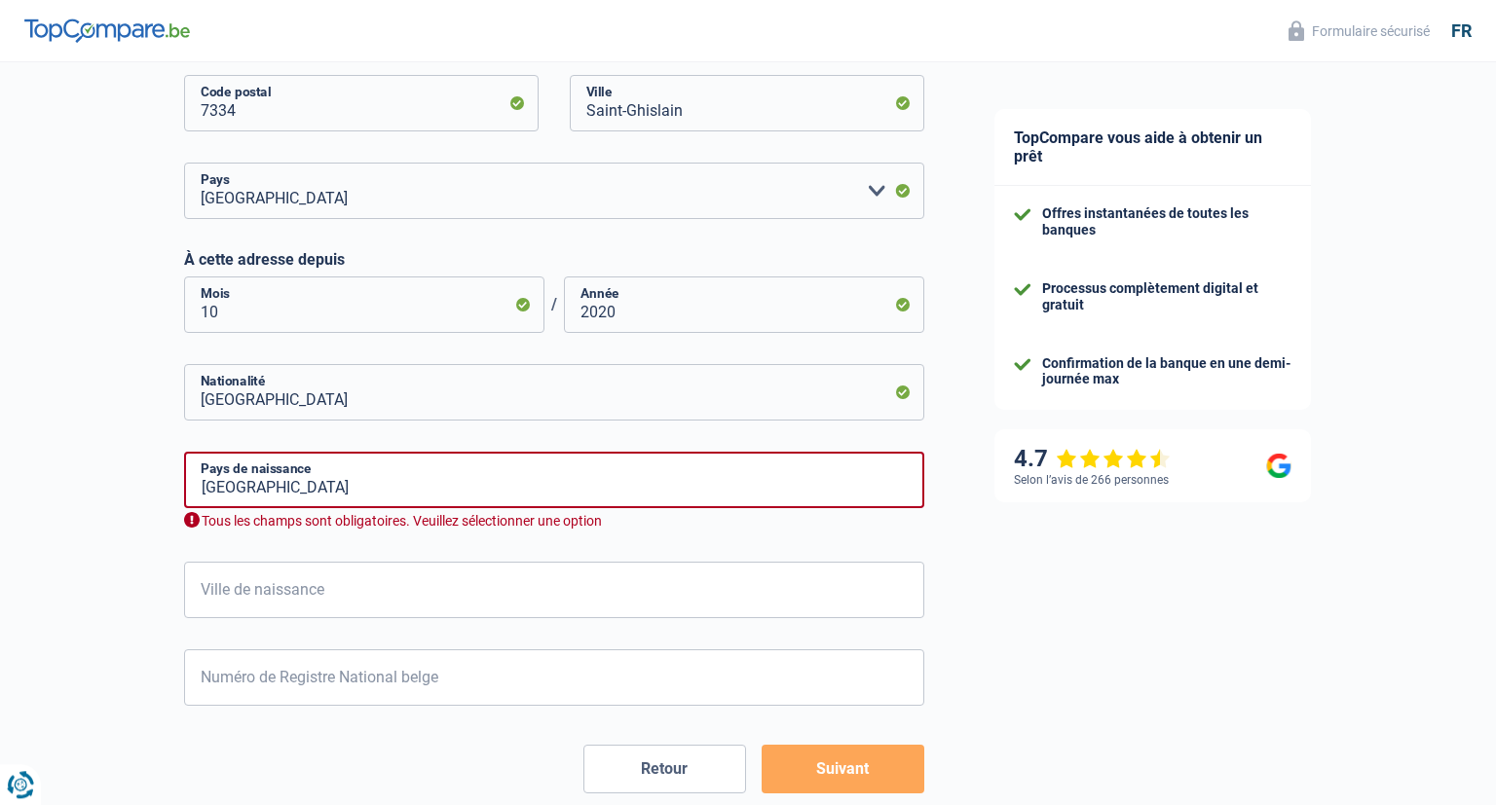
scroll to position [822, 0]
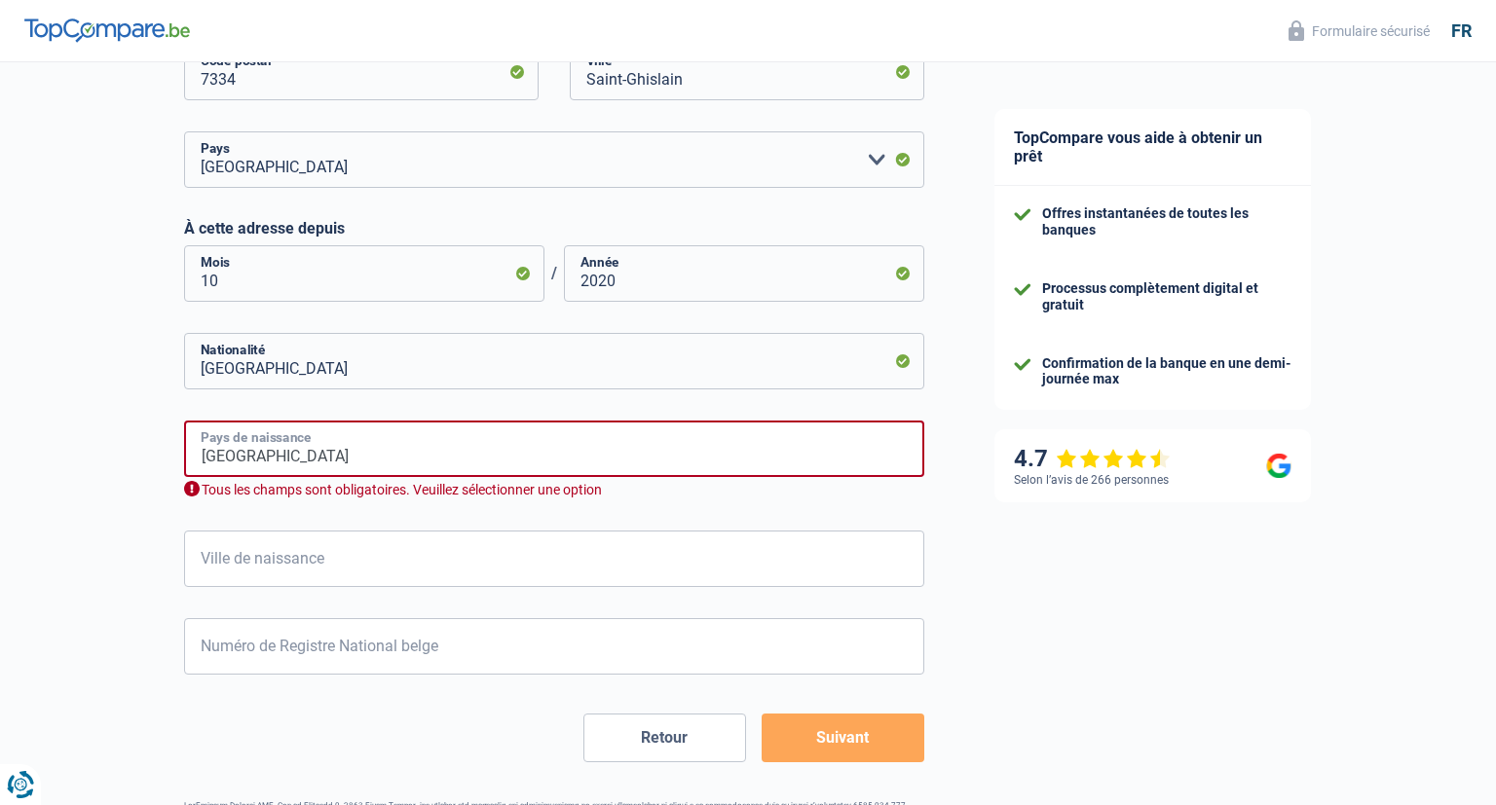
click at [334, 464] on input "Italie" at bounding box center [554, 449] width 740 height 56
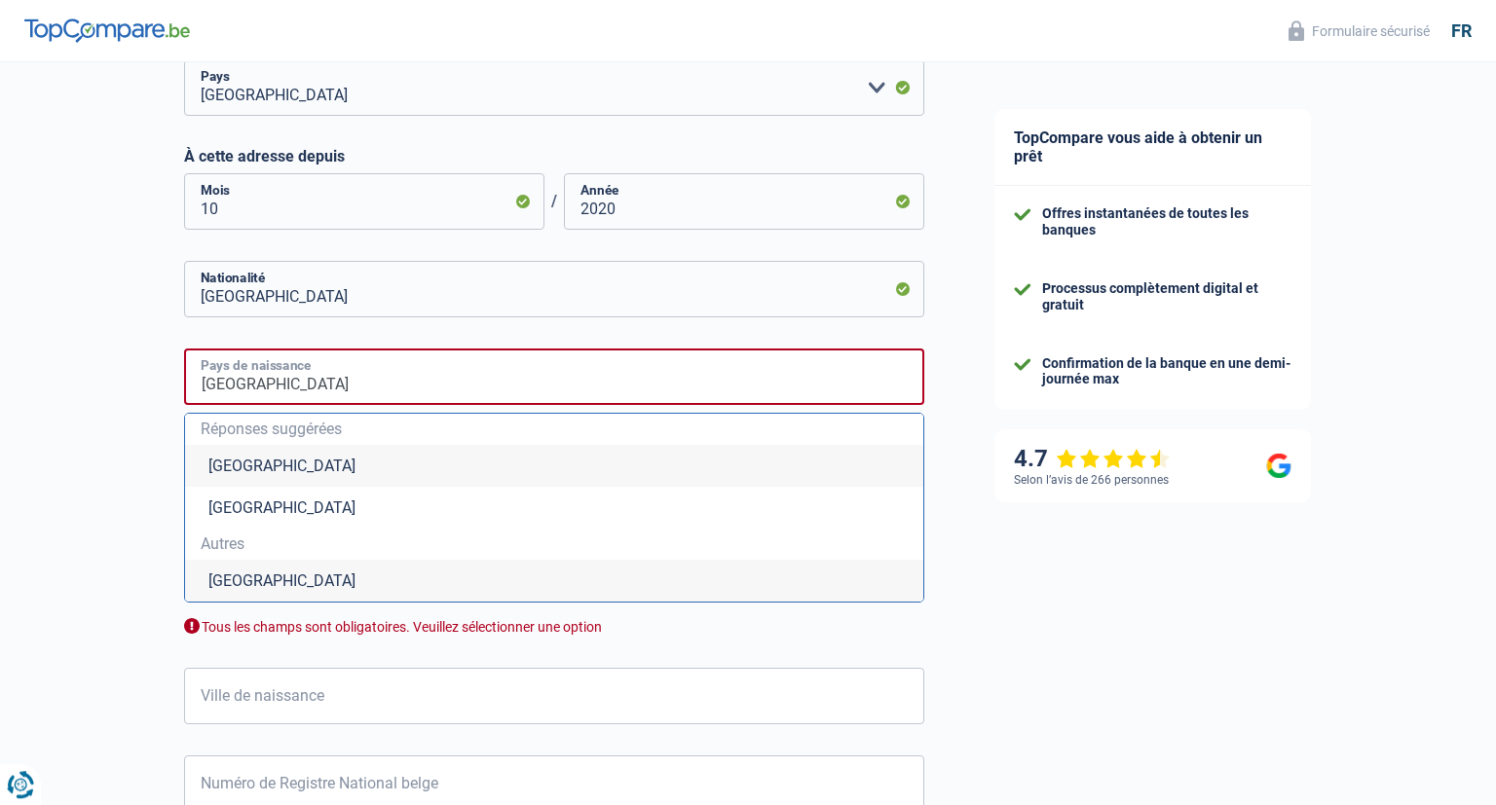
scroll to position [925, 0]
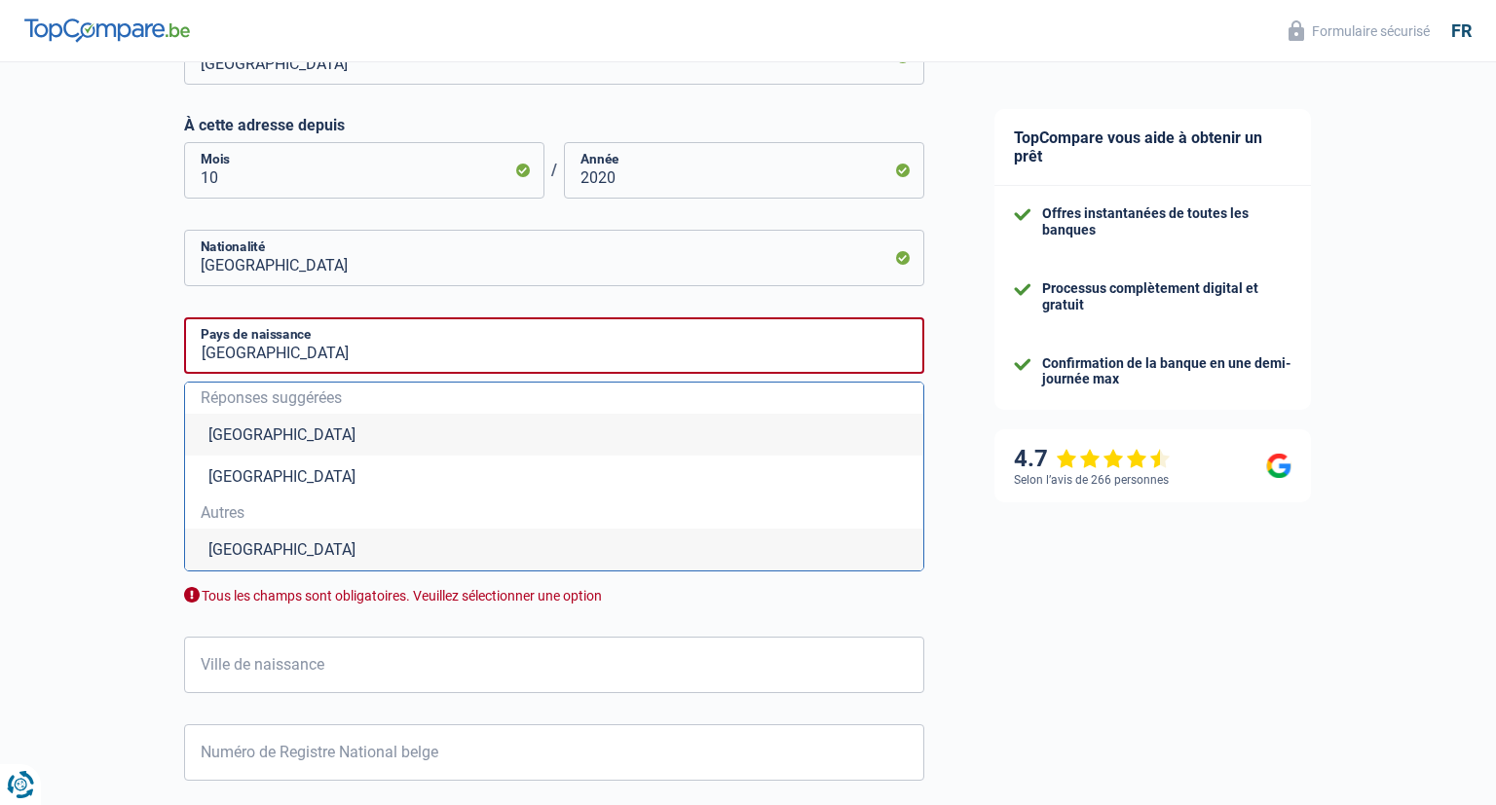
click at [224, 547] on li "Italie" at bounding box center [554, 550] width 738 height 42
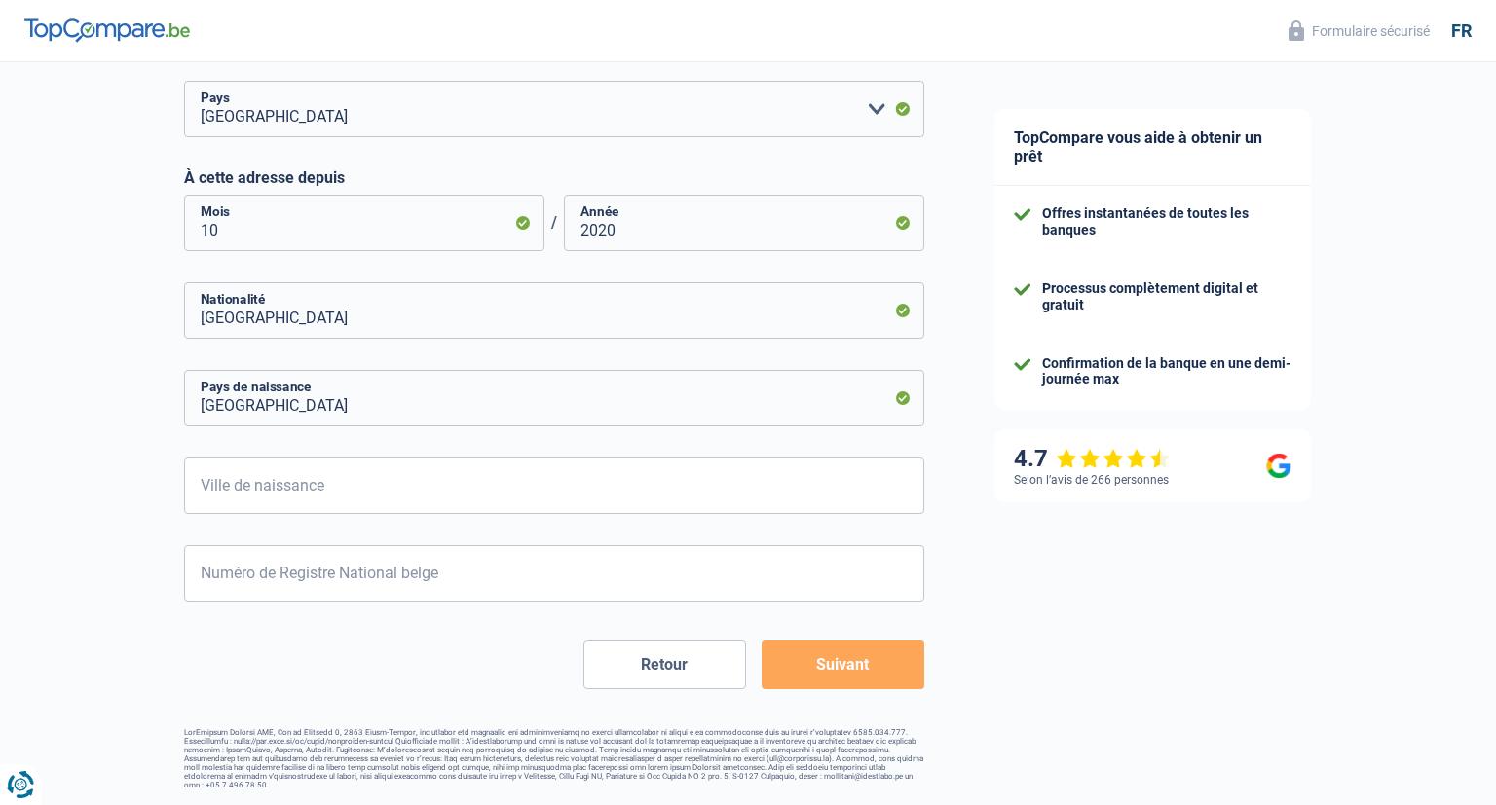
scroll to position [873, 0]
click at [267, 485] on input "Ville de naissance" at bounding box center [554, 486] width 740 height 56
type input "Vercelli"
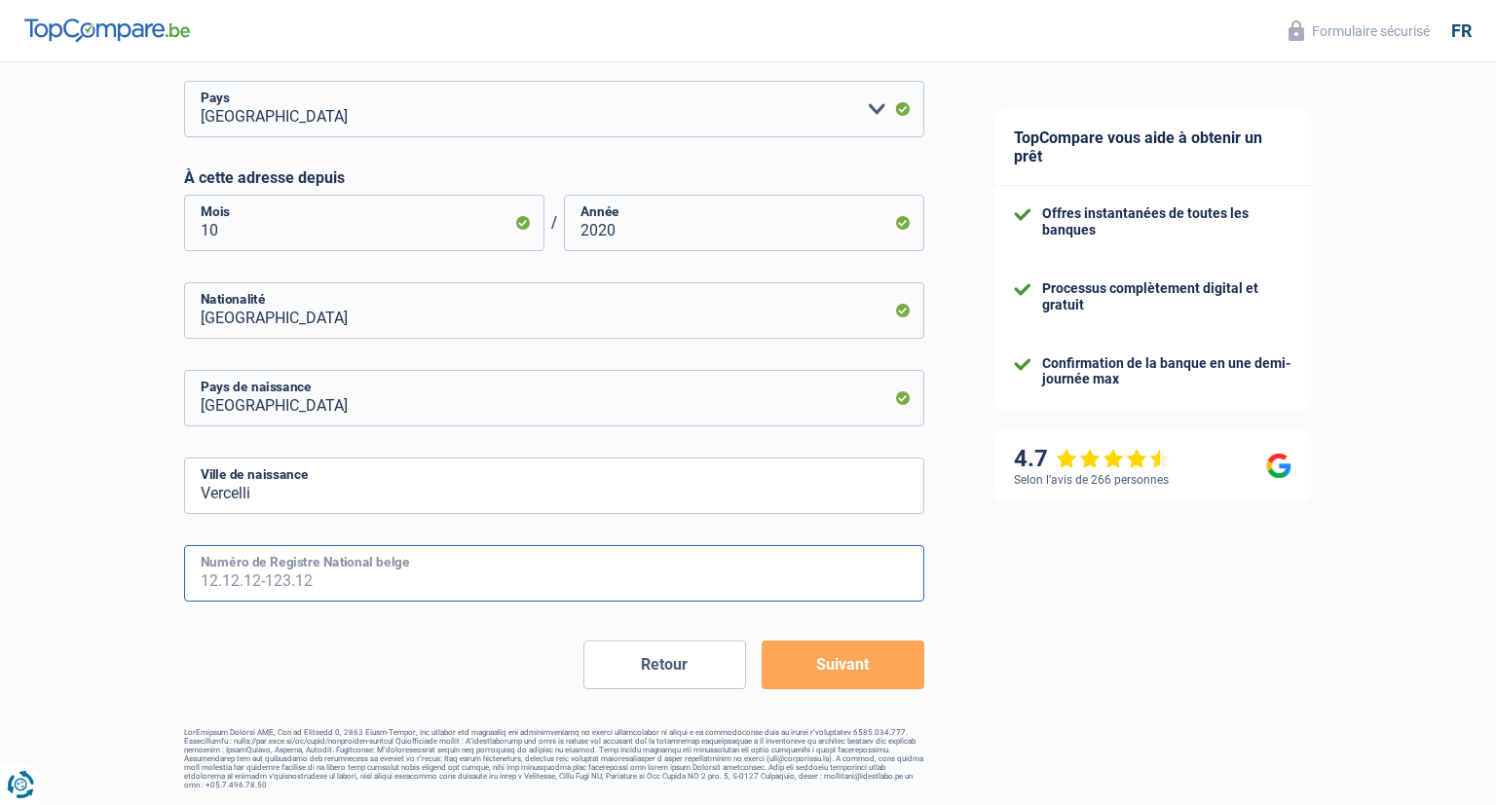
click at [255, 581] on input "Numéro de Registre National belge" at bounding box center [554, 573] width 740 height 56
type input "65.07.02-345.39"
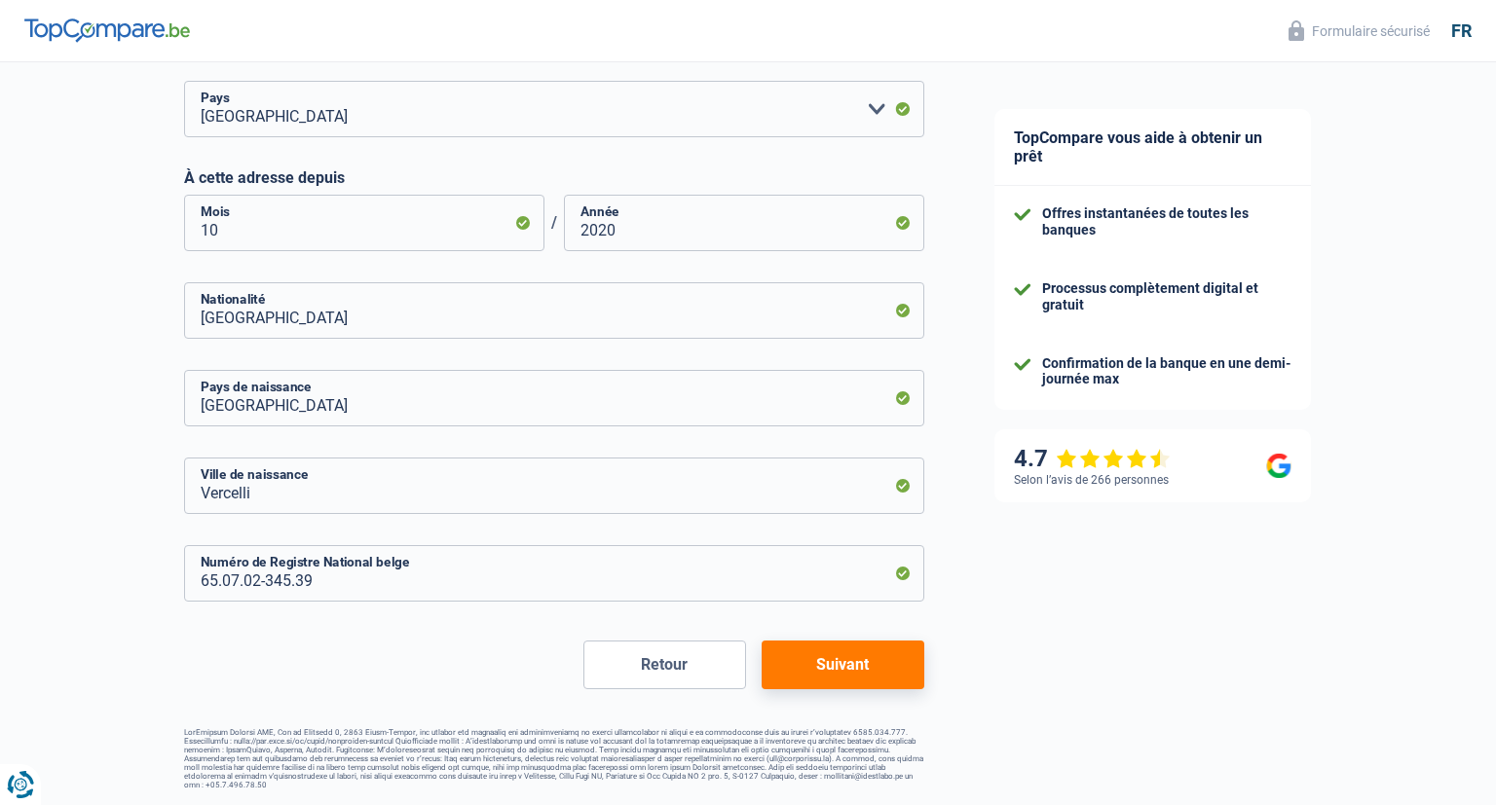
click at [848, 663] on button "Suivant" at bounding box center [843, 665] width 163 height 49
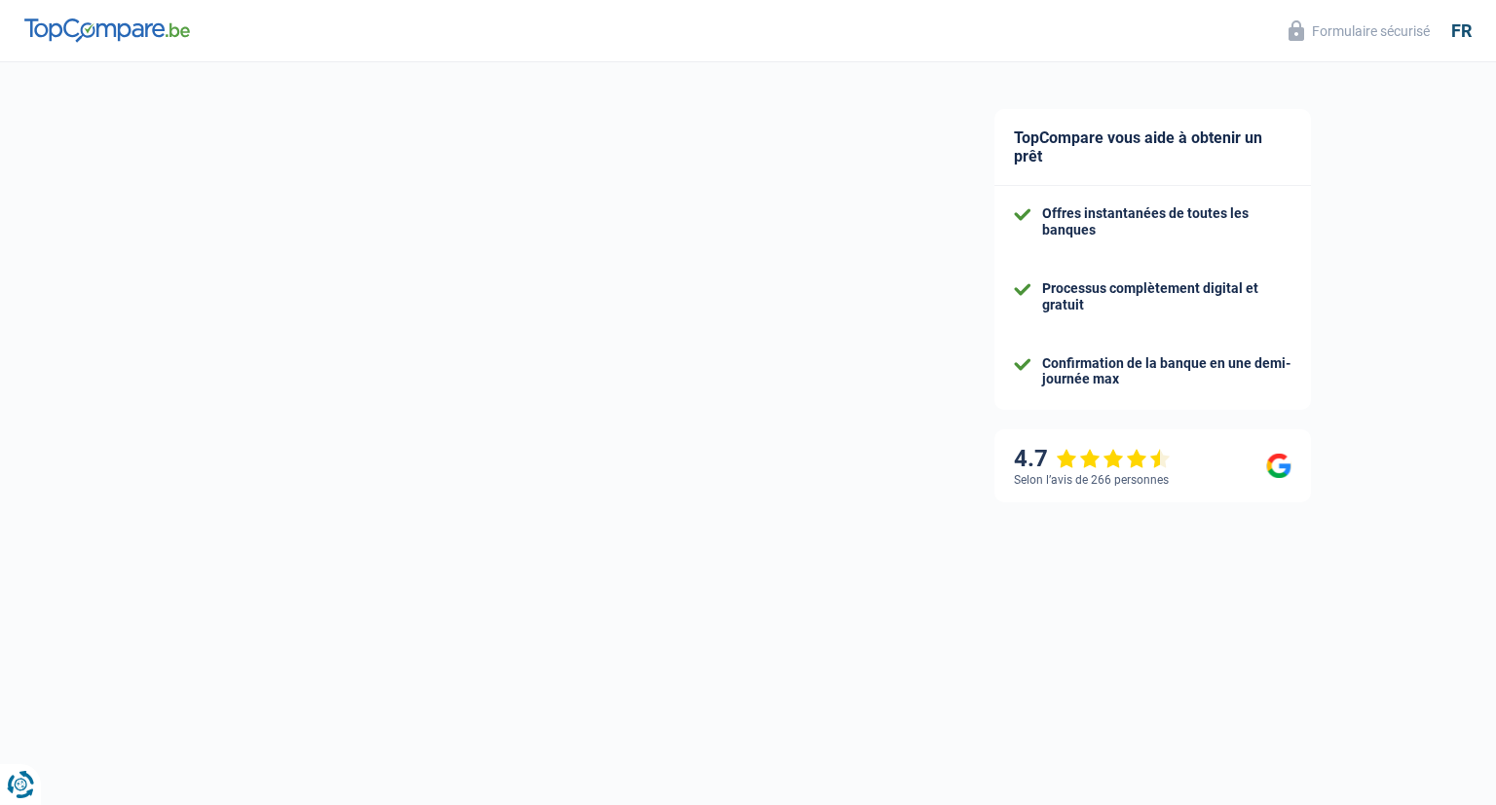
select select "netSalary"
select select "mealVouchers"
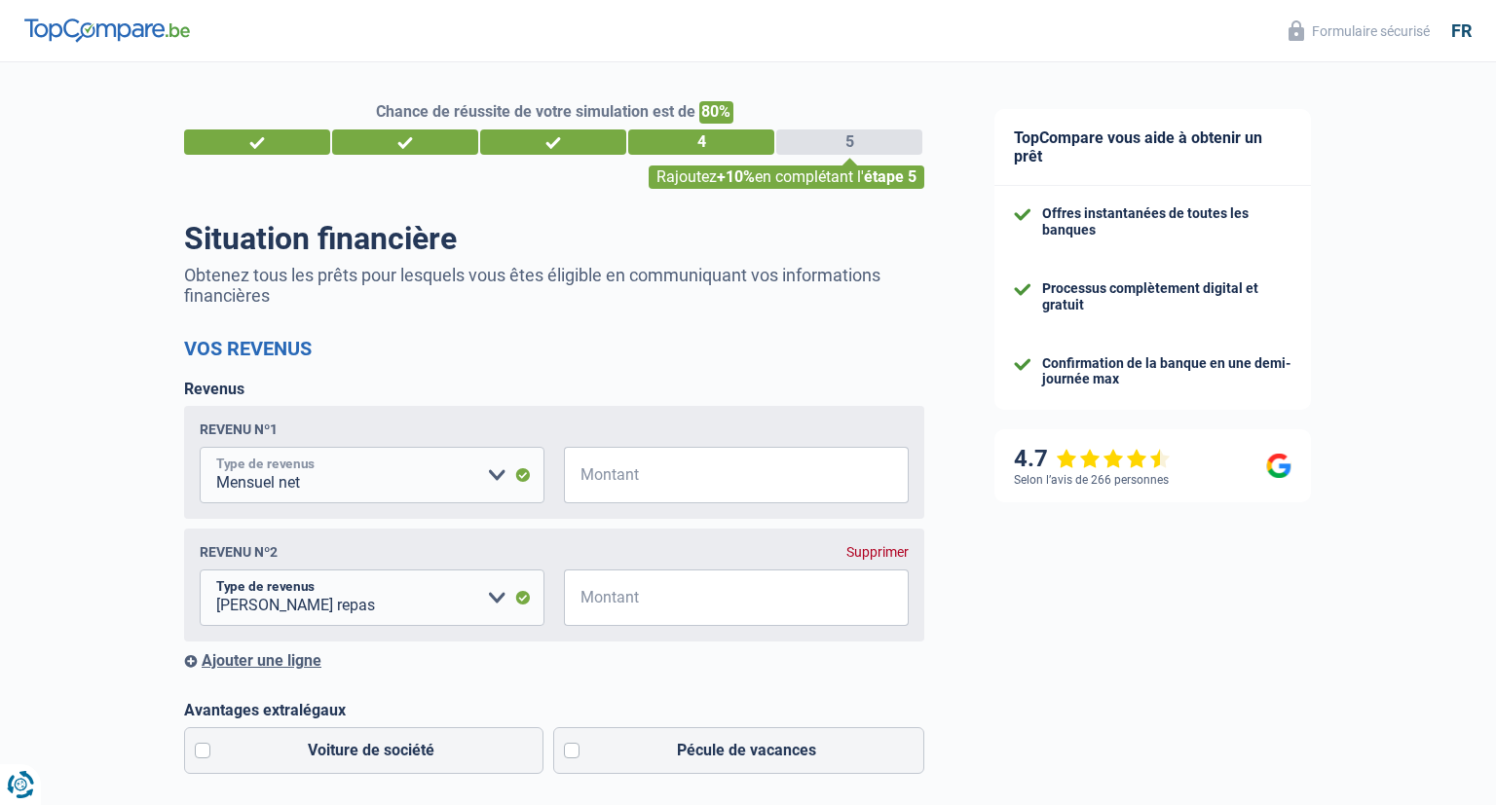
click at [200, 447] on select "Allocation d'handicap Allocations chômage Allocations familiales Chèques repas …" at bounding box center [372, 475] width 345 height 56
click option "Mensuel net" at bounding box center [0, 0] width 0 height 0
click at [621, 476] on input "Montant" at bounding box center [748, 475] width 320 height 56
type input "2.500"
click at [200, 570] on select "Allocation d'handicap Allocations chômage Allocations familiales Chèques repas …" at bounding box center [372, 598] width 345 height 56
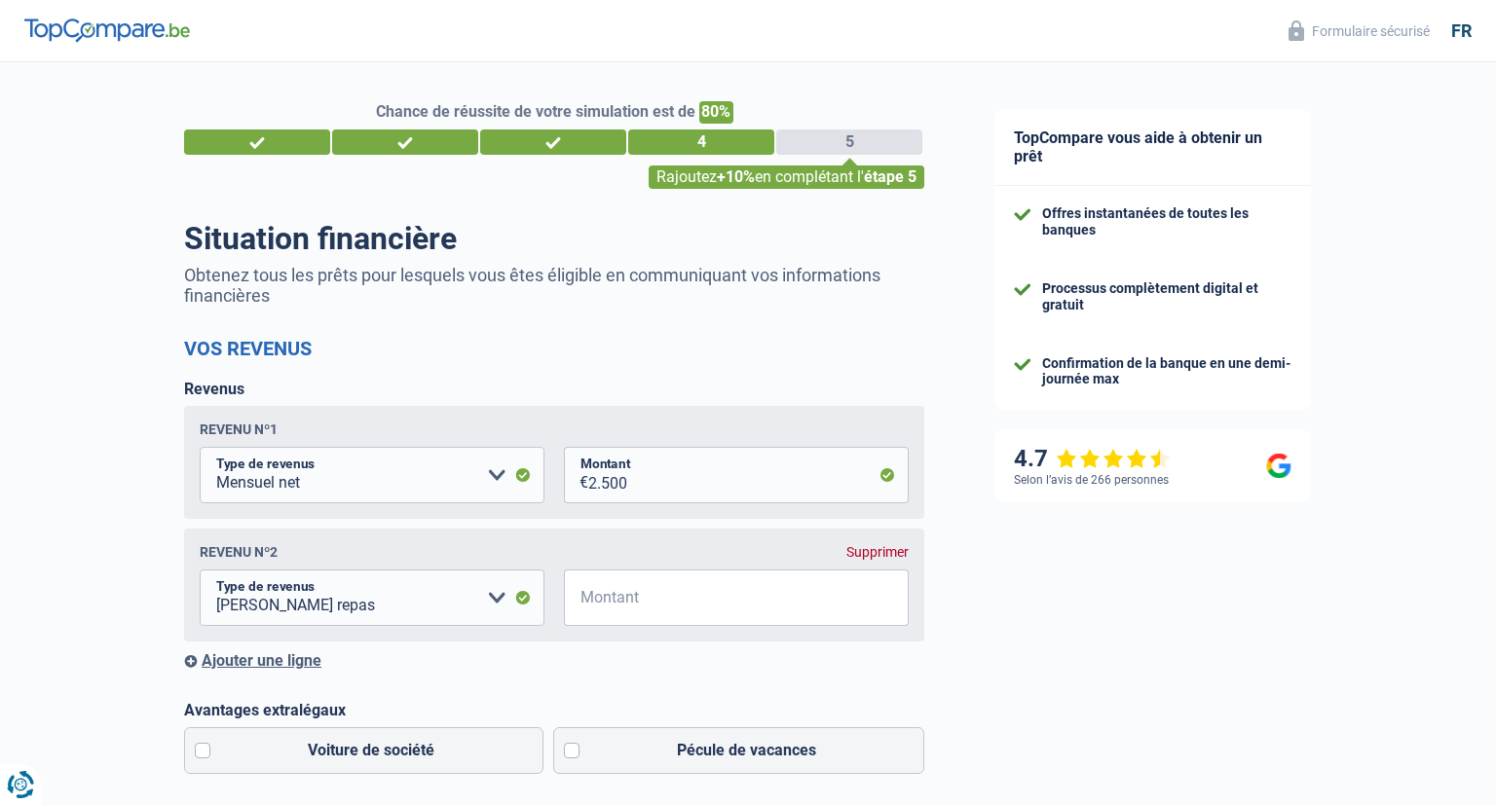
click at [200, 570] on select "Allocation d'handicap Allocations chômage Allocations familiales Chèques repas …" at bounding box center [372, 598] width 345 height 56
select select "other"
click option "Autres revenus" at bounding box center [0, 0] width 0 height 0
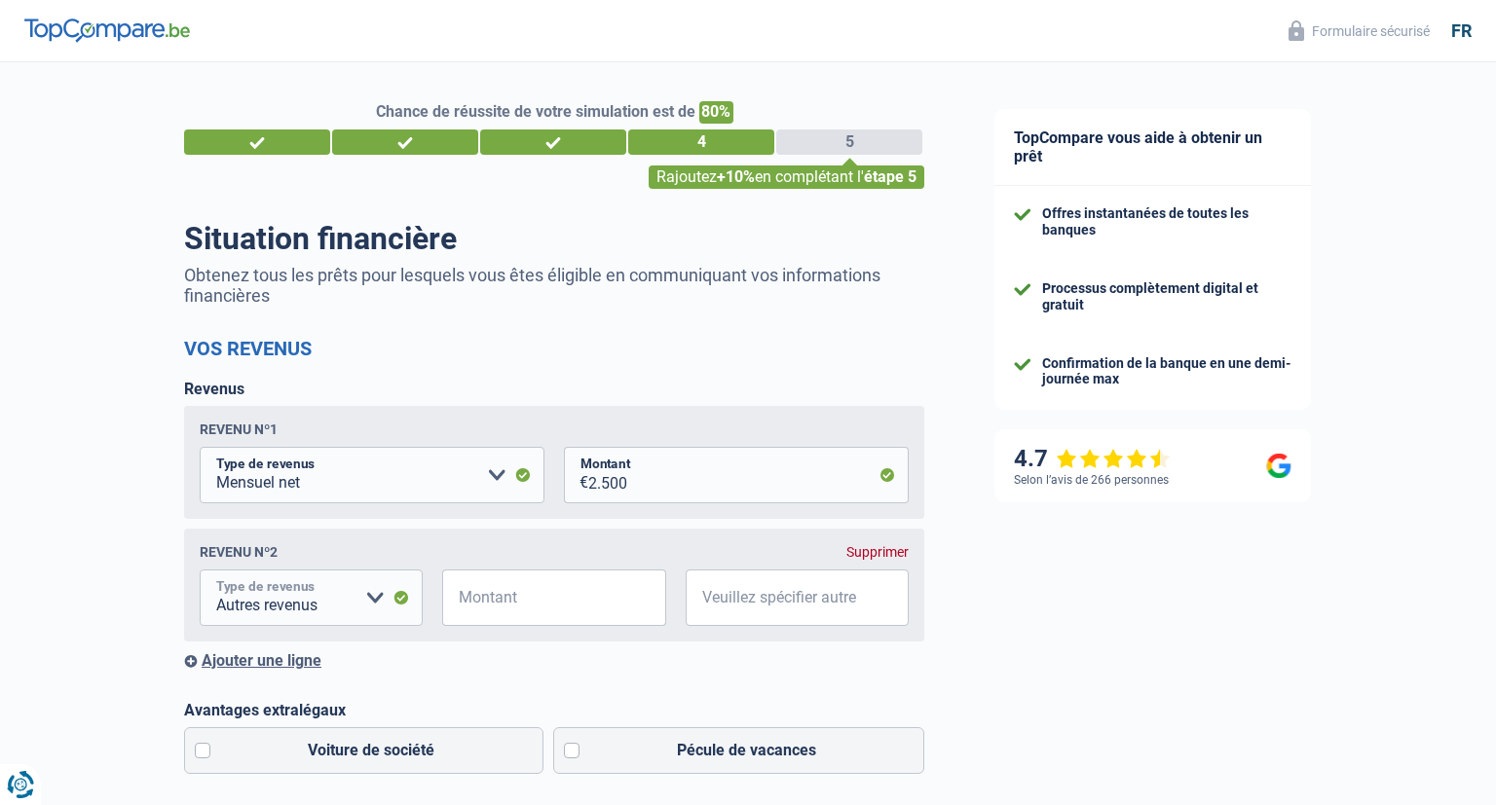
click at [200, 570] on select "Allocation d'handicap Allocations chômage Allocations familiales Chèques repas …" at bounding box center [311, 598] width 223 height 56
click at [333, 605] on select "Allocation d'handicap Allocations chômage Allocations familiales Chèques repas …" at bounding box center [311, 598] width 223 height 56
click at [200, 570] on select "Allocation d'handicap Allocations chômage Allocations familiales Chèques repas …" at bounding box center [311, 598] width 223 height 56
click at [876, 552] on div "Supprimer" at bounding box center [877, 552] width 62 height 16
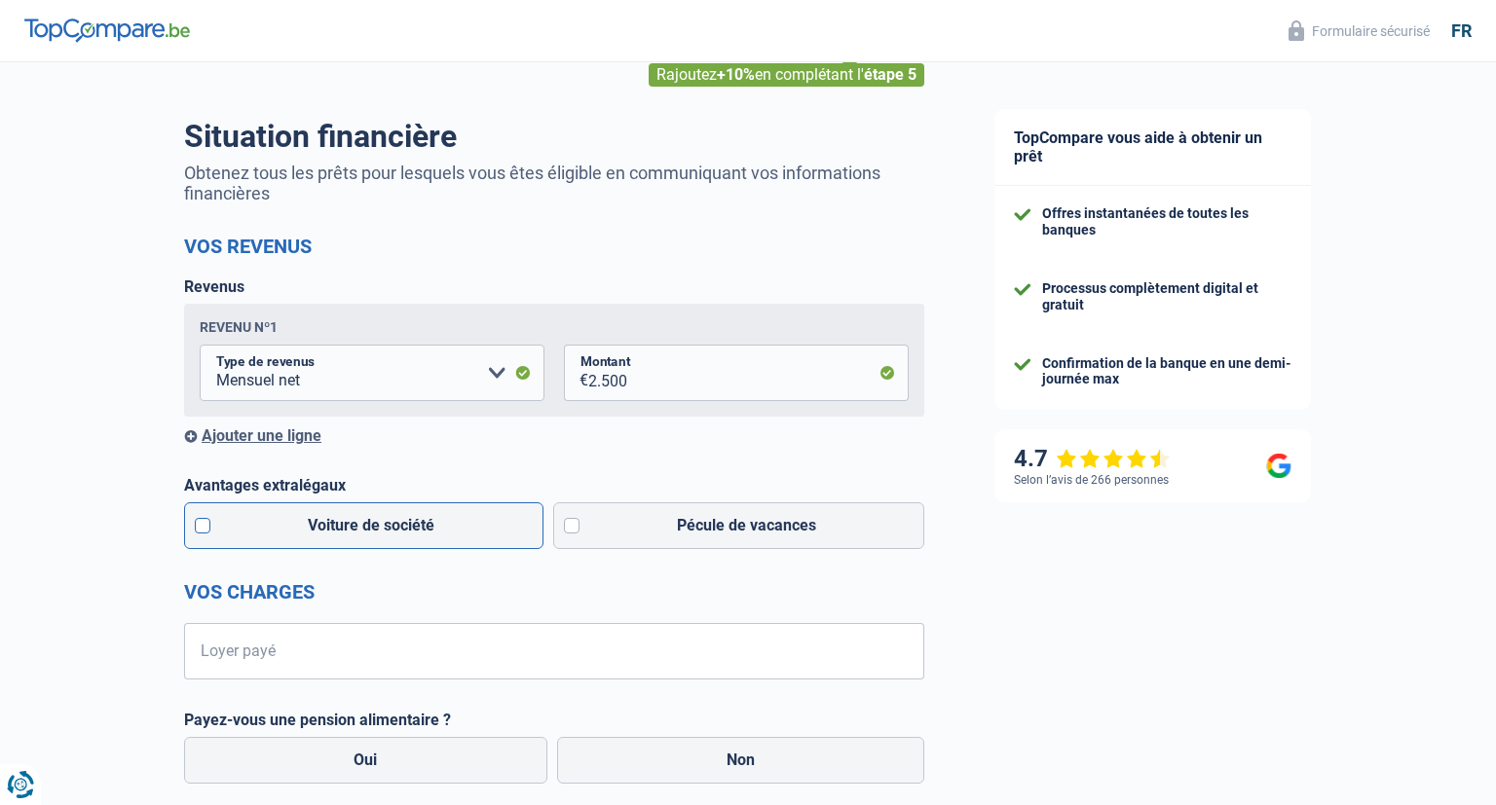
scroll to position [205, 0]
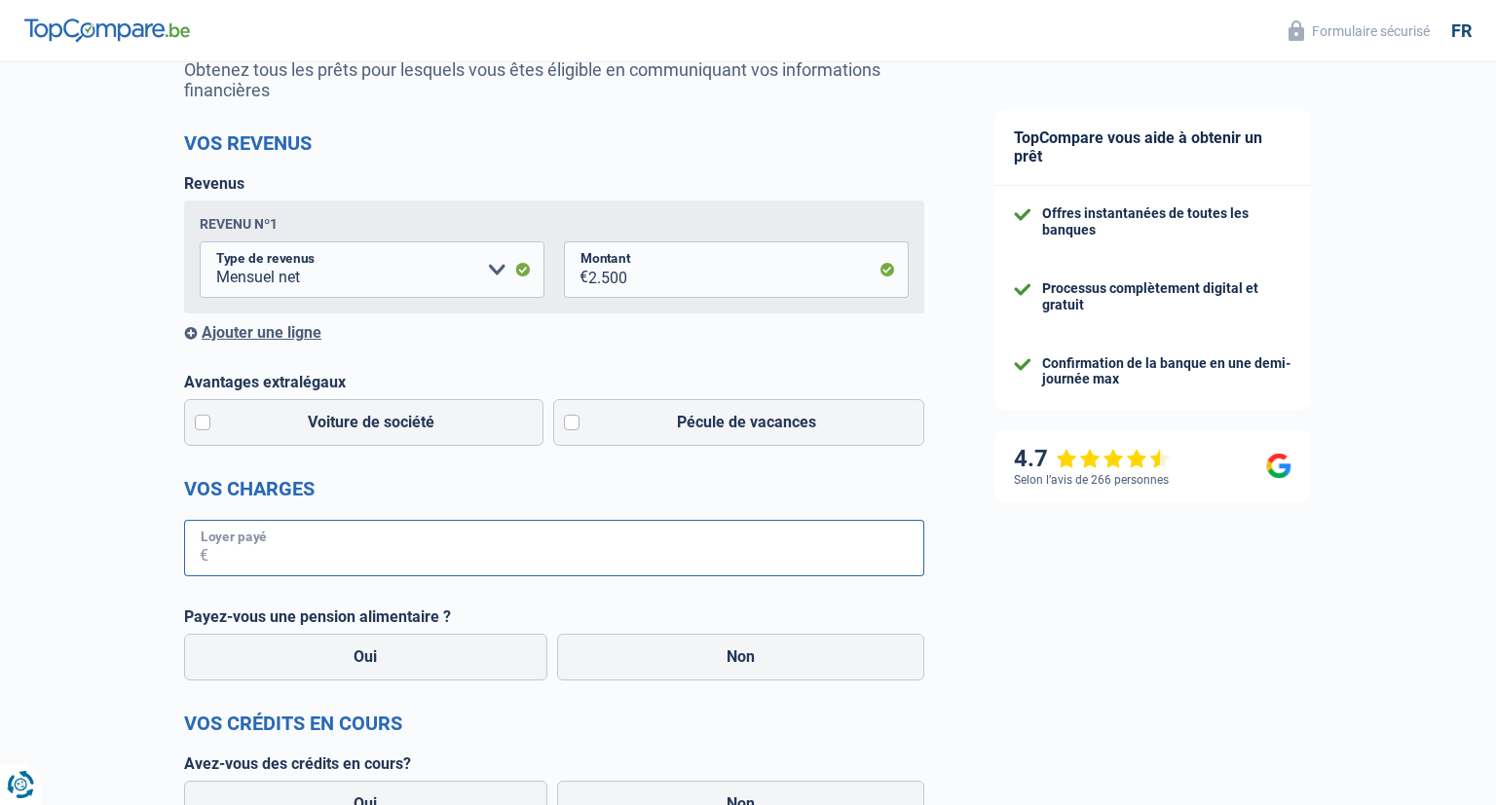
click at [322, 567] on input "Loyer payé" at bounding box center [566, 548] width 716 height 56
type input "700"
click at [738, 655] on label "Non" at bounding box center [741, 657] width 368 height 47
click at [738, 655] on input "Non" at bounding box center [741, 657] width 368 height 47
radio input "true"
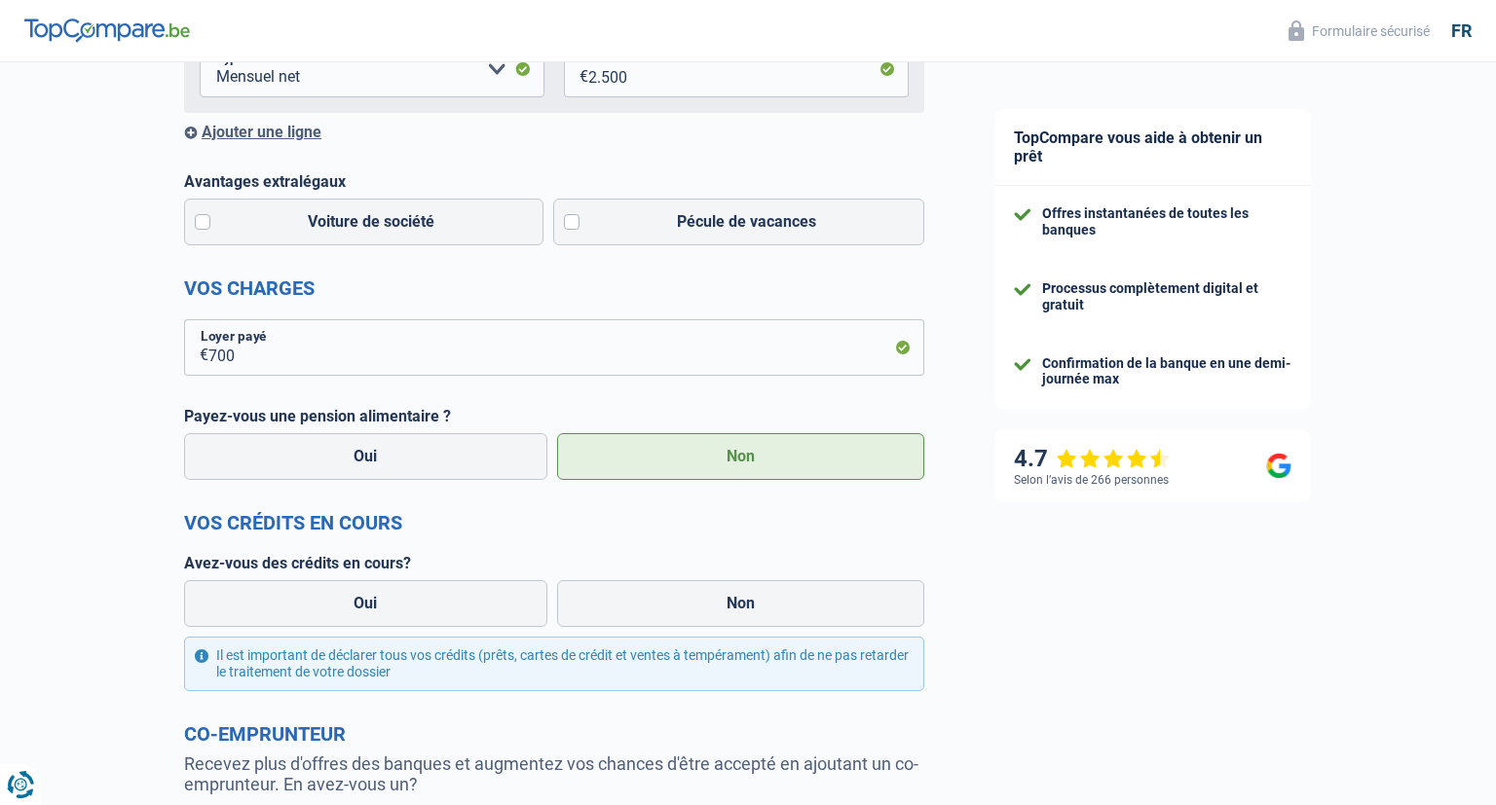
scroll to position [411, 0]
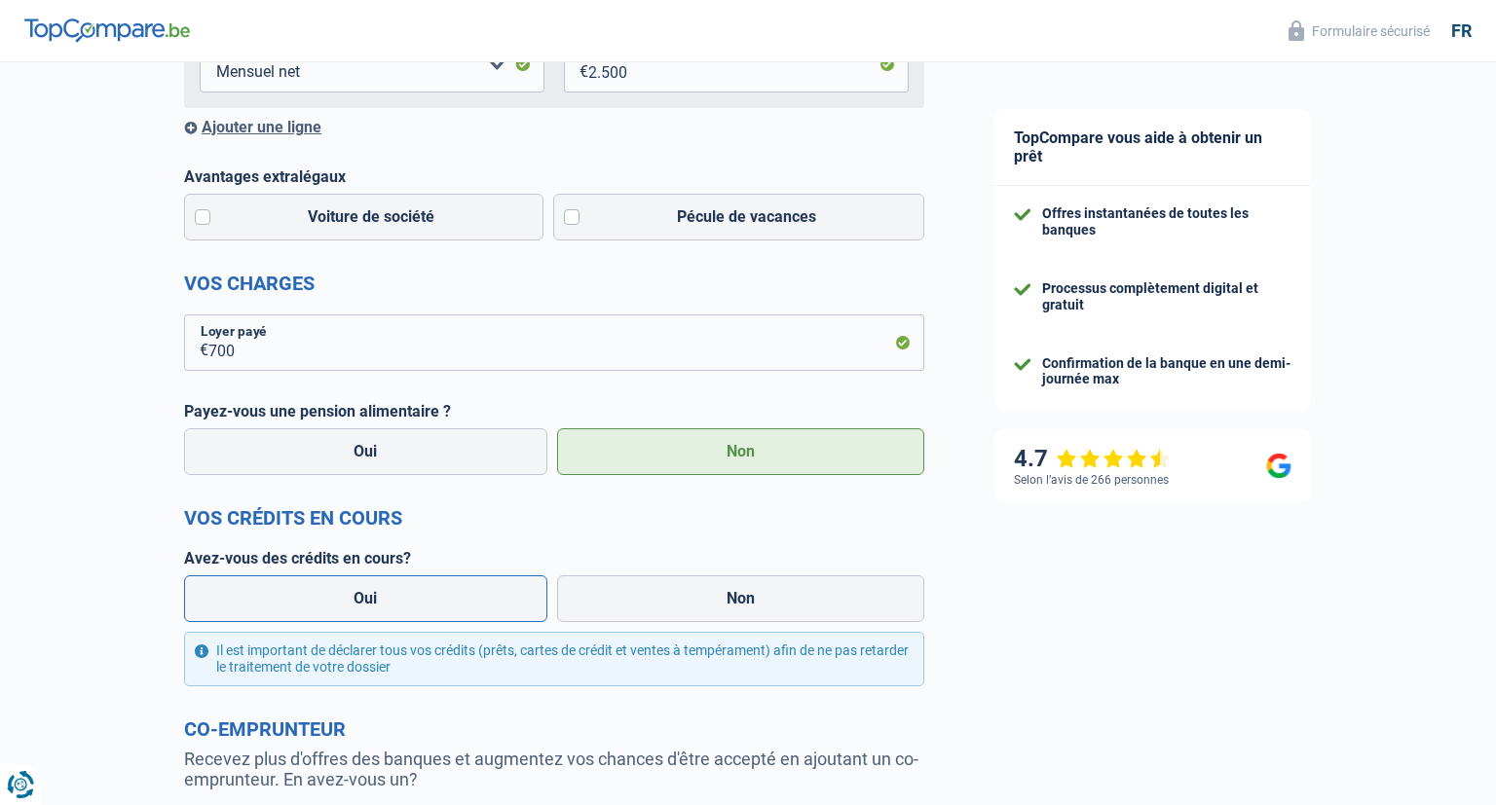
click at [401, 609] on label "Oui" at bounding box center [365, 599] width 363 height 47
click at [401, 609] on input "Oui" at bounding box center [365, 599] width 363 height 47
radio input "true"
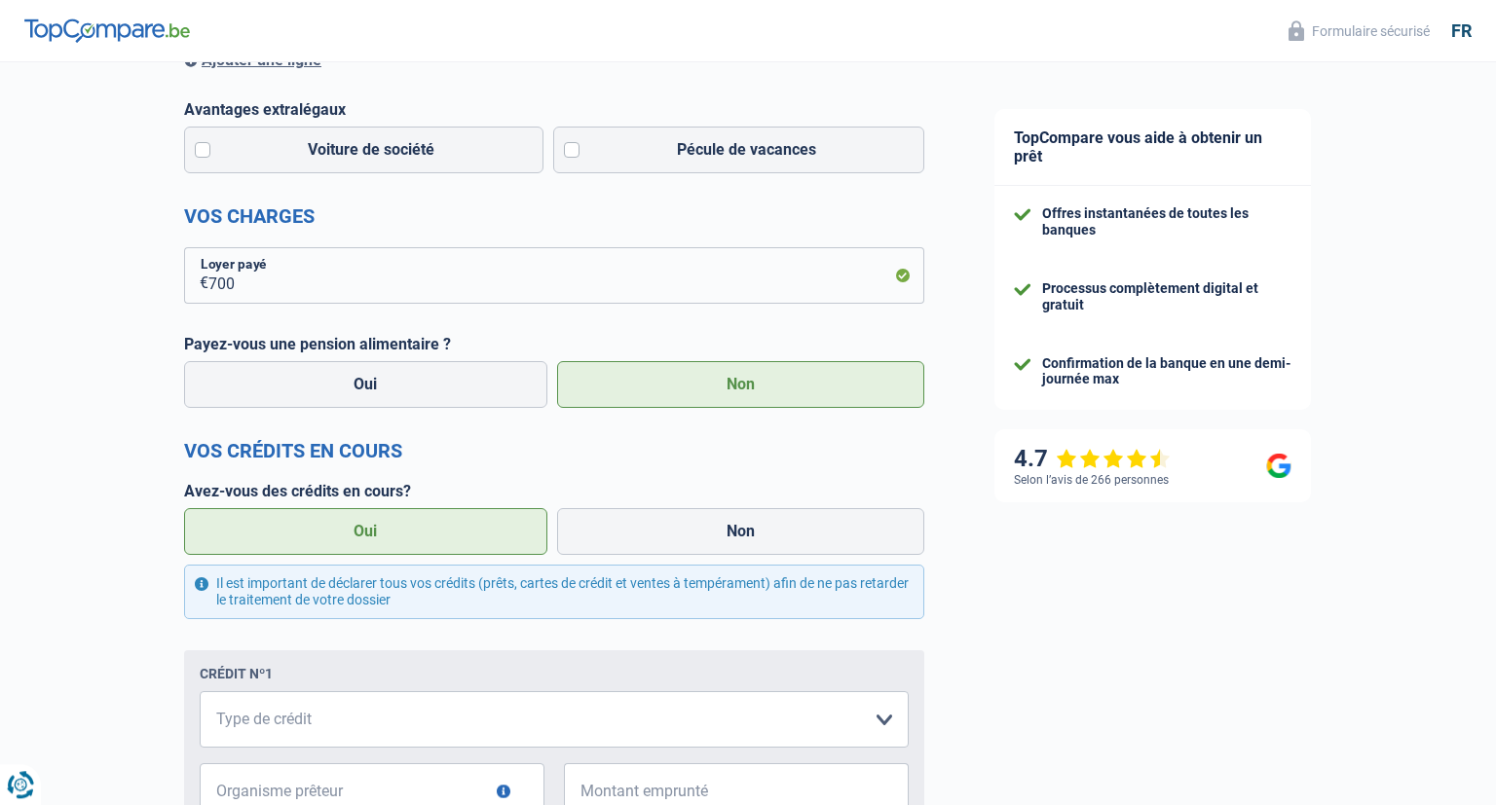
scroll to position [514, 0]
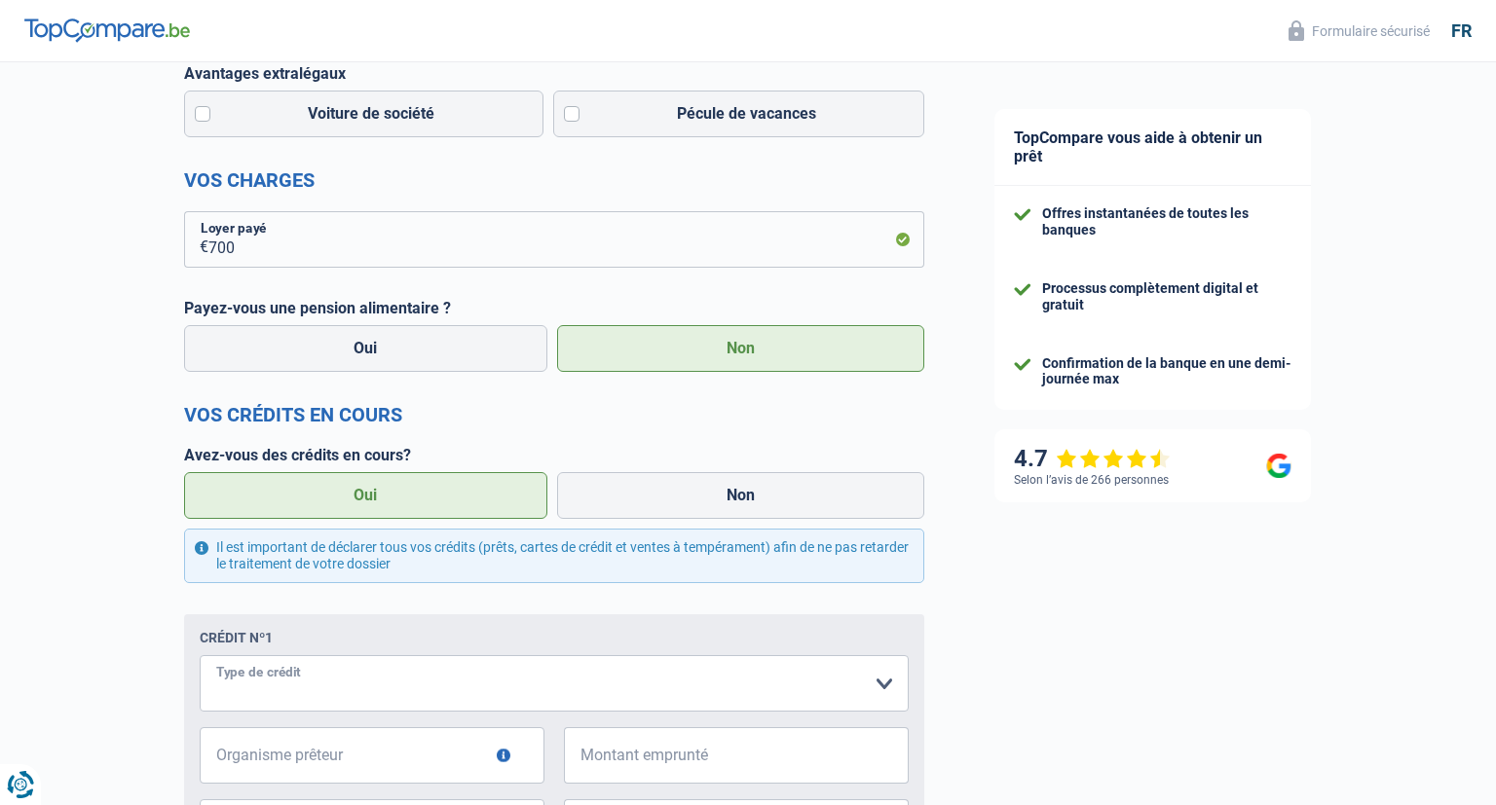
click at [200, 655] on select "Carte ou ouverture de crédit Prêt hypothécaire Vente à tempérament Prêt à tempé…" at bounding box center [554, 683] width 709 height 56
select select "carLoan"
click option "Prêt voiture" at bounding box center [0, 0] width 0 height 0
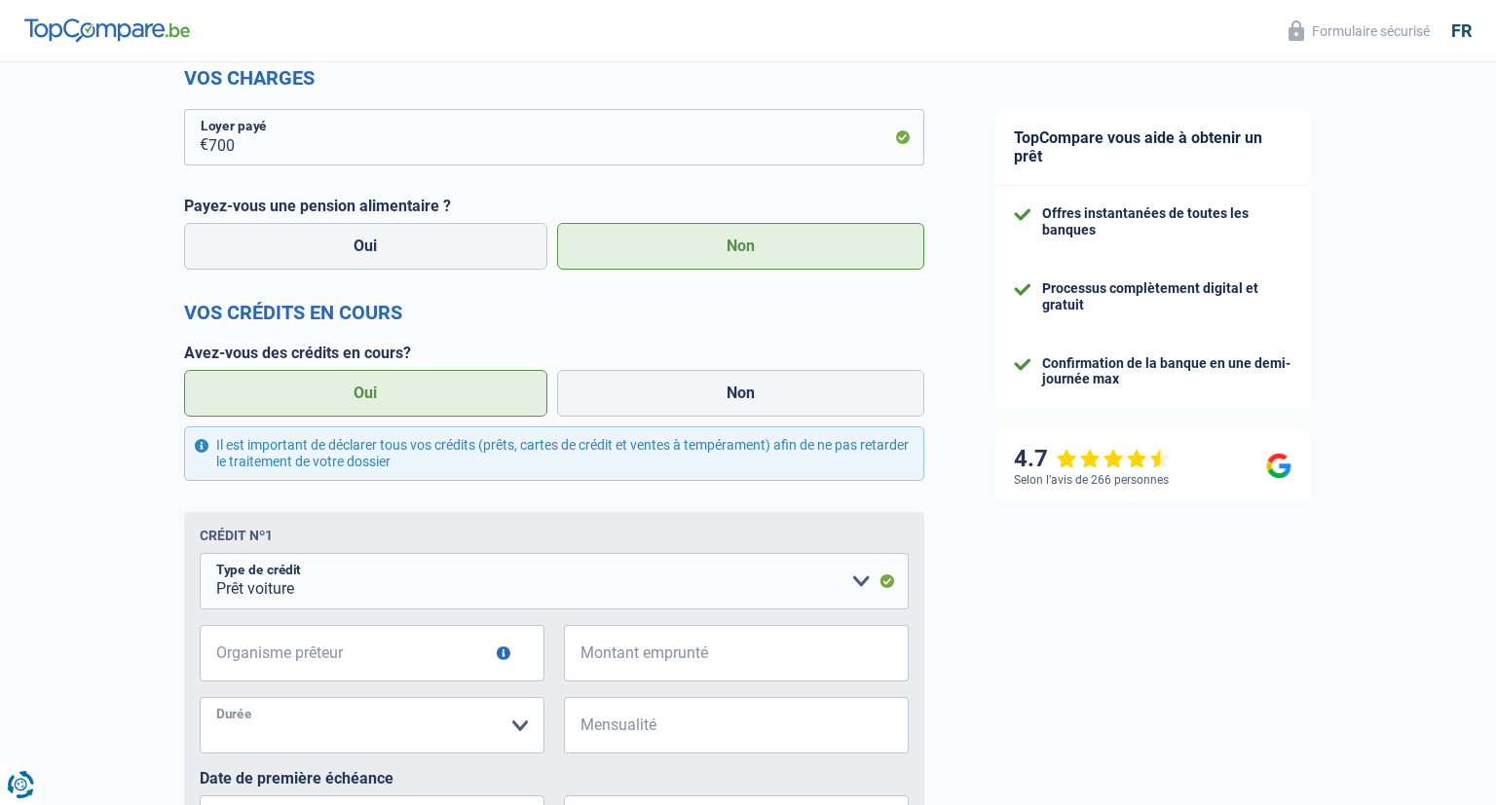
click at [200, 697] on select "12 mois 18 mois 24 mois Veuillez sélectionner une option" at bounding box center [372, 725] width 345 height 56
click at [664, 732] on input "Mensualité" at bounding box center [748, 725] width 320 height 56
click at [200, 697] on select "12 mois 18 mois 24 mois Veuillez sélectionner une option" at bounding box center [372, 725] width 345 height 56
select select "18"
click option "18 mois" at bounding box center [0, 0] width 0 height 0
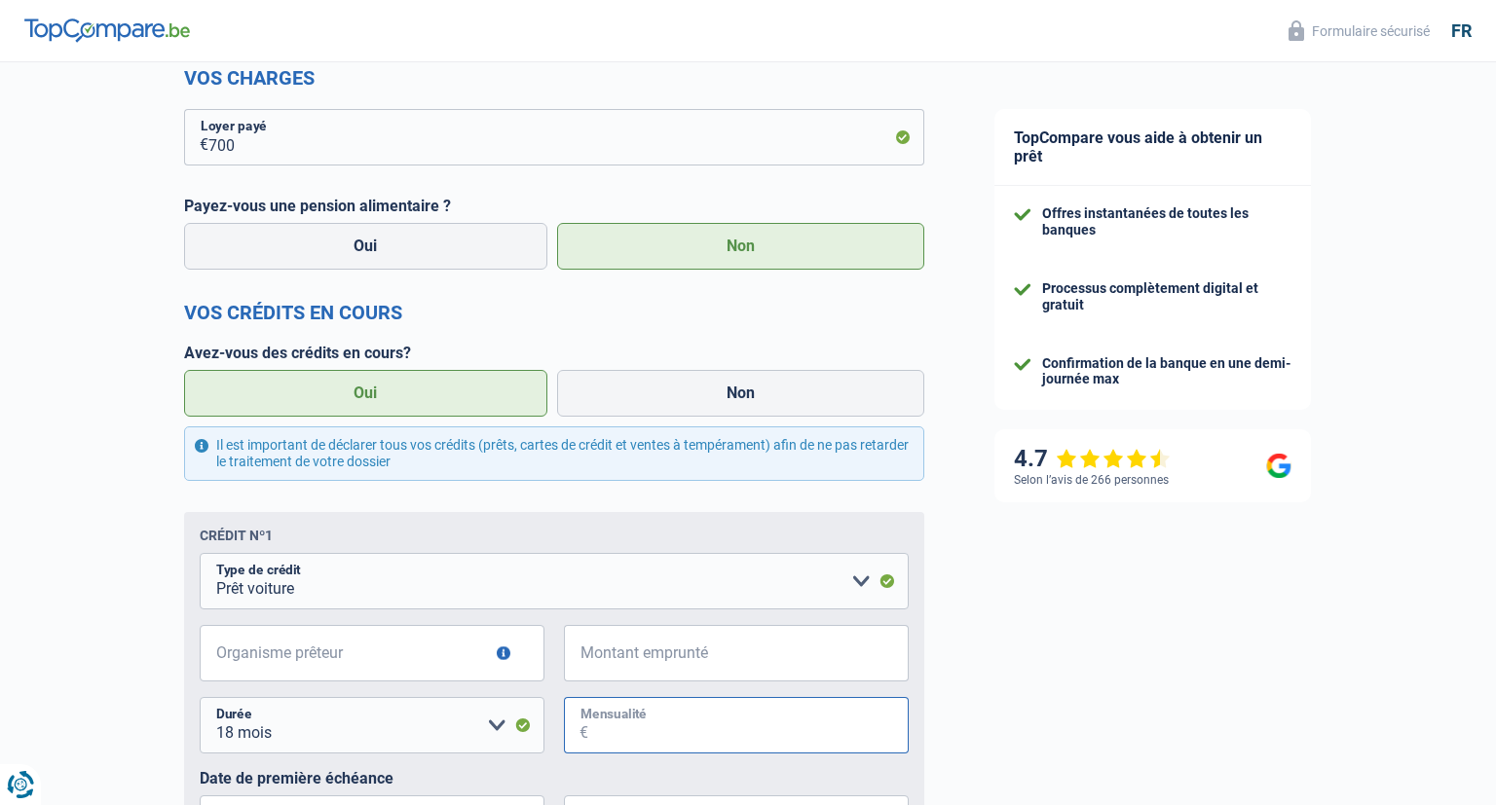
click at [640, 738] on input "Mensualité" at bounding box center [748, 725] width 320 height 56
click at [708, 736] on input "332" at bounding box center [748, 725] width 320 height 56
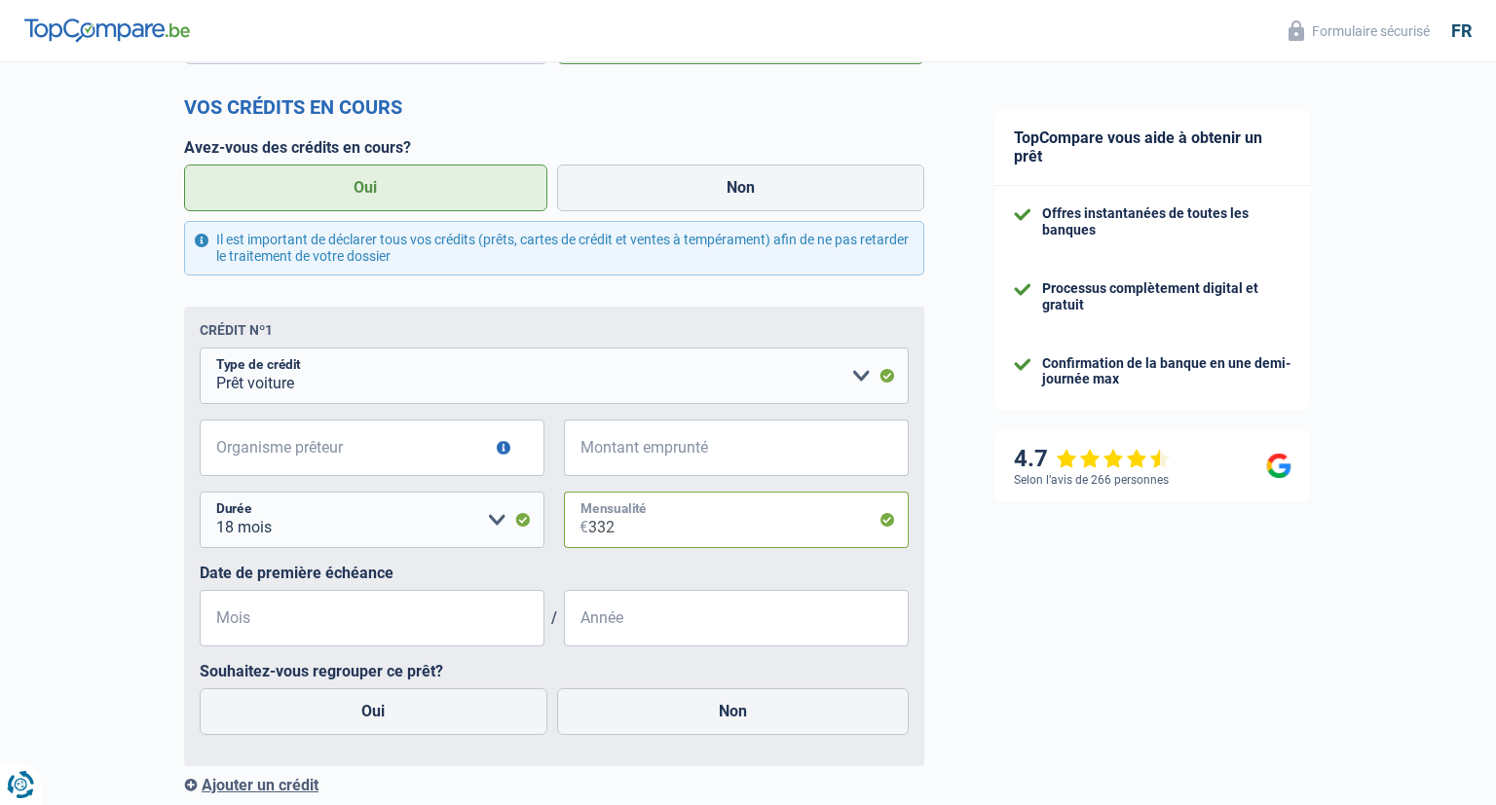
scroll to position [925, 0]
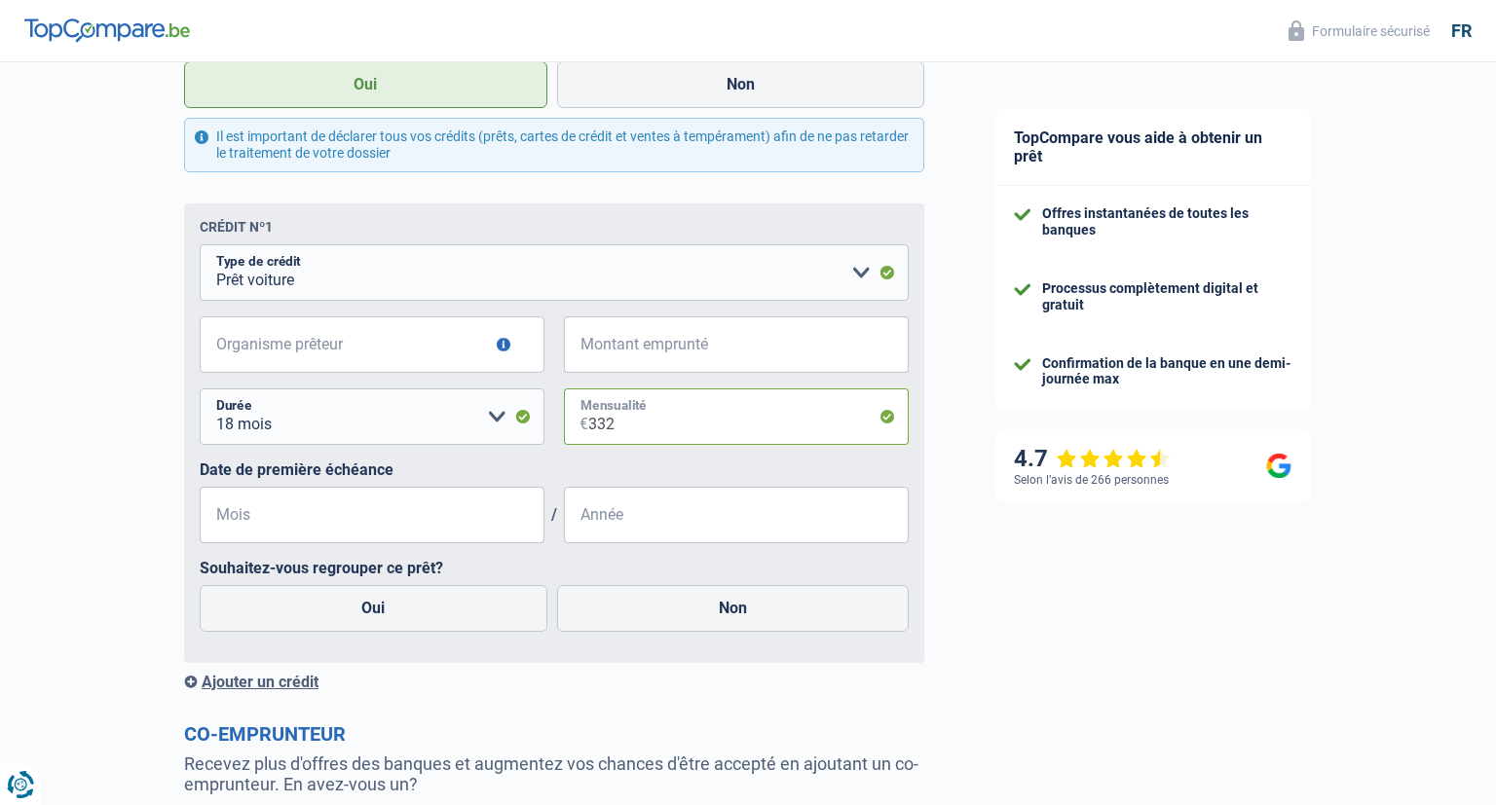
type input "332"
click at [343, 526] on input "Mois" at bounding box center [372, 515] width 345 height 56
type input "3"
click at [656, 524] on input "Année" at bounding box center [736, 515] width 345 height 56
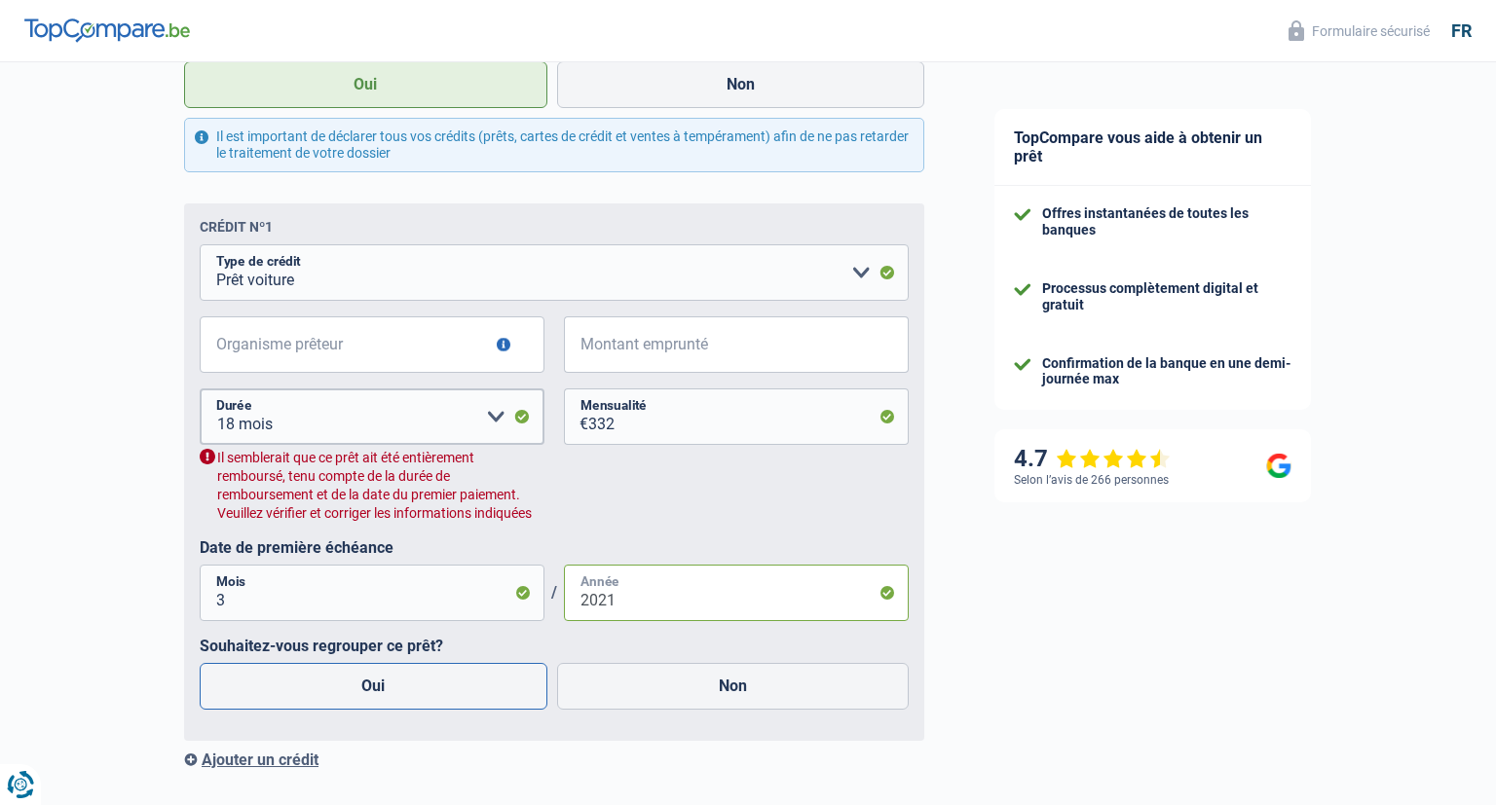
scroll to position [1028, 0]
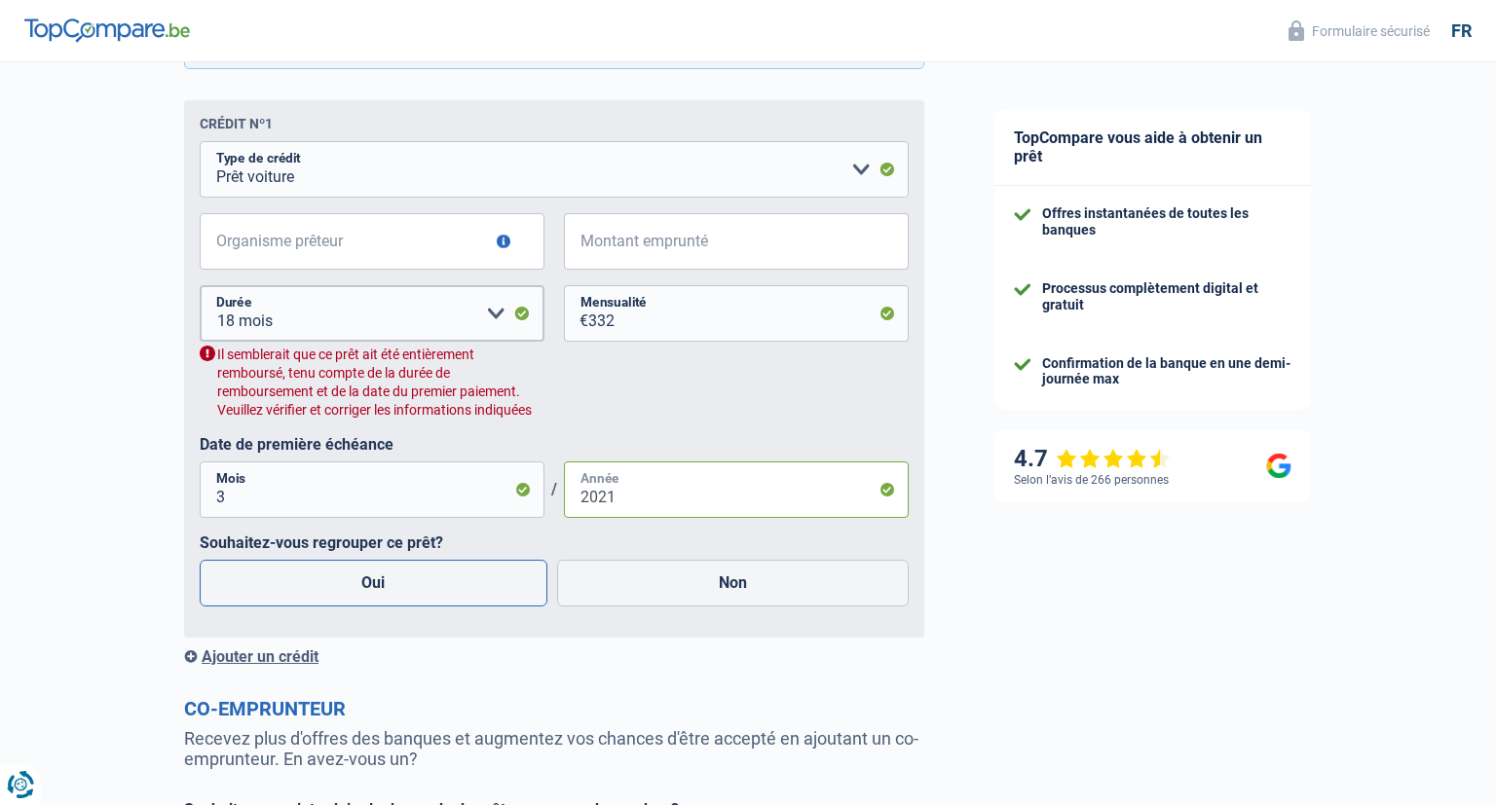
type input "2021"
click at [395, 581] on label "Oui" at bounding box center [374, 583] width 348 height 47
click at [395, 581] on input "Oui" at bounding box center [374, 583] width 348 height 47
radio input "true"
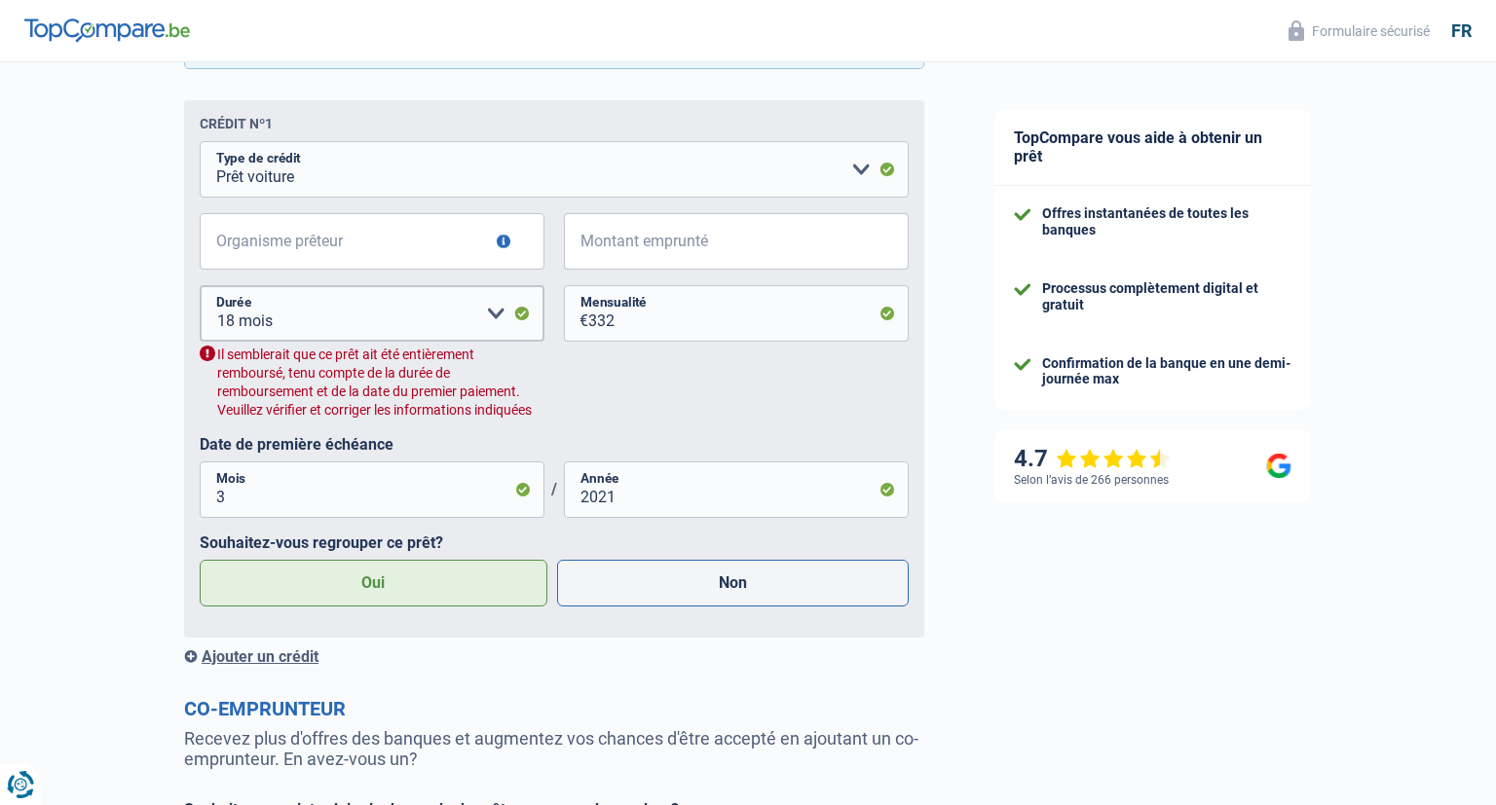
click at [710, 592] on label "Non" at bounding box center [733, 583] width 353 height 47
click at [710, 592] on input "Non" at bounding box center [733, 583] width 353 height 47
radio input "true"
radio input "false"
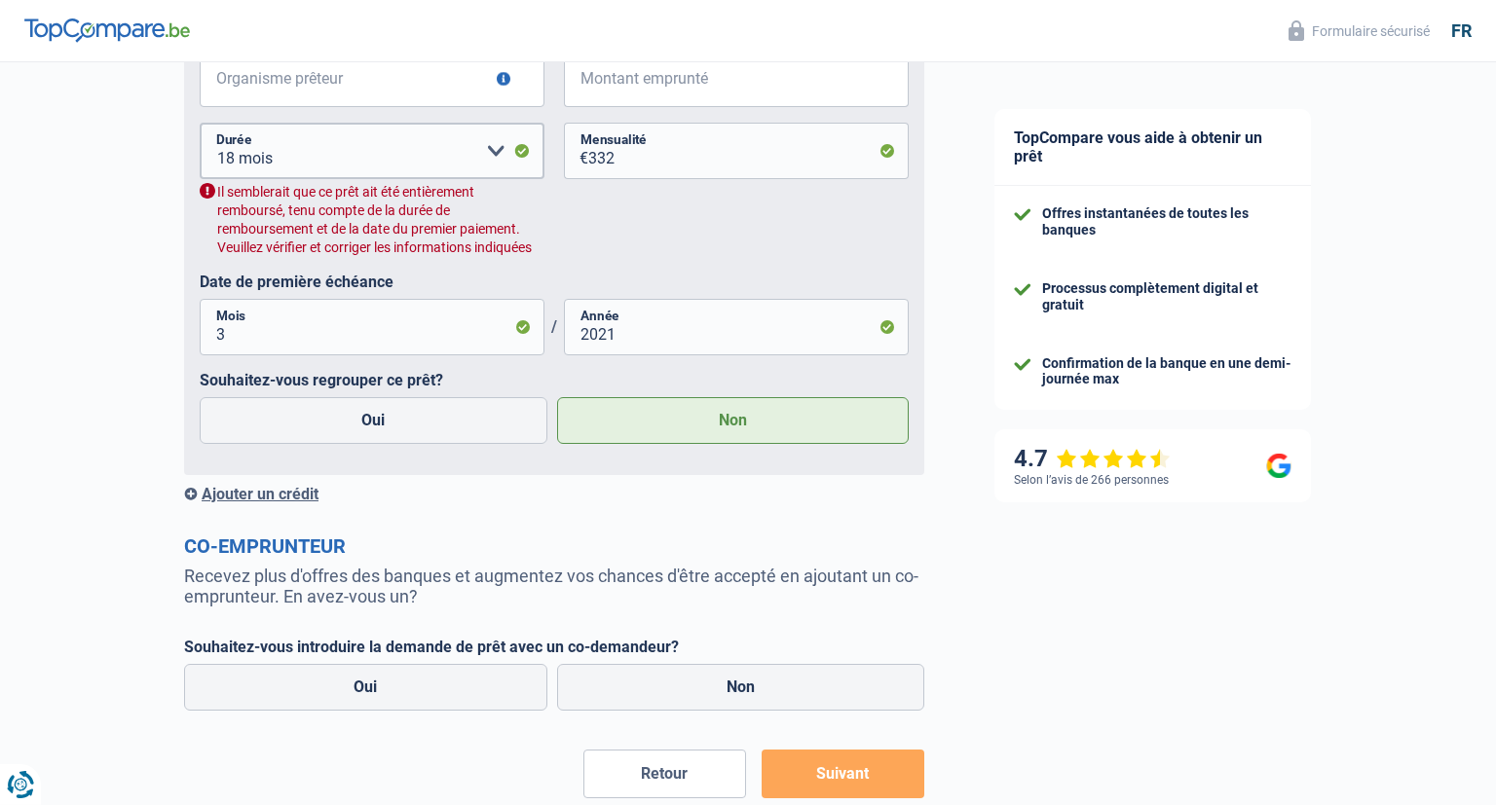
scroll to position [1234, 0]
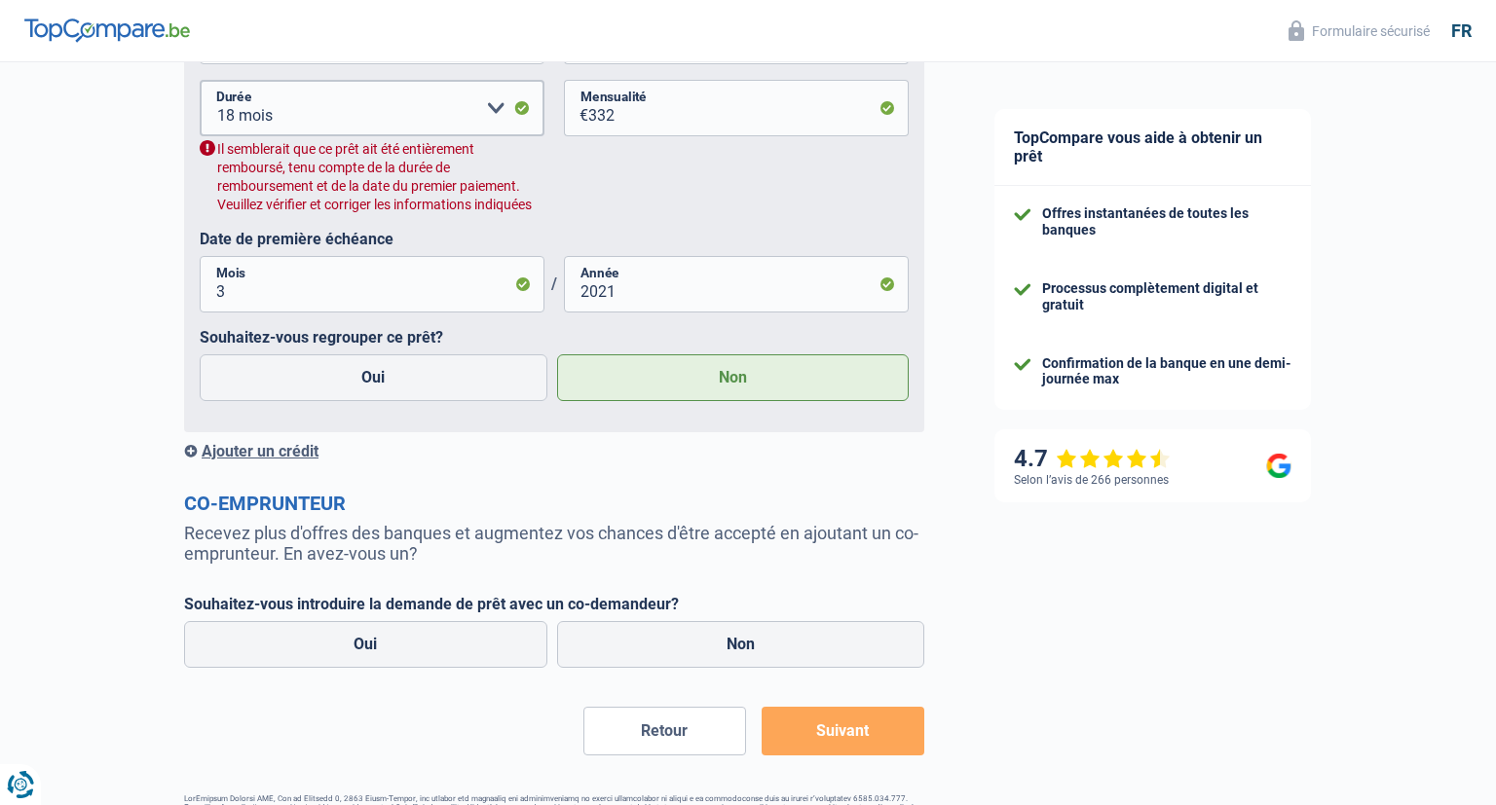
click at [284, 452] on div "Ajouter un crédit" at bounding box center [554, 451] width 740 height 19
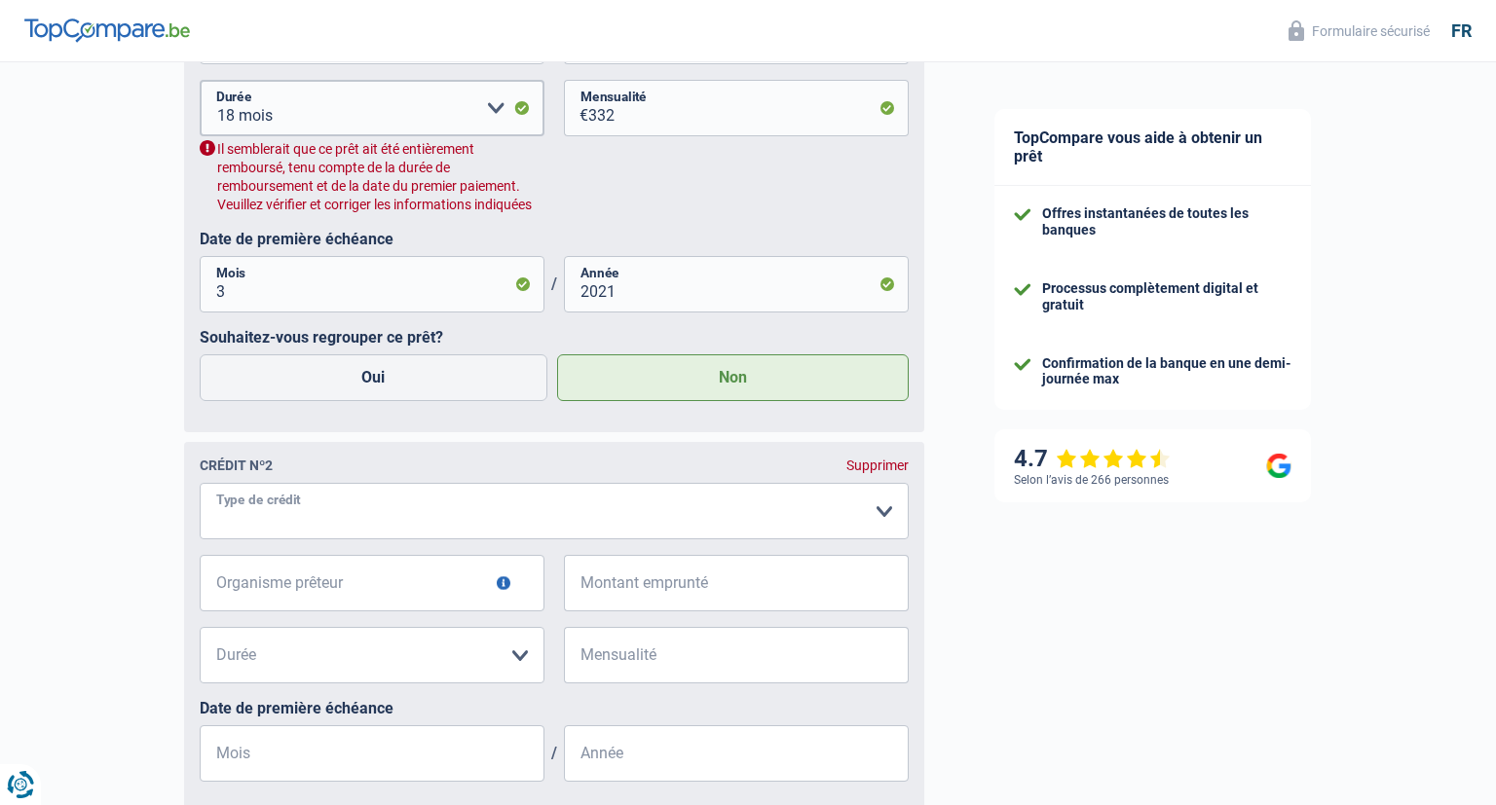
click at [200, 483] on select "Carte ou ouverture de crédit Prêt hypothécaire Vente à tempérament Prêt à tempé…" at bounding box center [554, 511] width 709 height 56
click at [107, 649] on div "Chance de réussite de votre simulation est de 80% 1 2 3 4 5 Rajoutez +10% en co…" at bounding box center [479, 33] width 959 height 2424
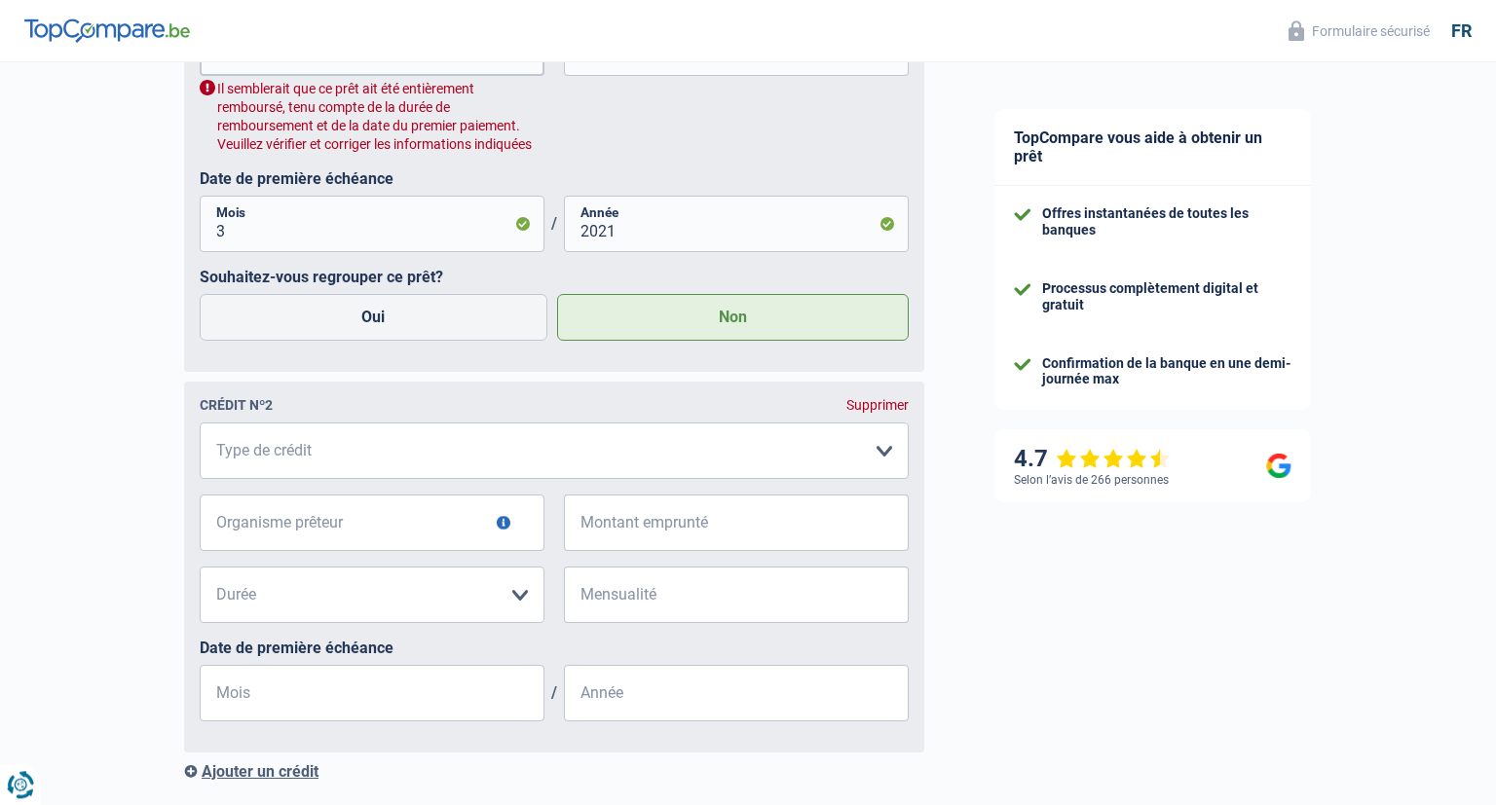
scroll to position [1336, 0]
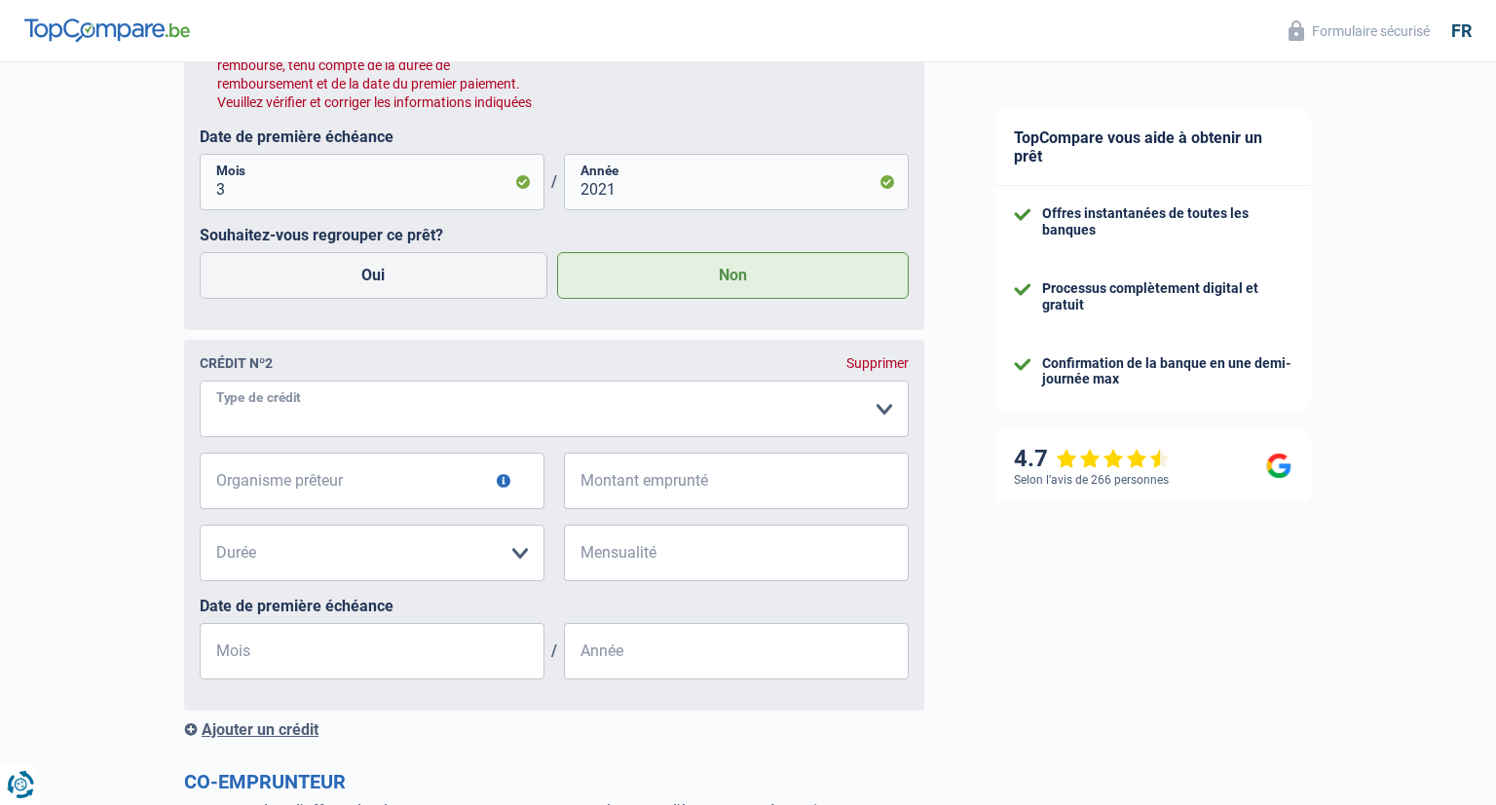
click at [200, 381] on select "Carte ou ouverture de crédit Prêt hypothécaire Vente à tempérament Prêt à tempé…" at bounding box center [554, 409] width 709 height 56
select select "personalSale"
click option "Vente à tempérament" at bounding box center [0, 0] width 0 height 0
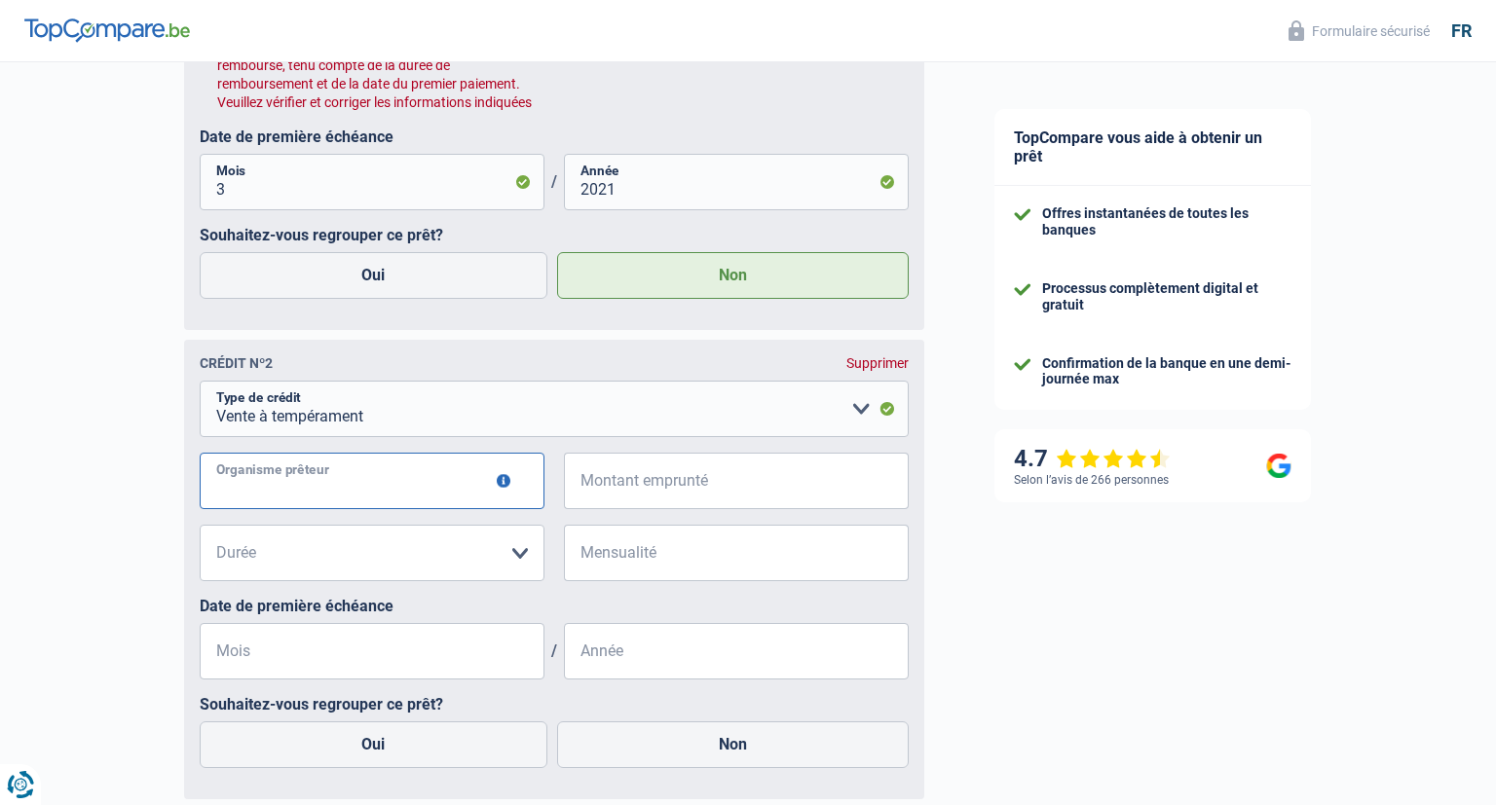
click at [339, 490] on input "Organisme prêteur" at bounding box center [372, 481] width 345 height 56
type input "ing"
click at [664, 489] on input "Montant emprunté" at bounding box center [748, 481] width 320 height 56
type input "12.000"
click at [200, 525] on select "12 mois 18 mois 24 mois 30 mois 36 mois 42 mois 48 mois 60 mois Veuillez sélect…" at bounding box center [372, 553] width 345 height 56
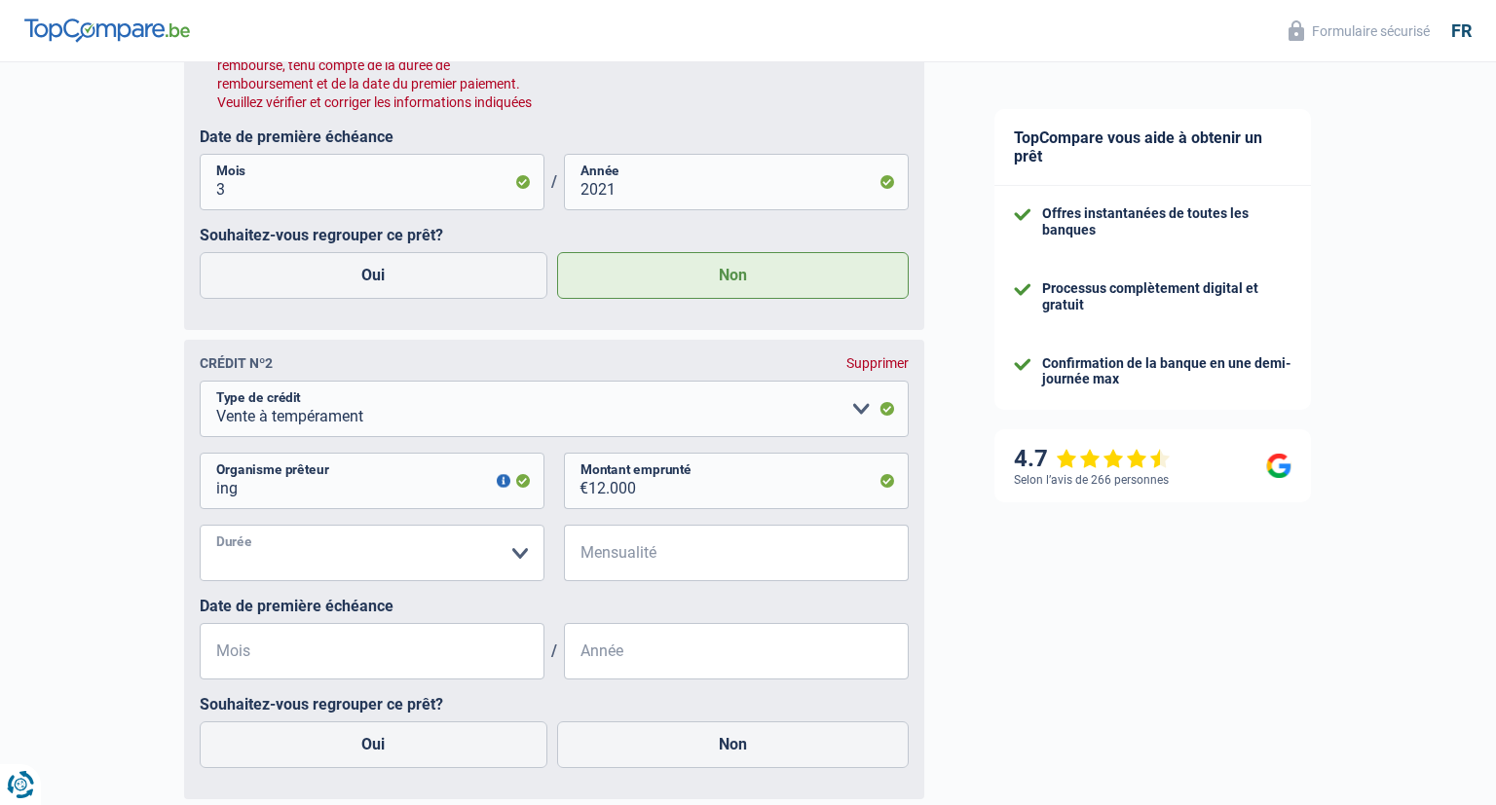
click option "48 mois" at bounding box center [0, 0] width 0 height 0
click at [200, 525] on select "12 mois 18 mois 24 mois 30 mois 36 mois 42 mois 48 mois 60 mois Veuillez sélect…" at bounding box center [372, 553] width 345 height 56
select select "60"
click option "60 mois" at bounding box center [0, 0] width 0 height 0
click at [633, 567] on input "Mensualité" at bounding box center [748, 553] width 320 height 56
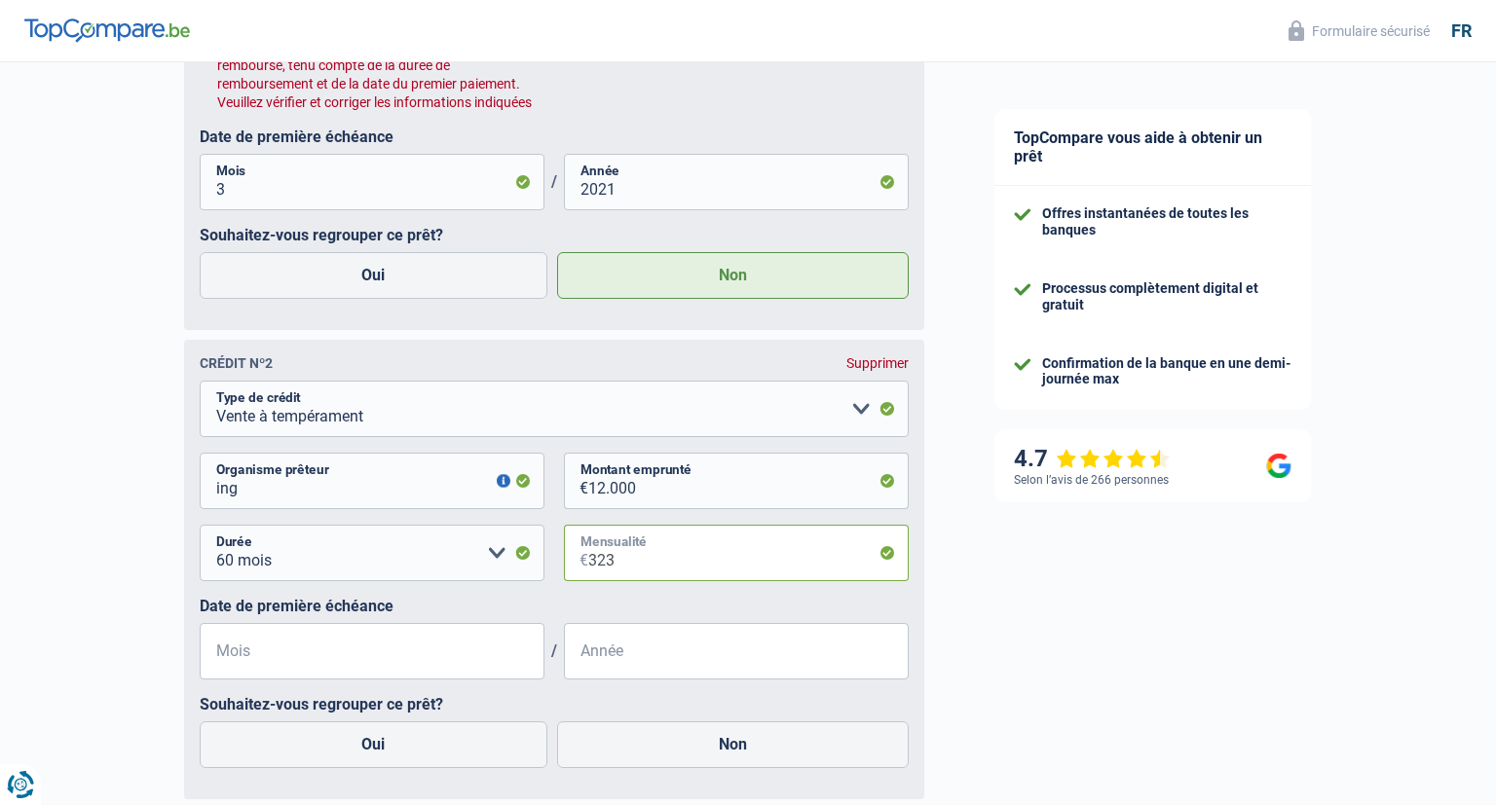
type input "323"
click at [384, 664] on input "Mois" at bounding box center [372, 651] width 345 height 56
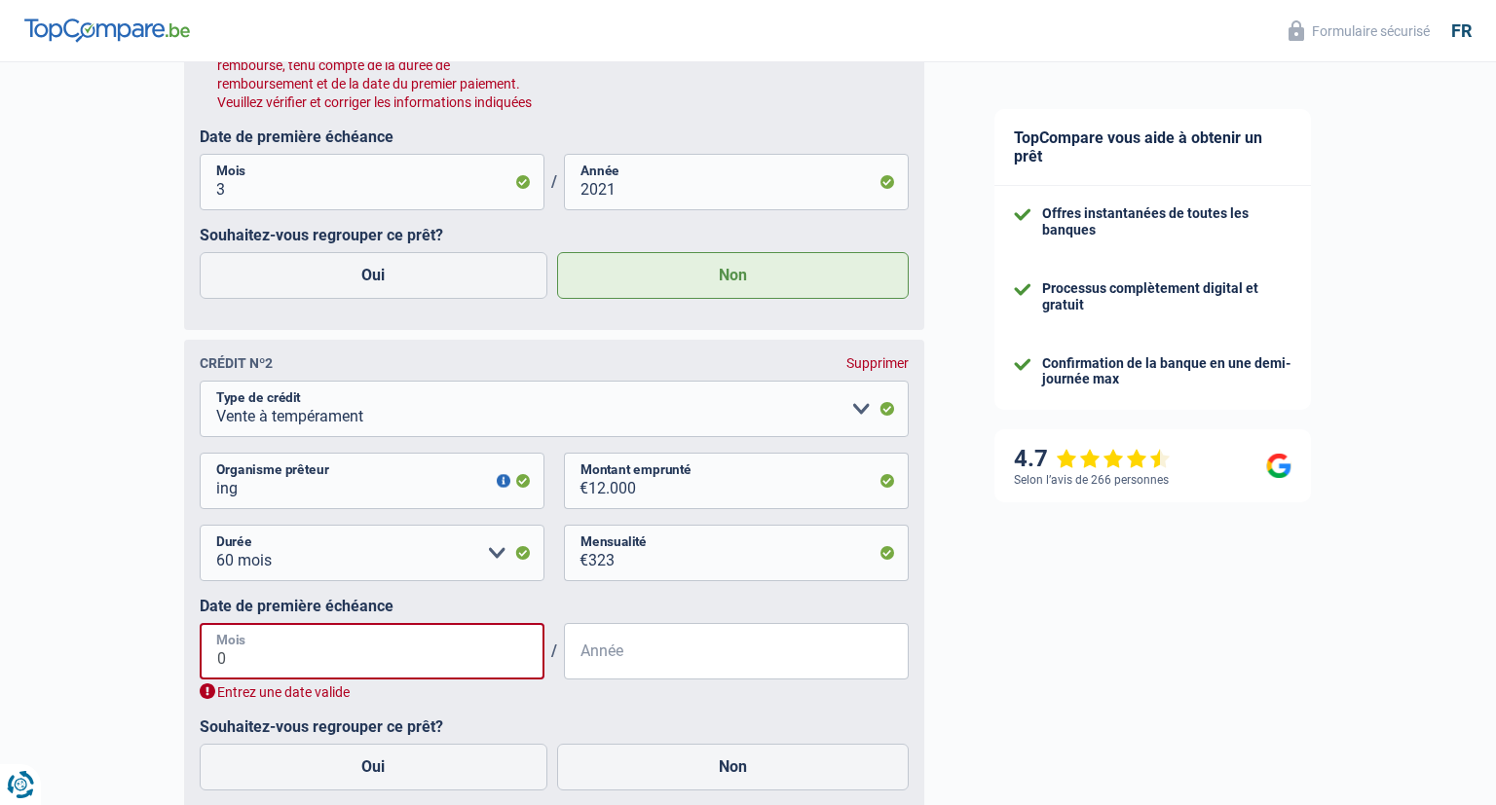
type input "09"
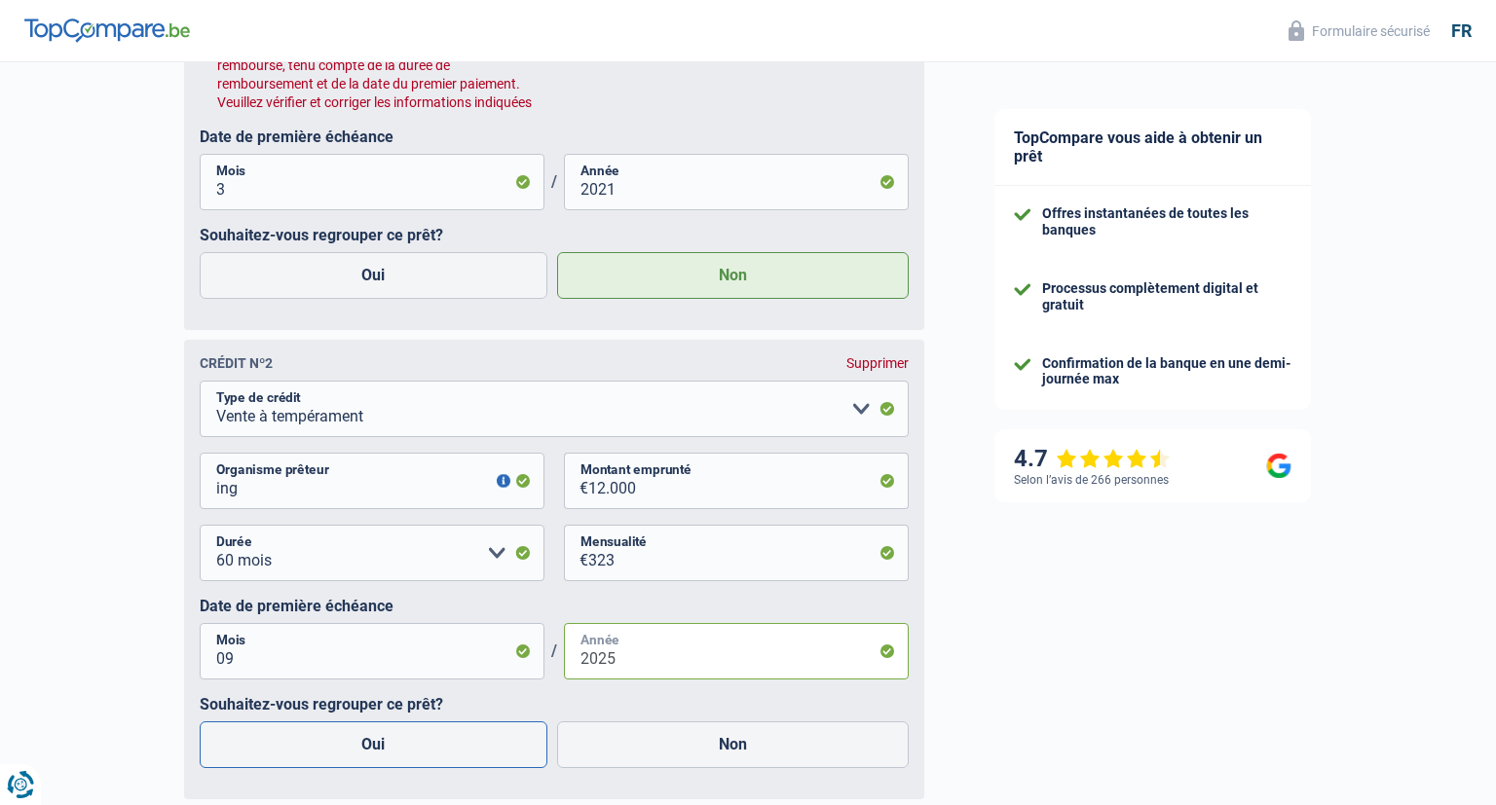
type input "2025"
click at [384, 754] on label "Oui" at bounding box center [374, 745] width 348 height 47
click at [384, 754] on input "Oui" at bounding box center [374, 745] width 348 height 47
radio input "true"
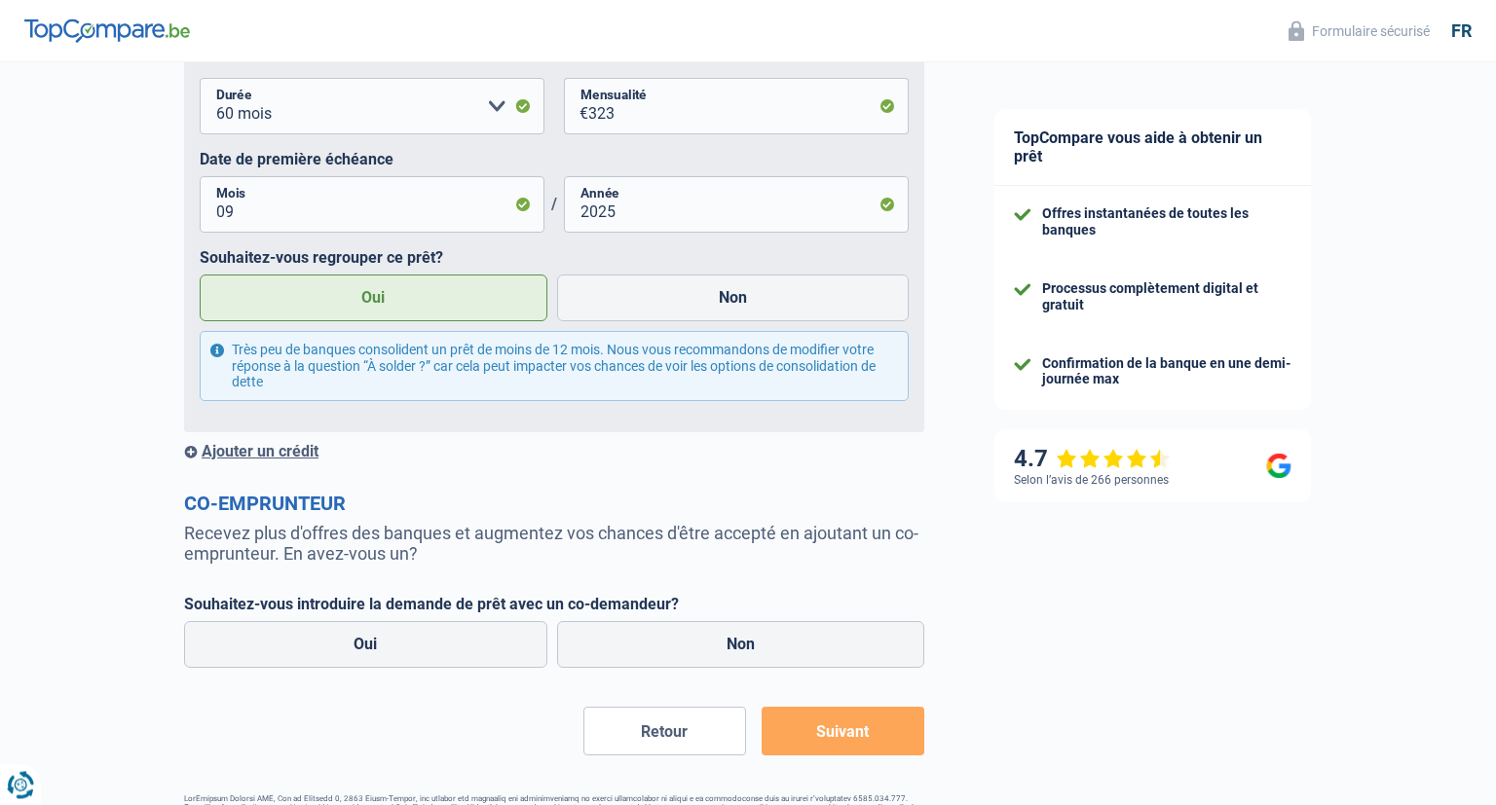
scroll to position [1850, 0]
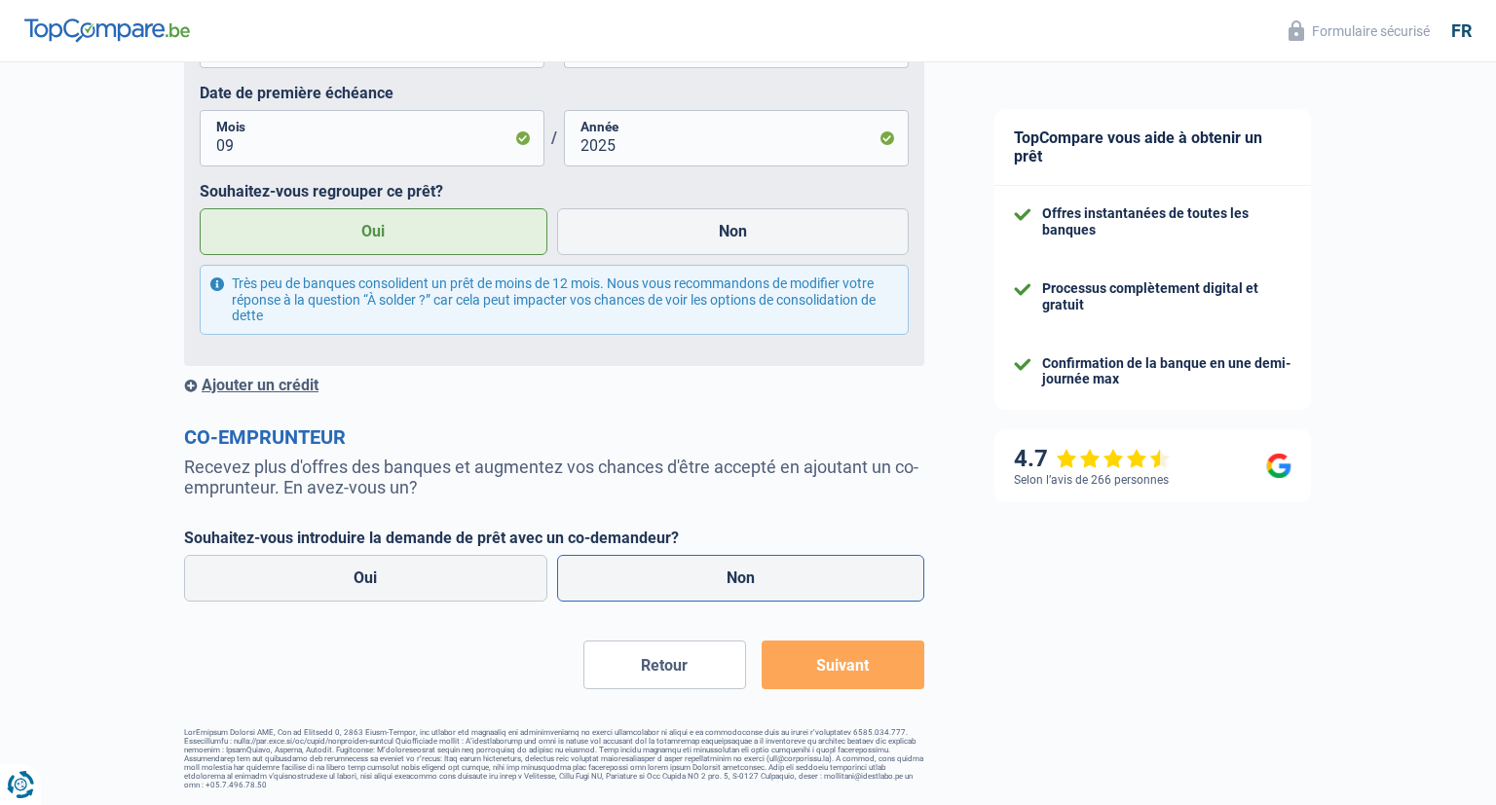
click at [792, 583] on label "Non" at bounding box center [741, 578] width 368 height 47
click at [792, 583] on input "Non" at bounding box center [741, 578] width 368 height 47
radio input "true"
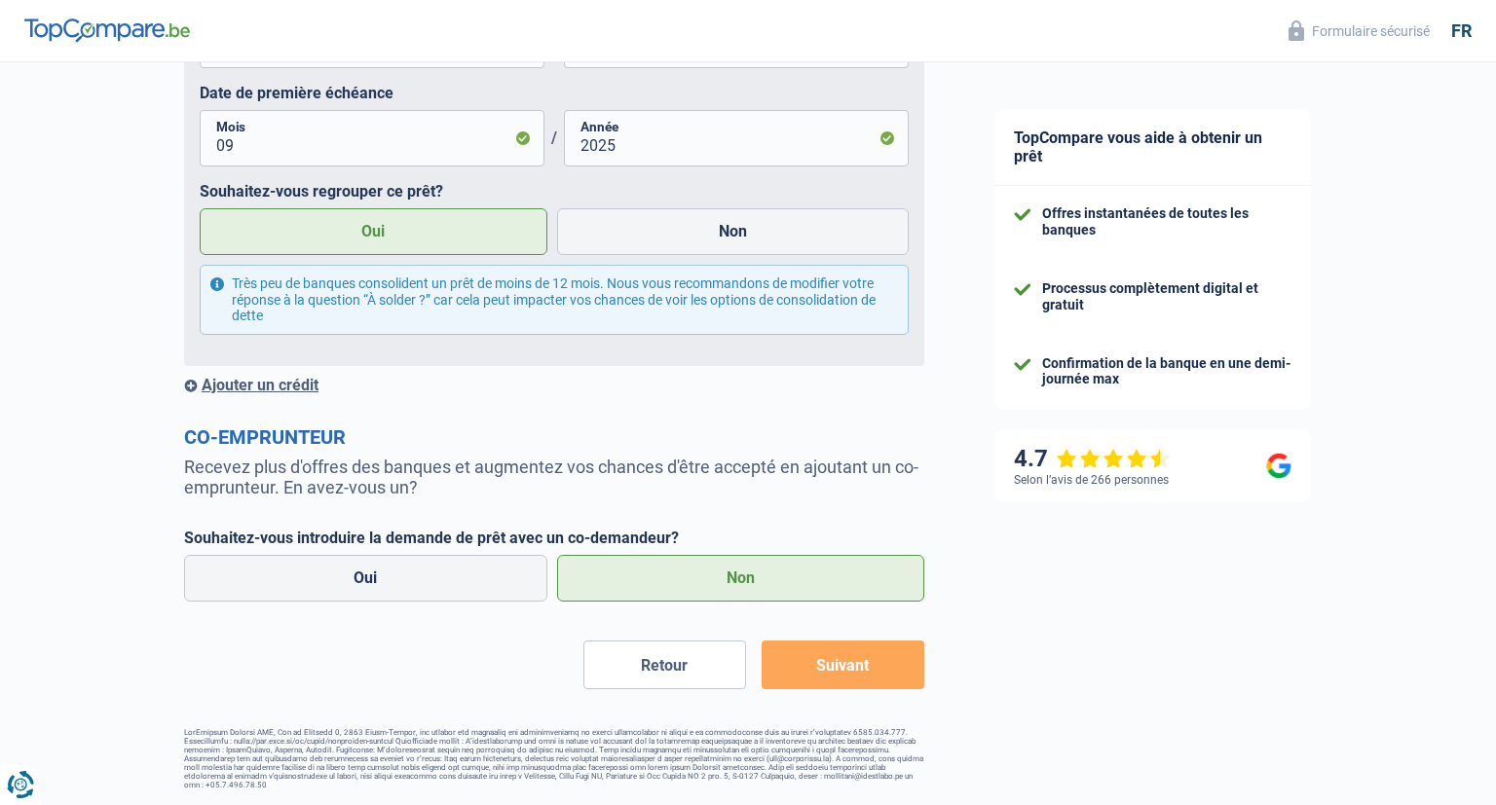
click at [849, 668] on button "Suivant" at bounding box center [843, 665] width 163 height 49
click at [867, 662] on button "Suivant" at bounding box center [843, 665] width 163 height 49
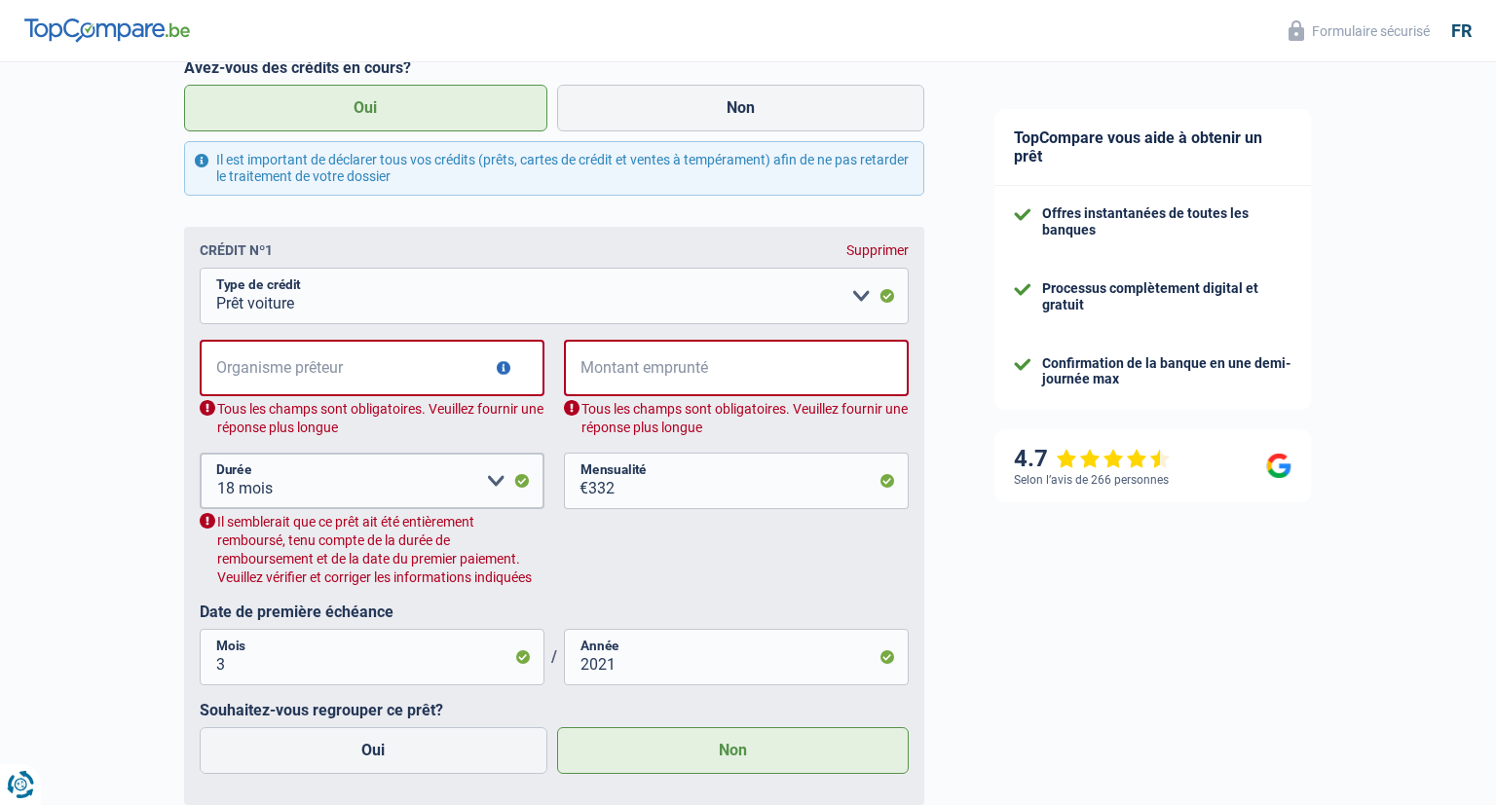
scroll to position [863, 0]
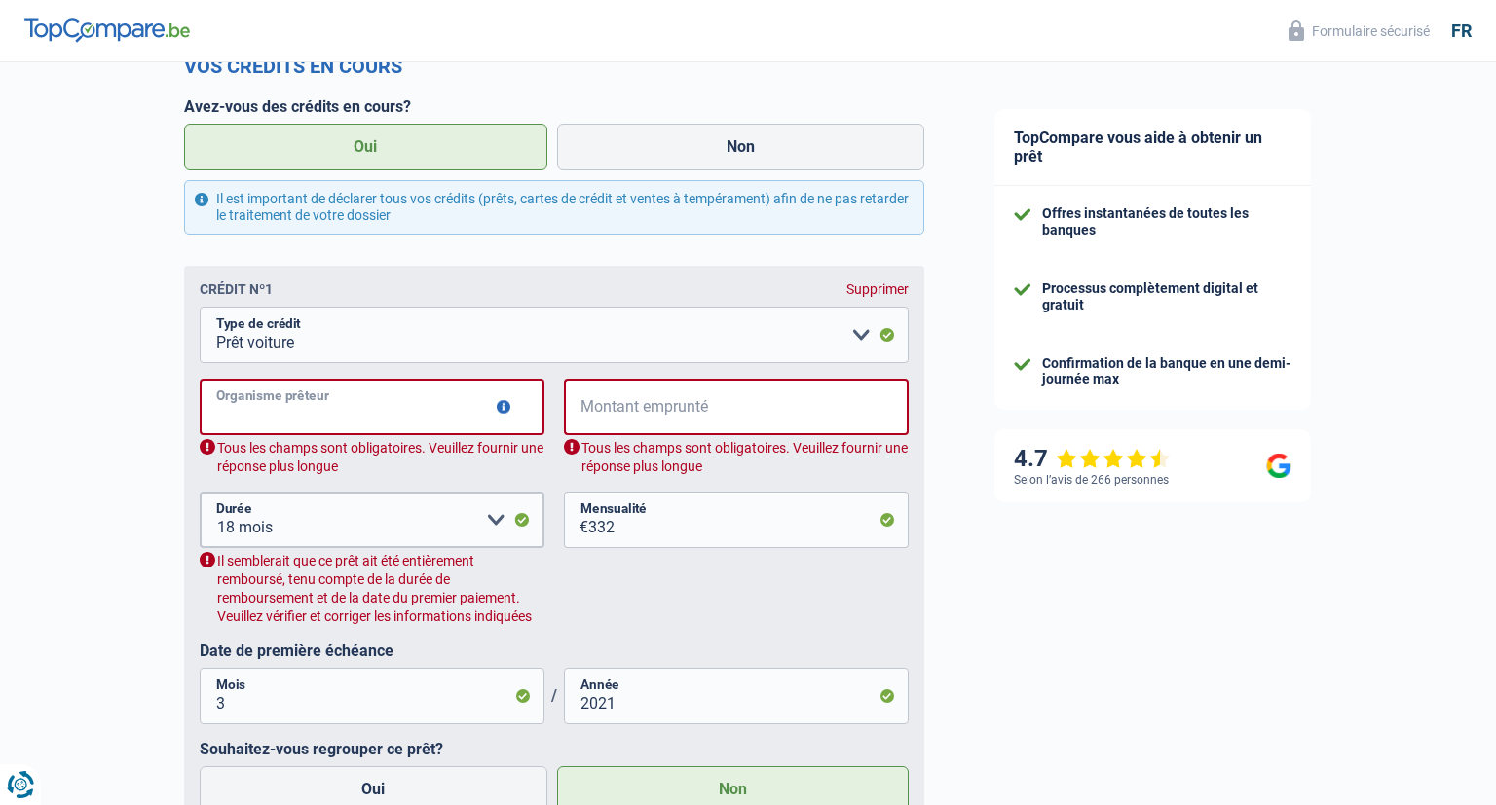
click at [428, 411] on input "Organisme prêteur" at bounding box center [372, 407] width 345 height 56
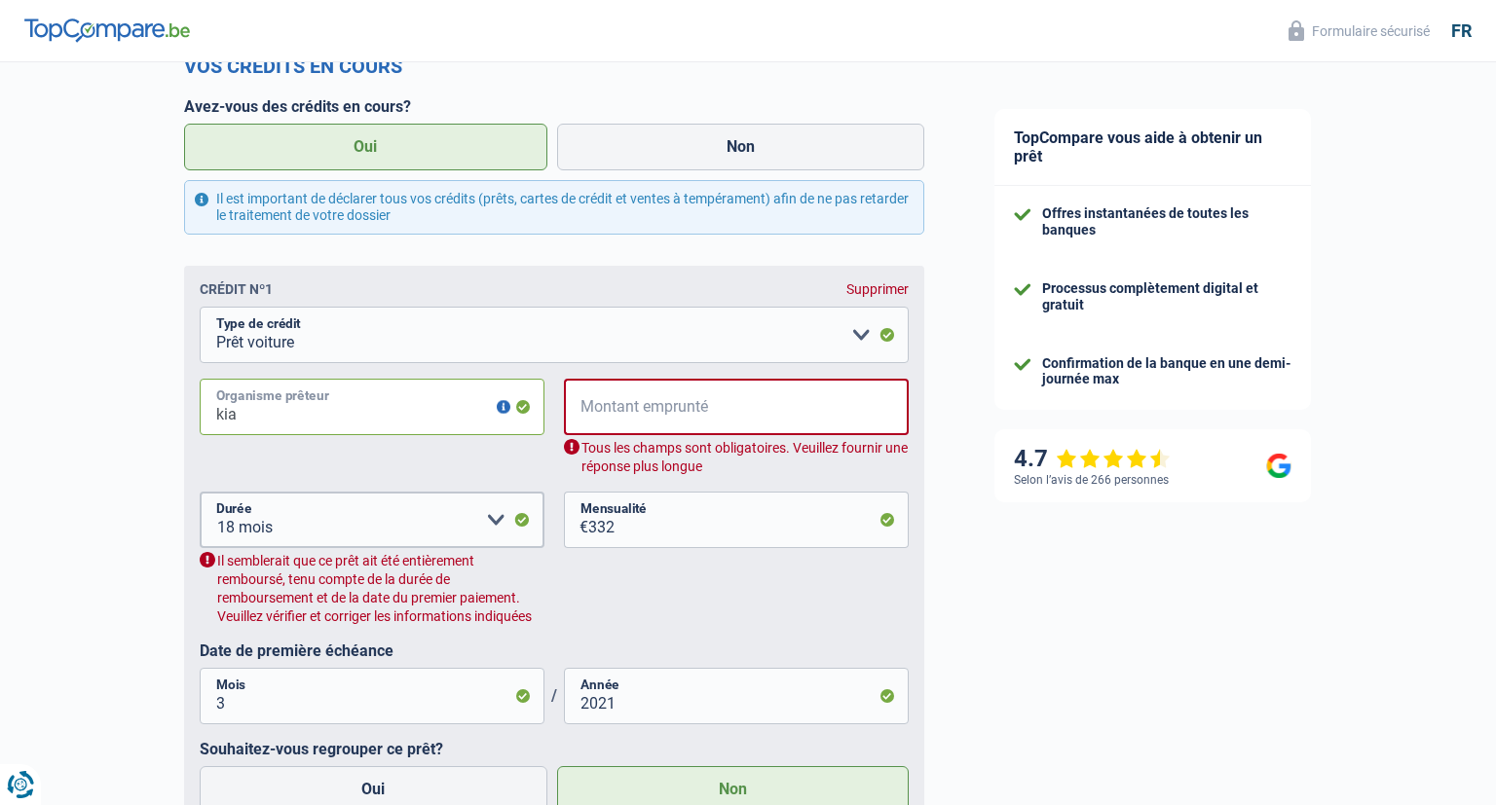
type input "kia"
drag, startPoint x: 709, startPoint y: 415, endPoint x: 670, endPoint y: 393, distance: 44.5
click at [670, 393] on input "Montant emprunté" at bounding box center [748, 407] width 319 height 56
type input "2"
select select
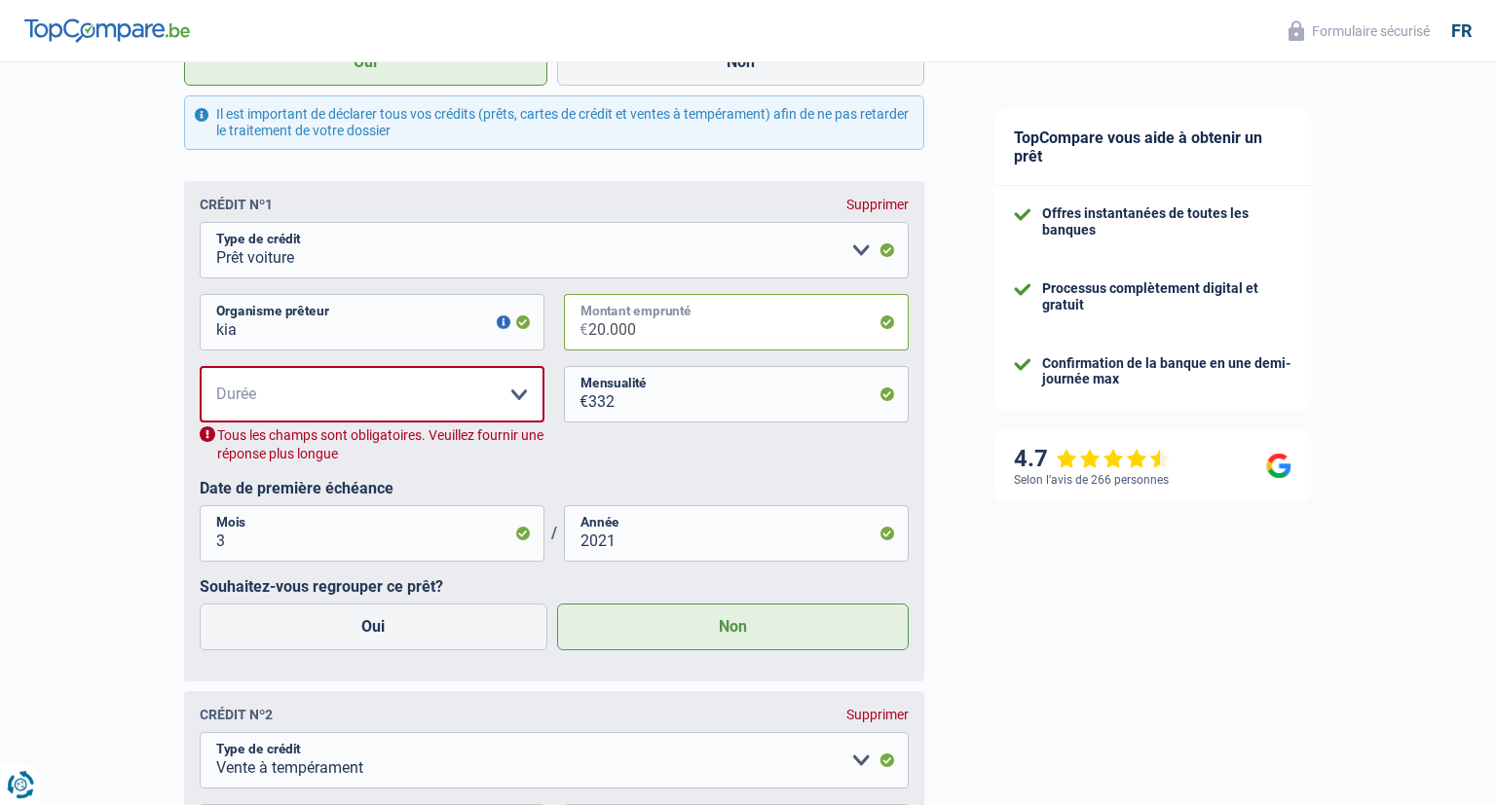
scroll to position [966, 0]
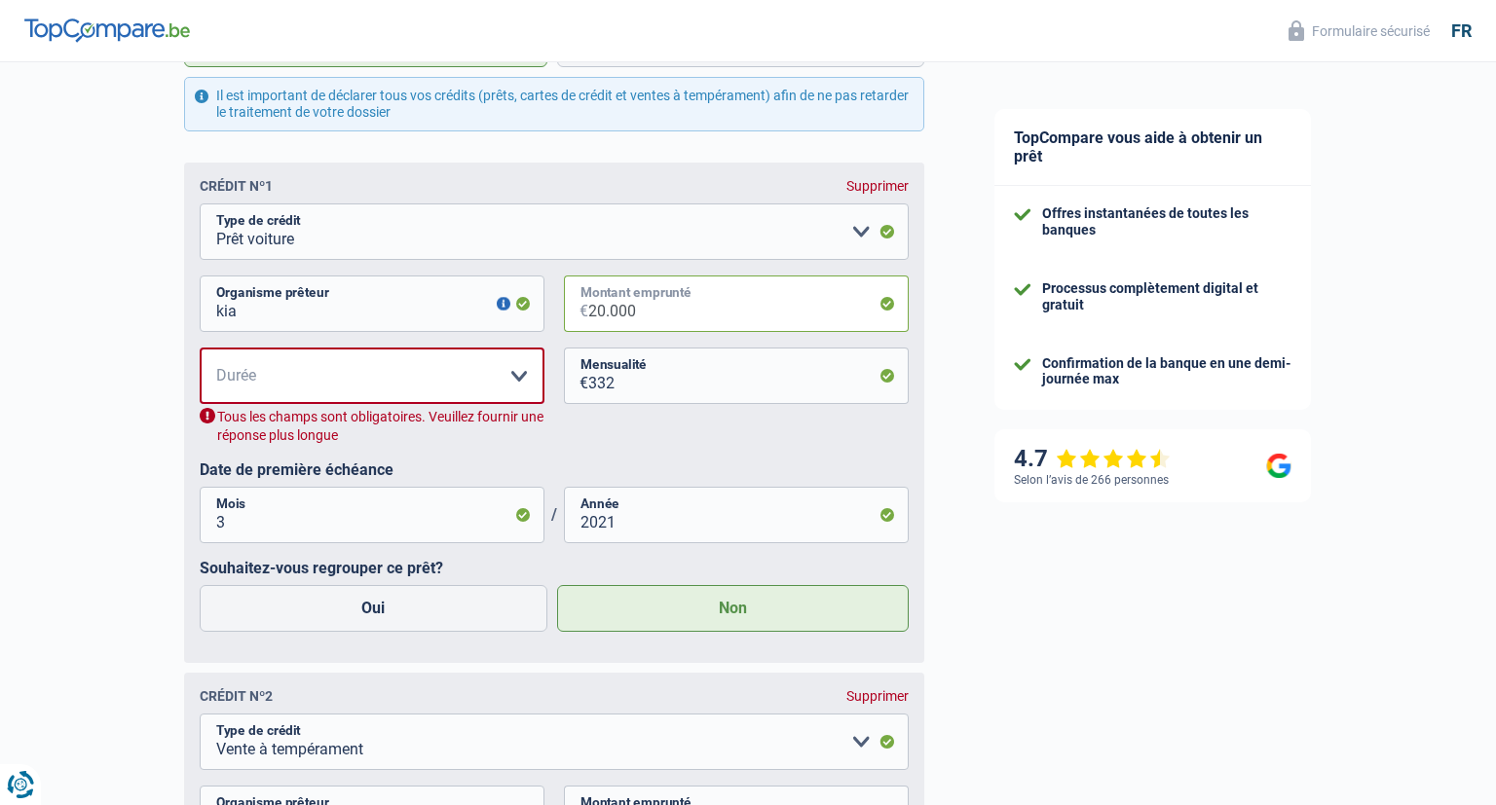
type input "20.000"
click at [200, 348] on select "12 mois 18 mois 24 mois 30 mois 36 mois 42 mois 48 mois 60 mois 72 mois 84 mois…" at bounding box center [372, 376] width 345 height 56
select select "60"
click option "60 mois" at bounding box center [0, 0] width 0 height 0
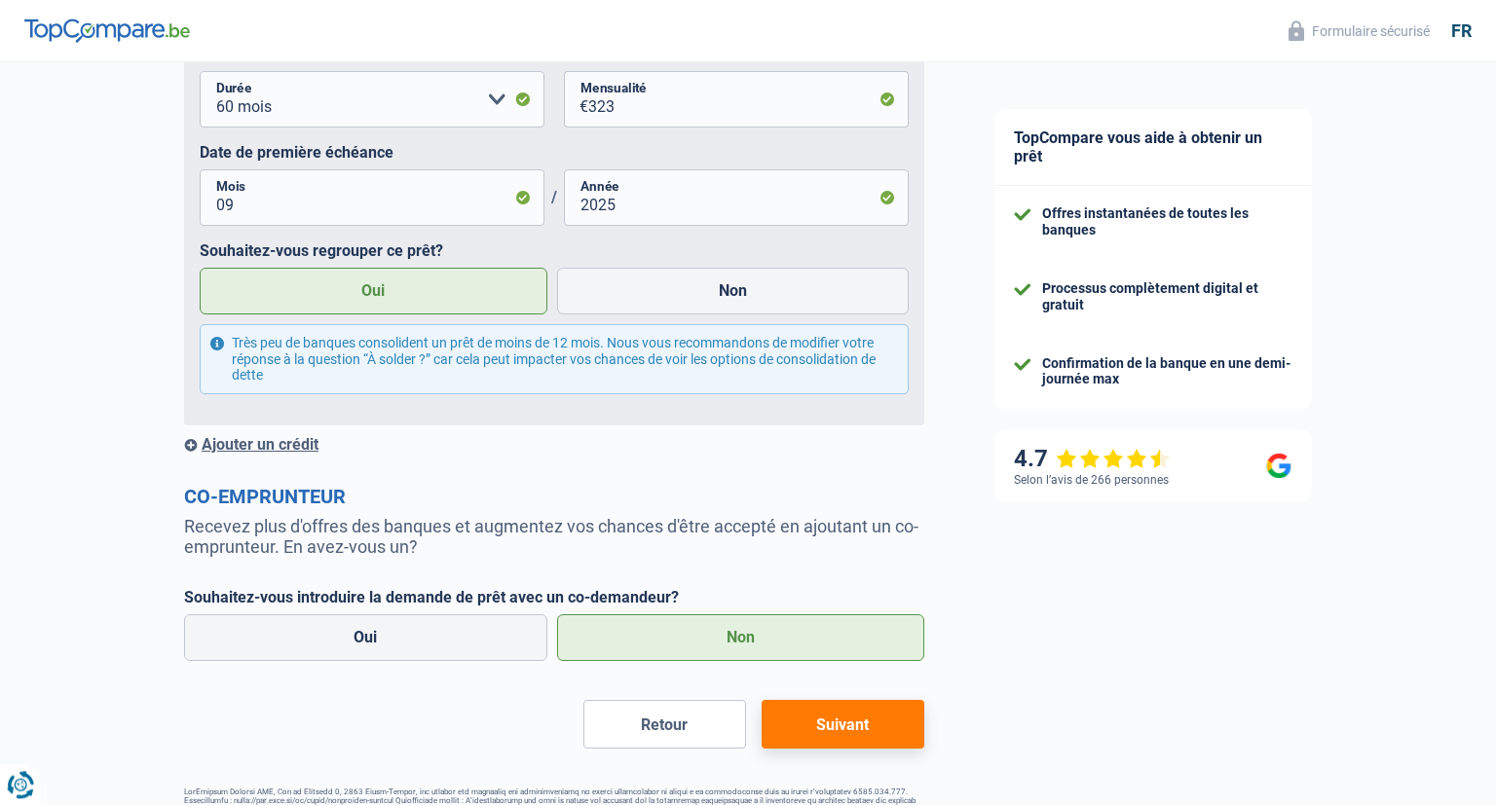
scroll to position [1776, 0]
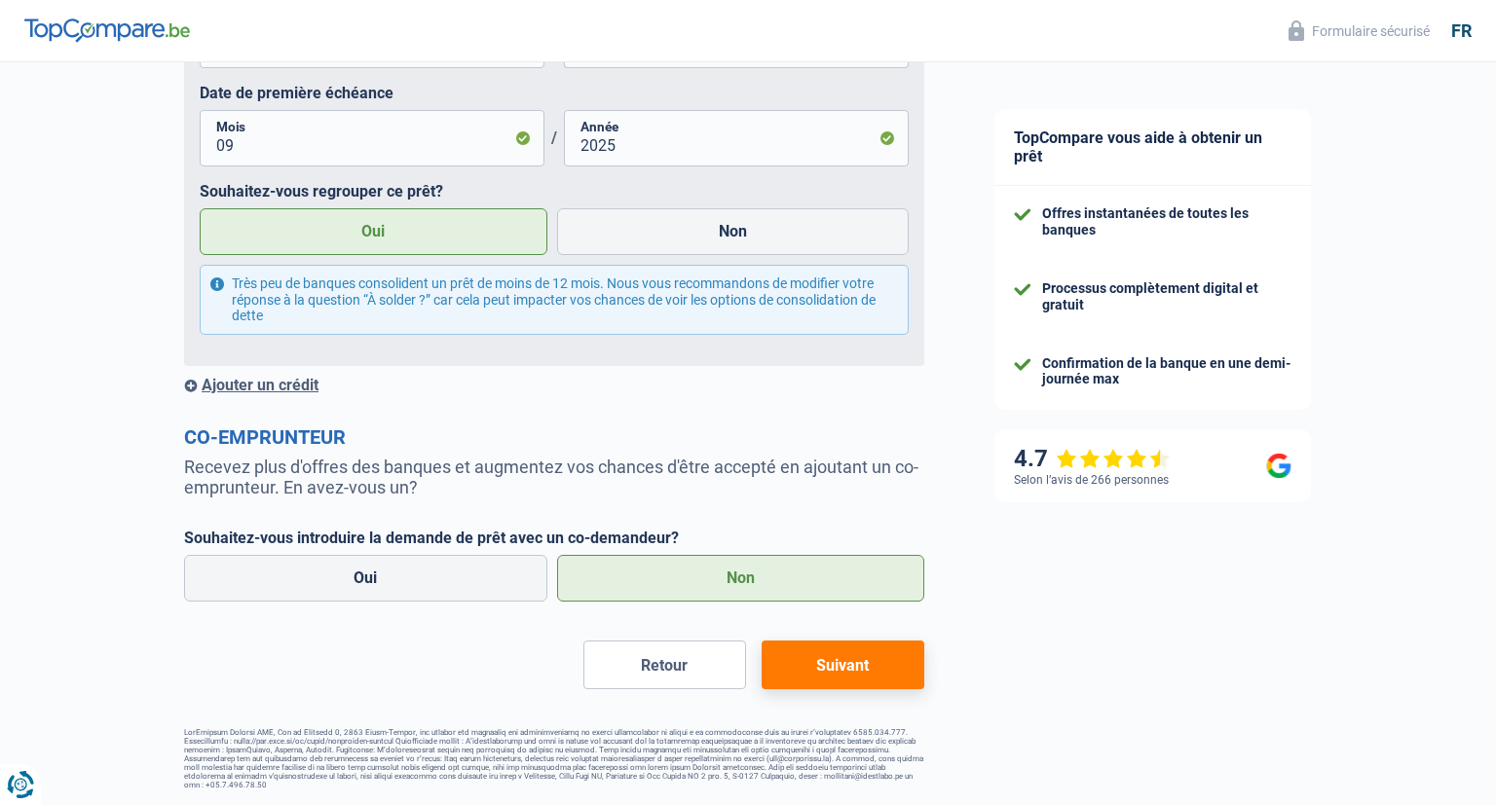
click at [875, 660] on button "Suivant" at bounding box center [843, 665] width 163 height 49
select select "refinancing"
select select "60"
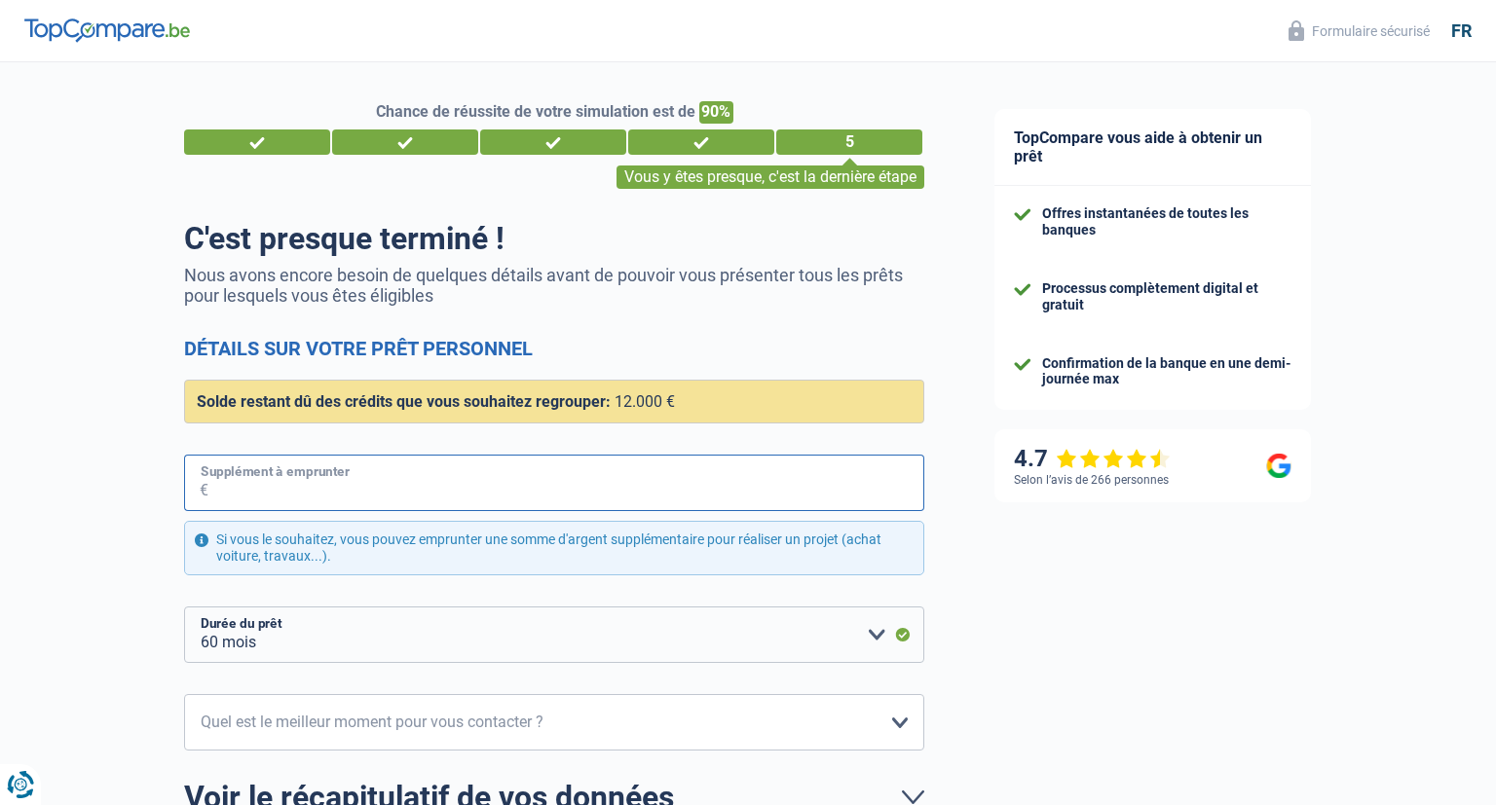
click at [302, 481] on input "Supplément à emprunter" at bounding box center [566, 483] width 716 height 56
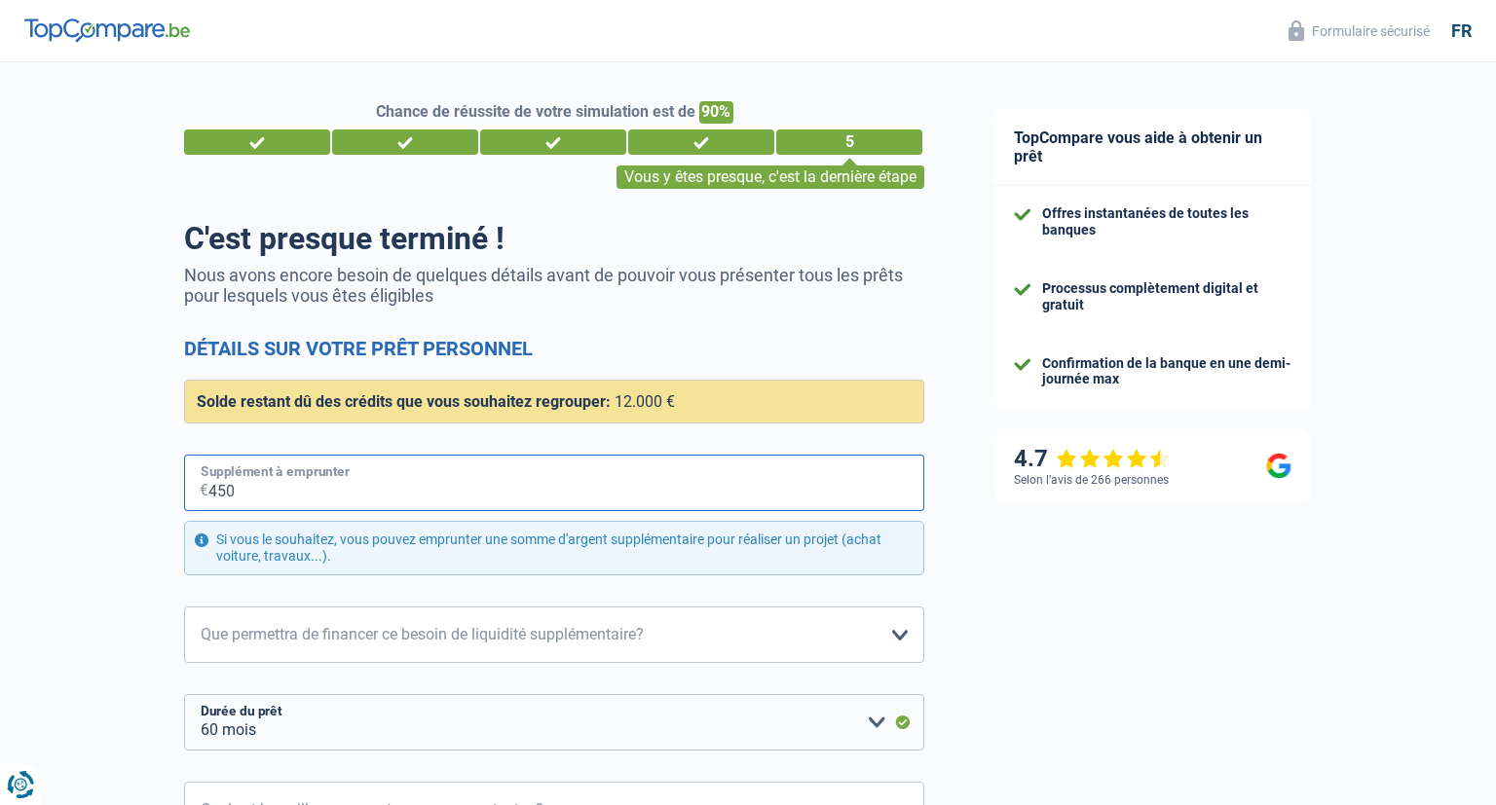
type input "4.500"
select select "84"
type input "4.500"
click at [184, 607] on select "Confort maison: meubles, textile, peinture, électroménager, outillage non-profe…" at bounding box center [554, 635] width 740 height 56
select select "other"
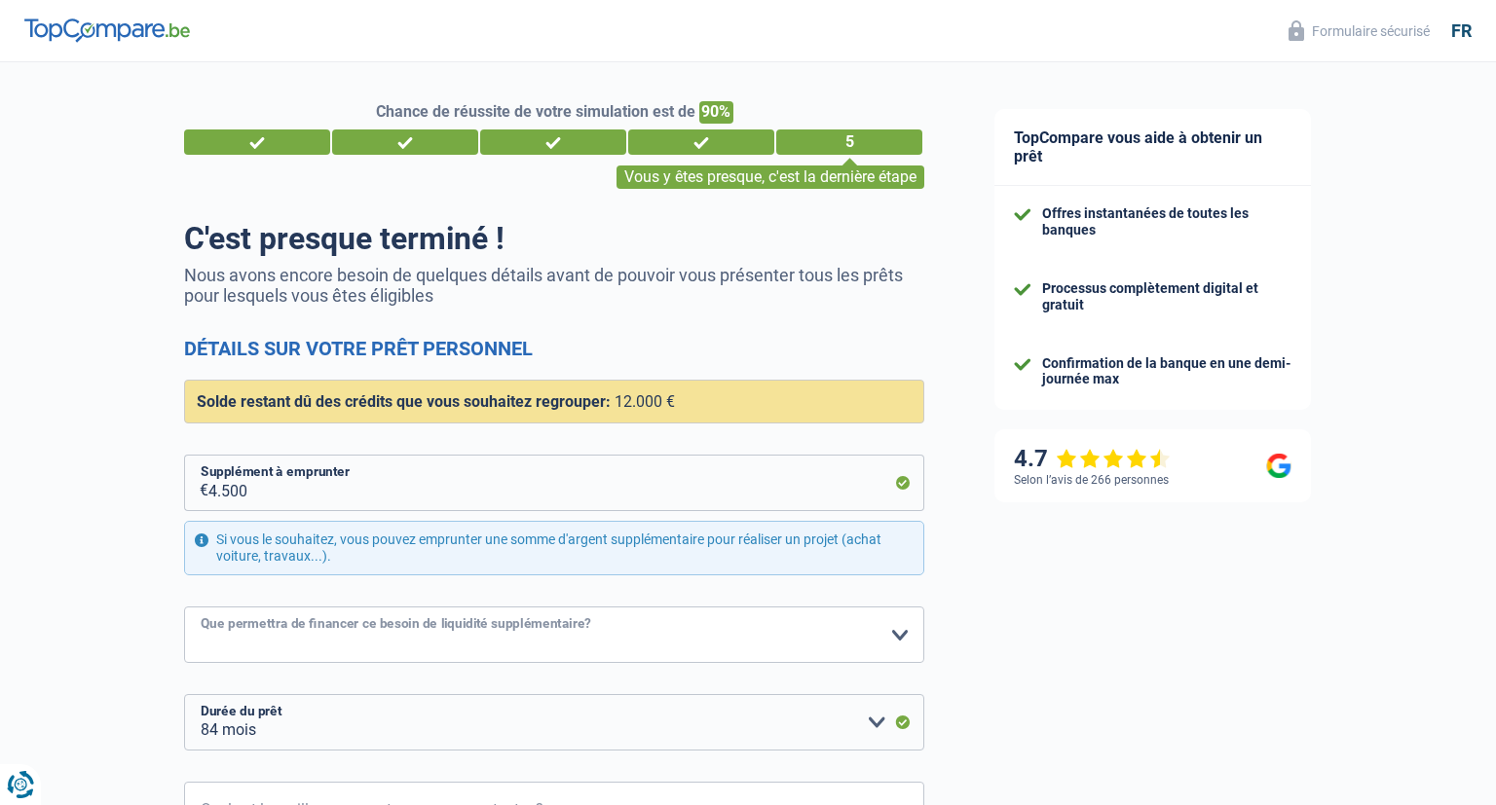
click option "Autre" at bounding box center [0, 0] width 0 height 0
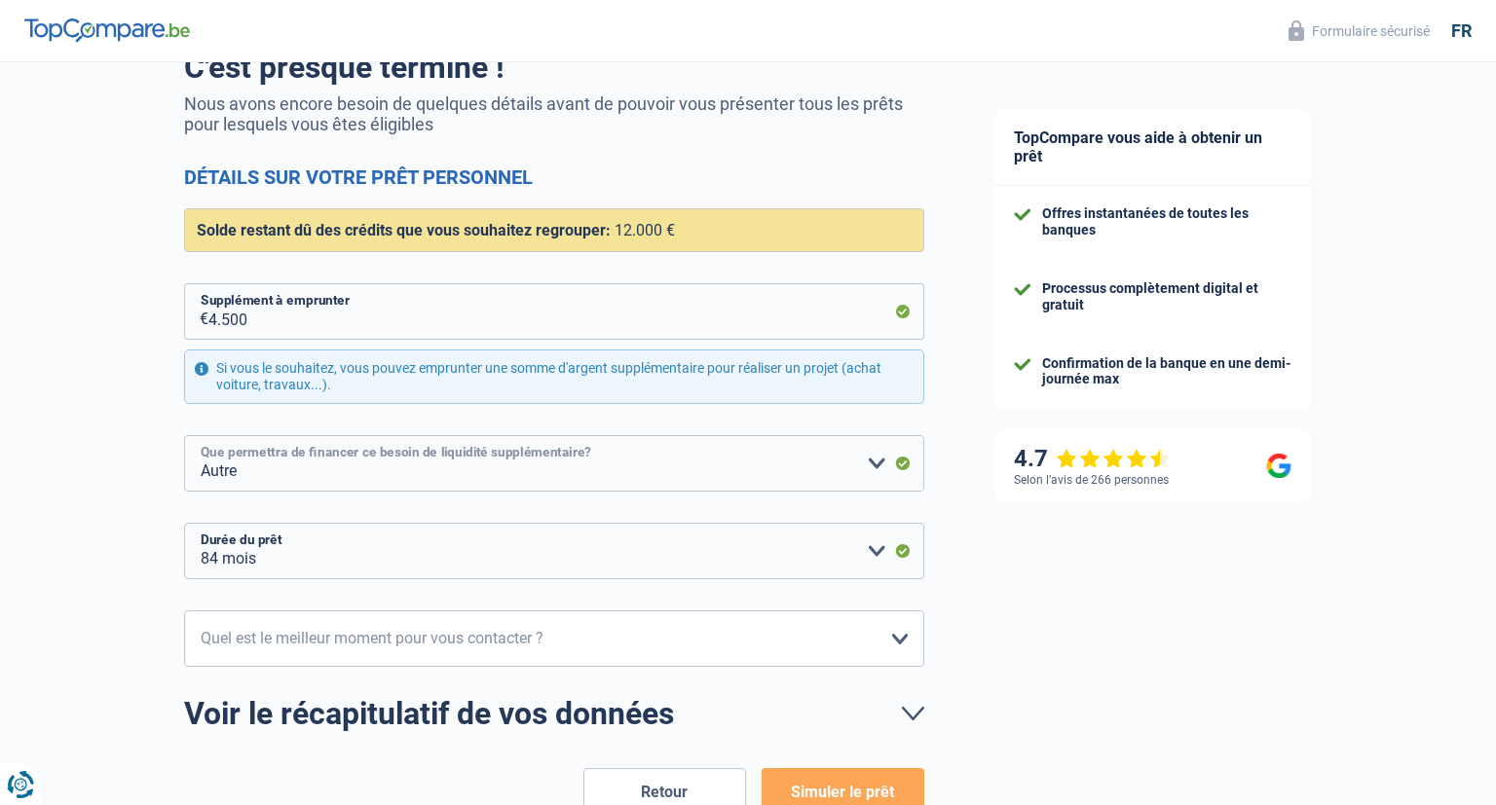
scroll to position [205, 0]
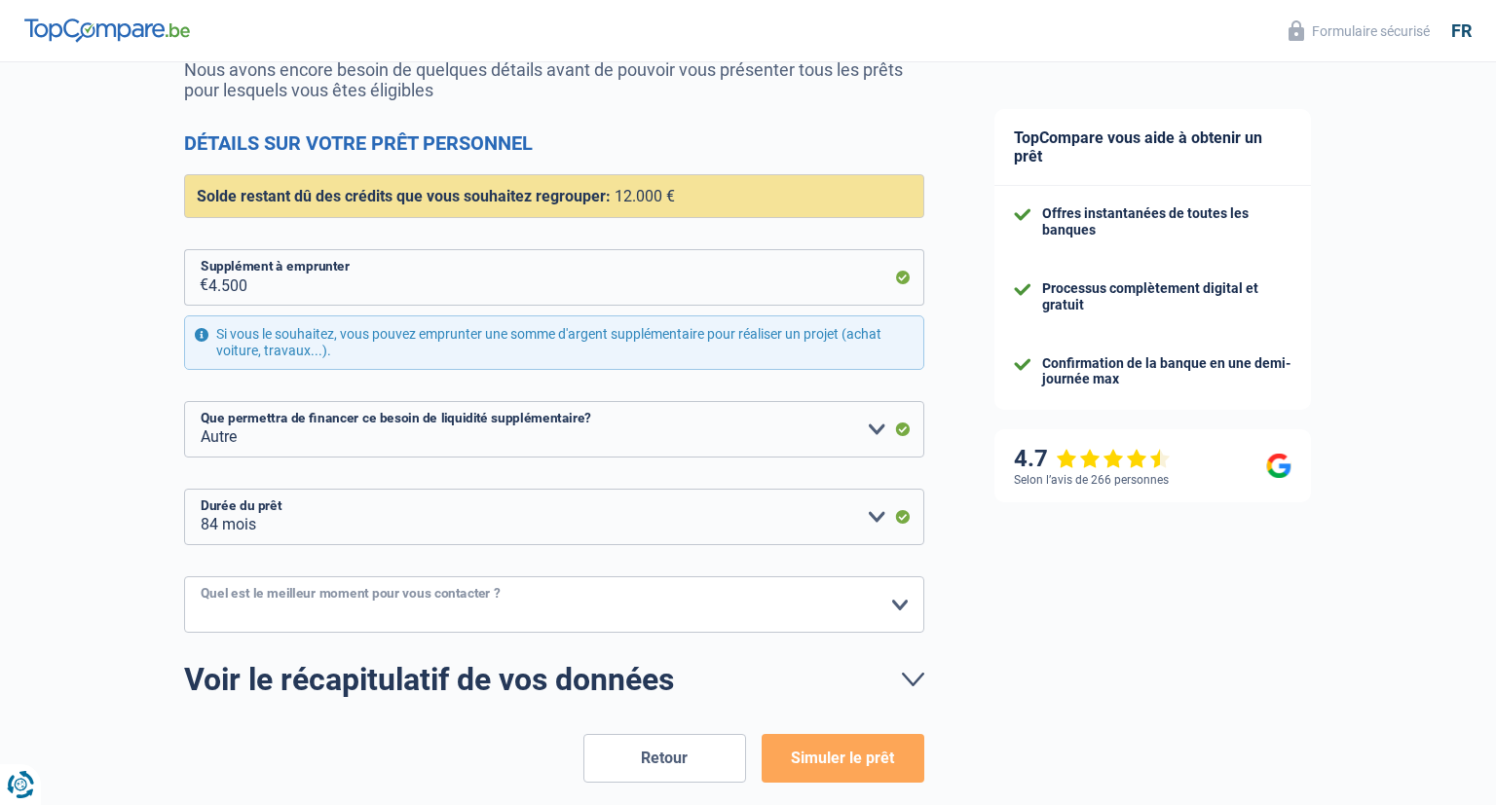
click at [184, 577] on select "10h-12h 12h-14h 14h-16h 16h-18h Veuillez sélectionner une option" at bounding box center [554, 605] width 740 height 56
select select "10-12"
click option "10h-12h" at bounding box center [0, 0] width 0 height 0
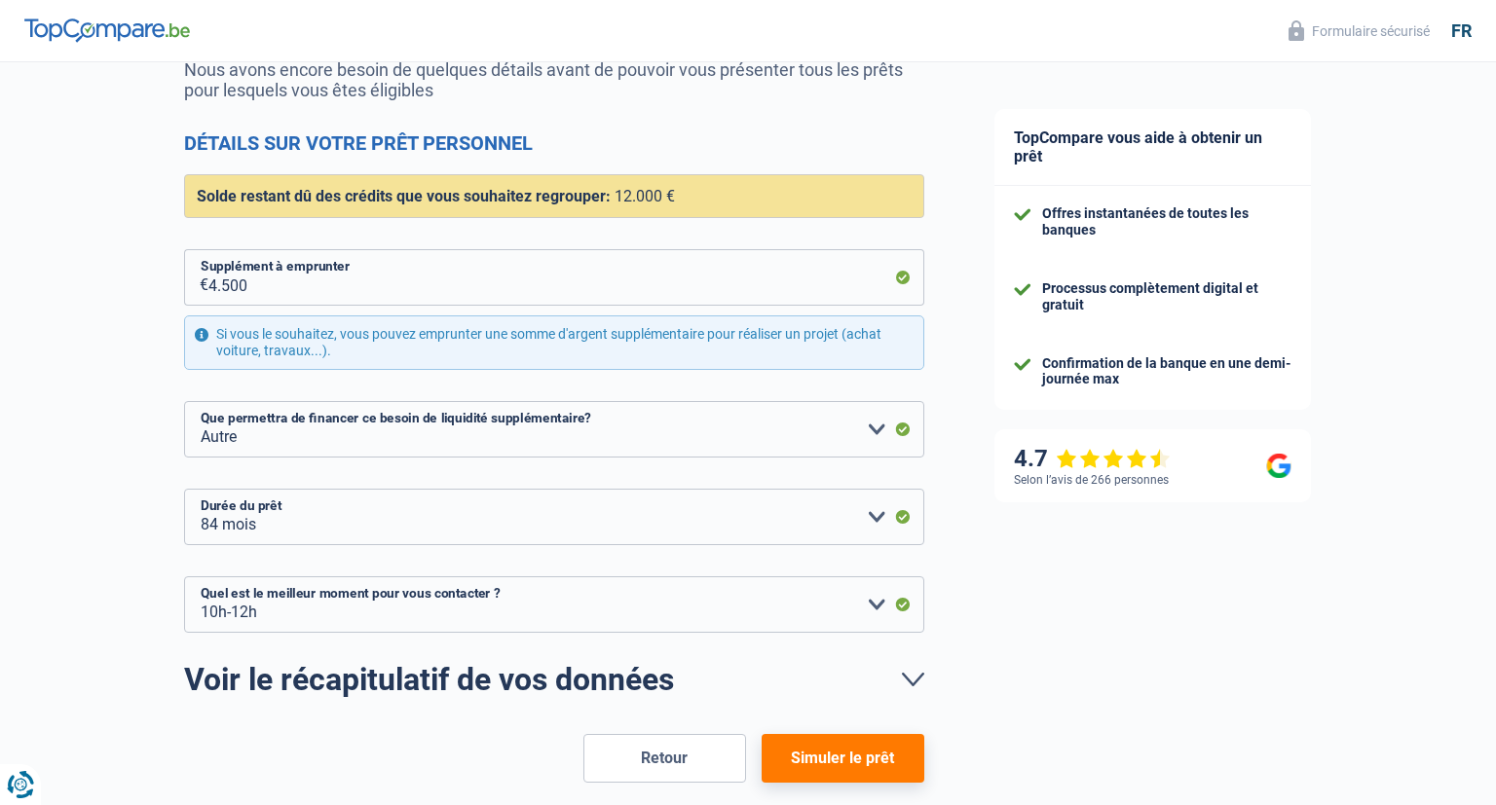
click at [845, 761] on button "Simuler le prêt" at bounding box center [843, 758] width 163 height 49
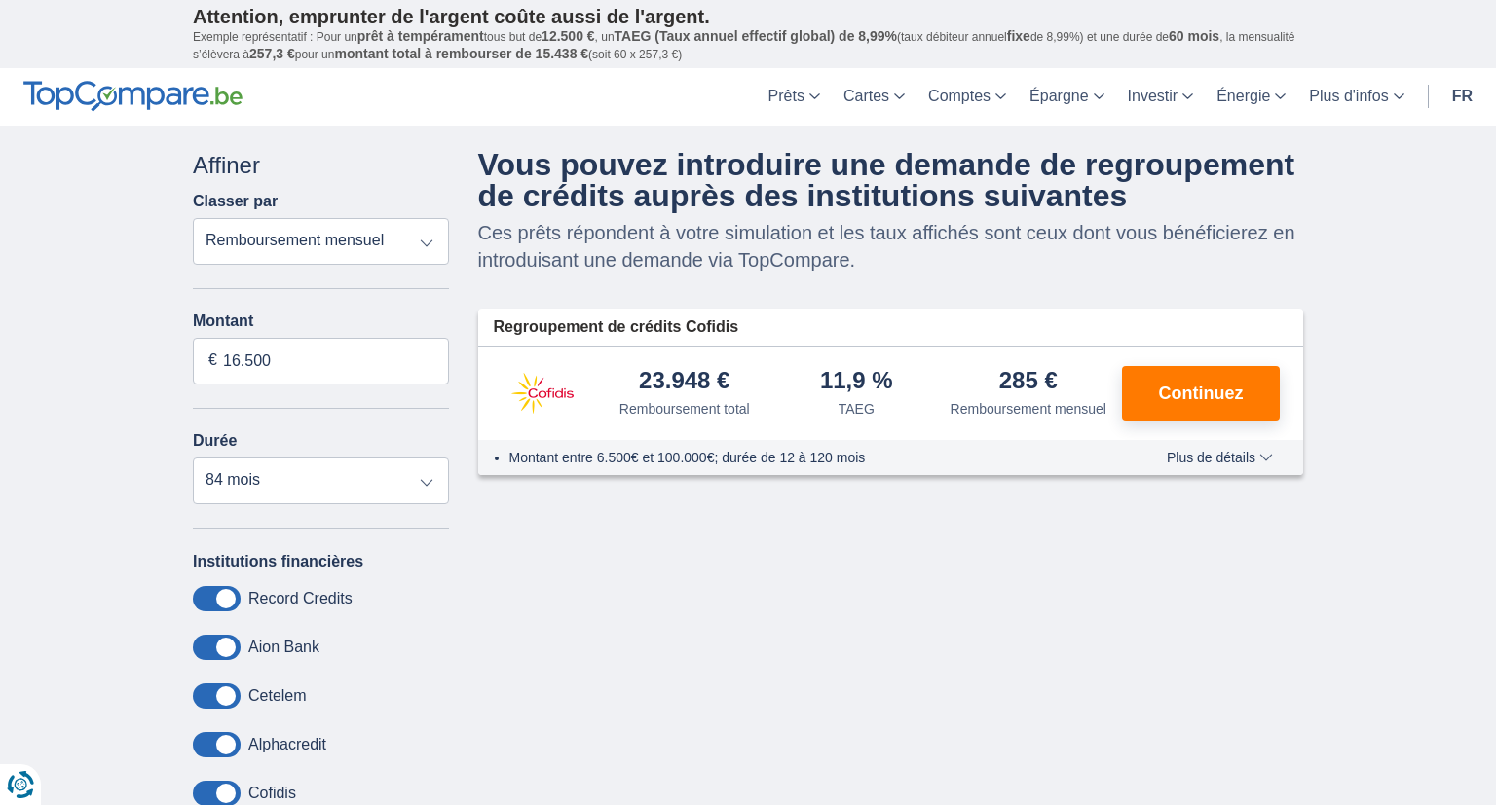
click at [1219, 462] on span "Plus de détails" at bounding box center [1220, 458] width 106 height 14
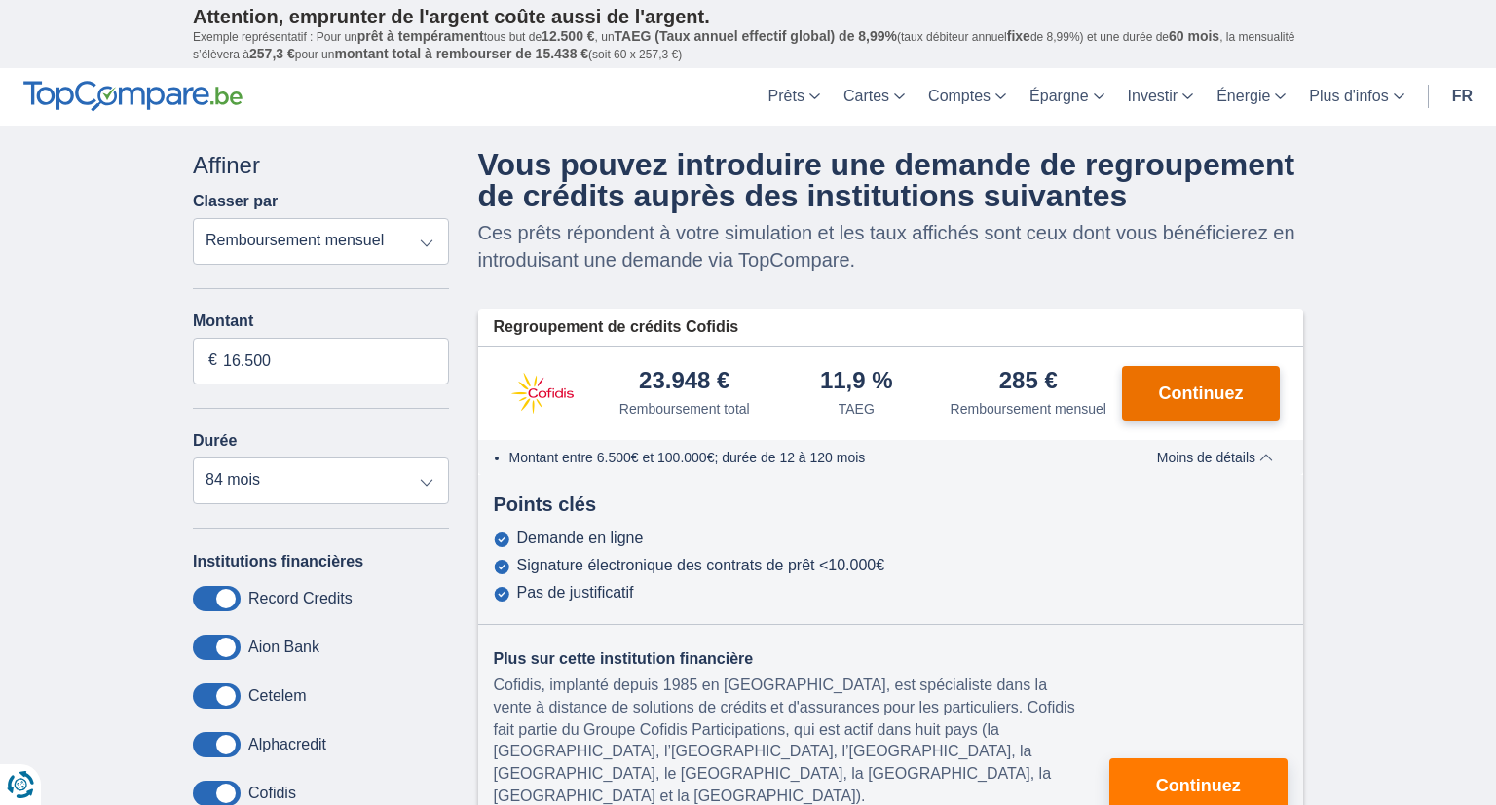
click at [1222, 395] on span "Continuez" at bounding box center [1201, 394] width 85 height 18
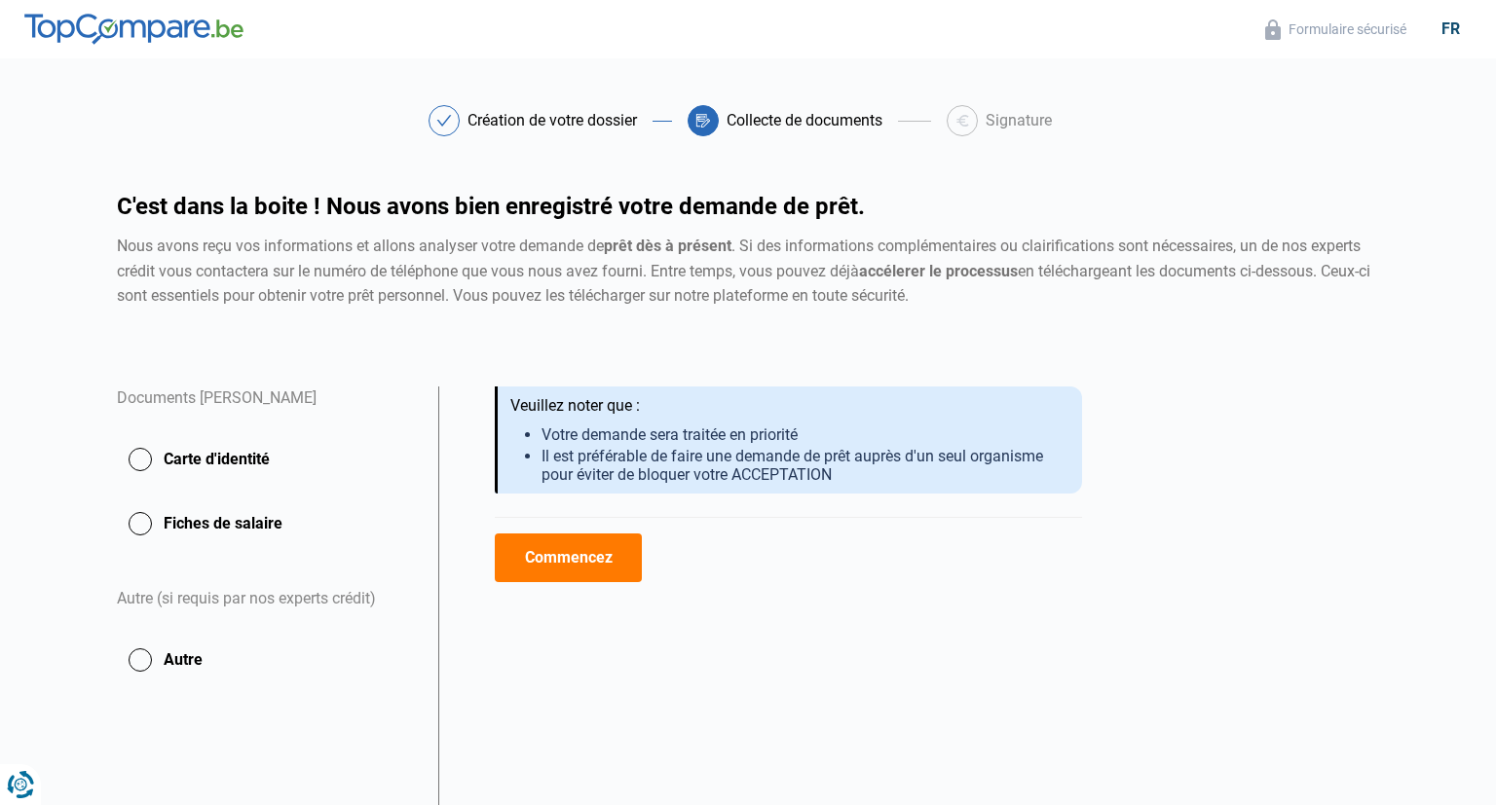
click at [136, 461] on button "Carte d'identité" at bounding box center [266, 459] width 298 height 49
